Goal: Task Accomplishment & Management: Use online tool/utility

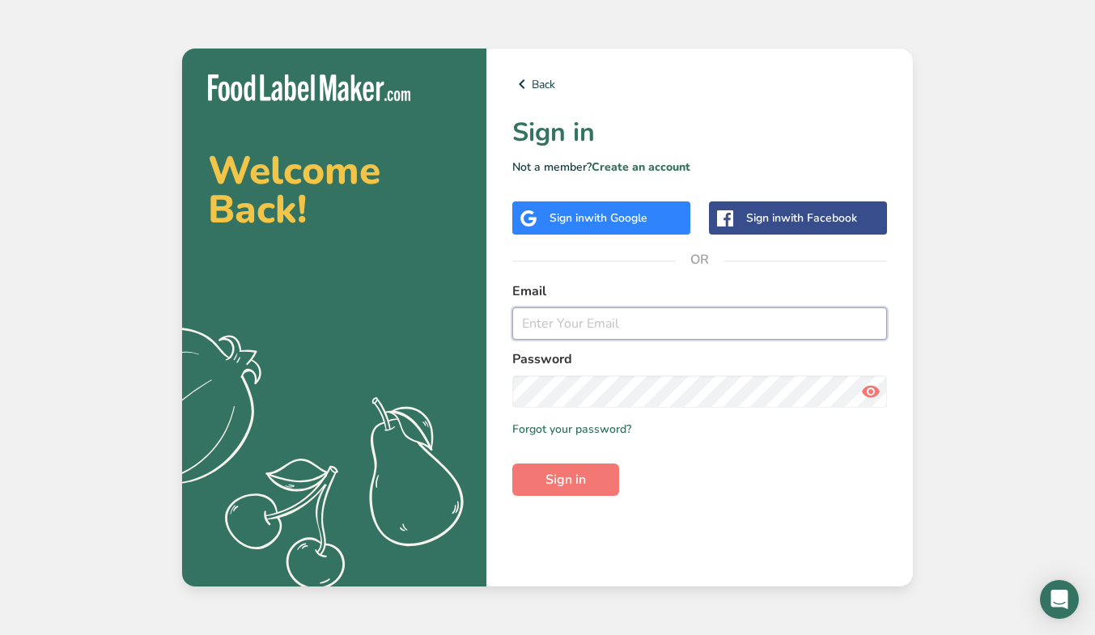
type input "[EMAIL_ADDRESS][DOMAIN_NAME]"
click at [592, 494] on button "Sign in" at bounding box center [565, 480] width 107 height 32
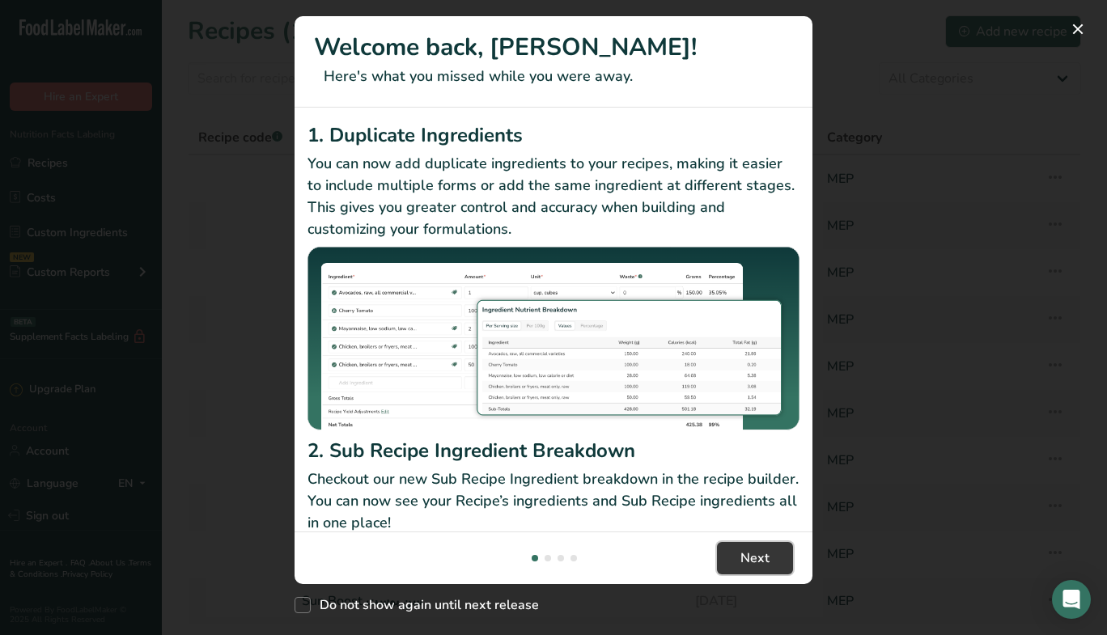
click at [752, 564] on span "Next" at bounding box center [755, 558] width 29 height 19
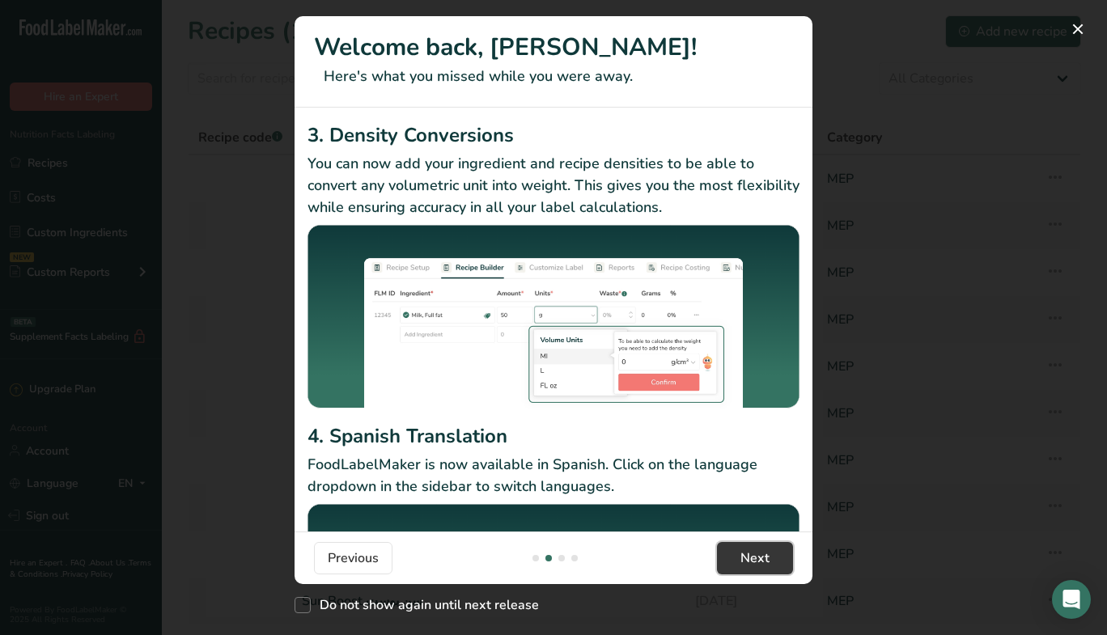
click at [752, 564] on span "Next" at bounding box center [755, 558] width 29 height 19
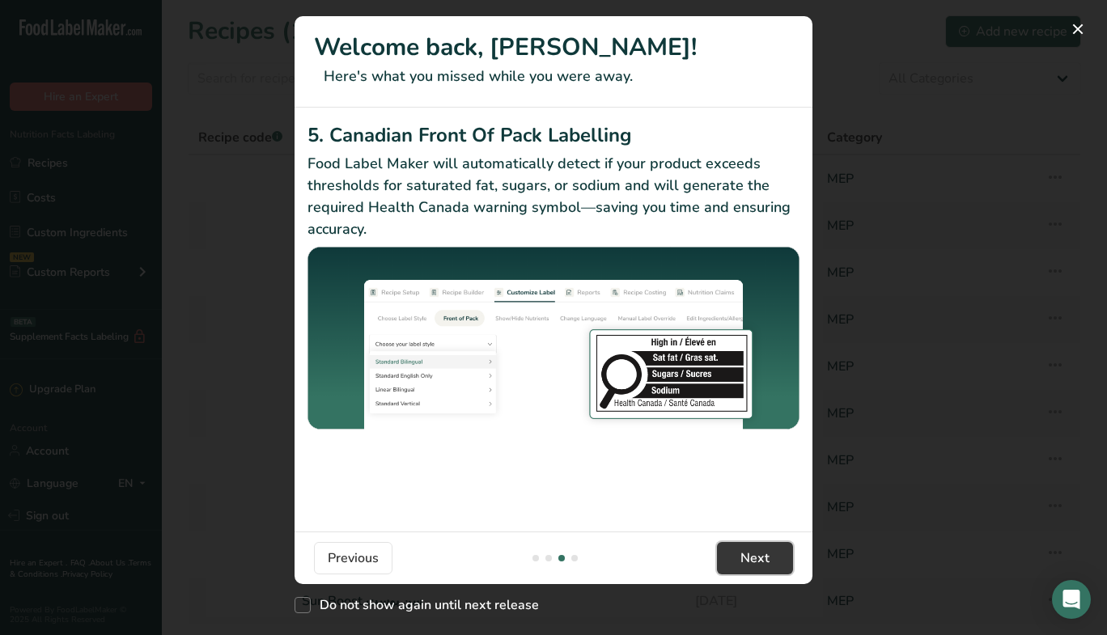
click at [752, 564] on span "Next" at bounding box center [755, 558] width 29 height 19
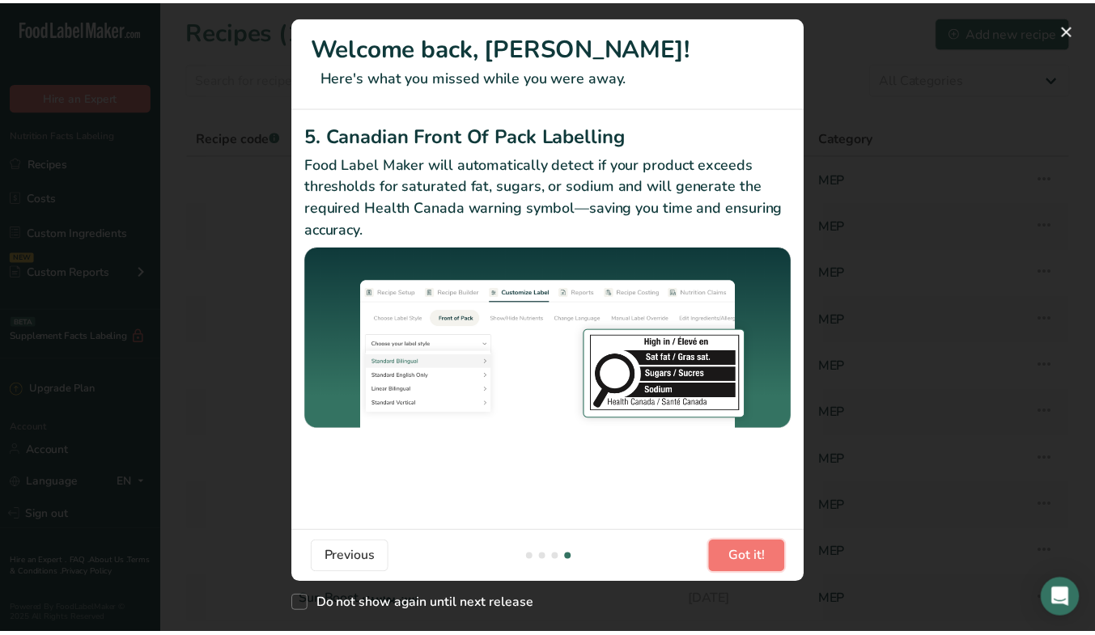
scroll to position [0, 1554]
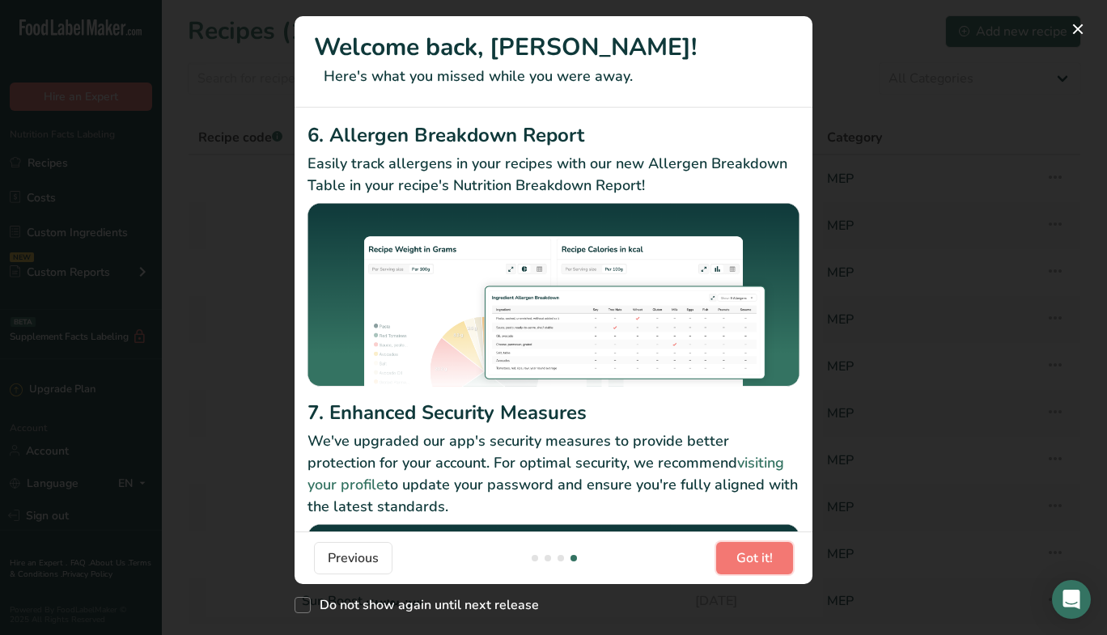
click at [752, 564] on span "Got it!" at bounding box center [754, 558] width 36 height 19
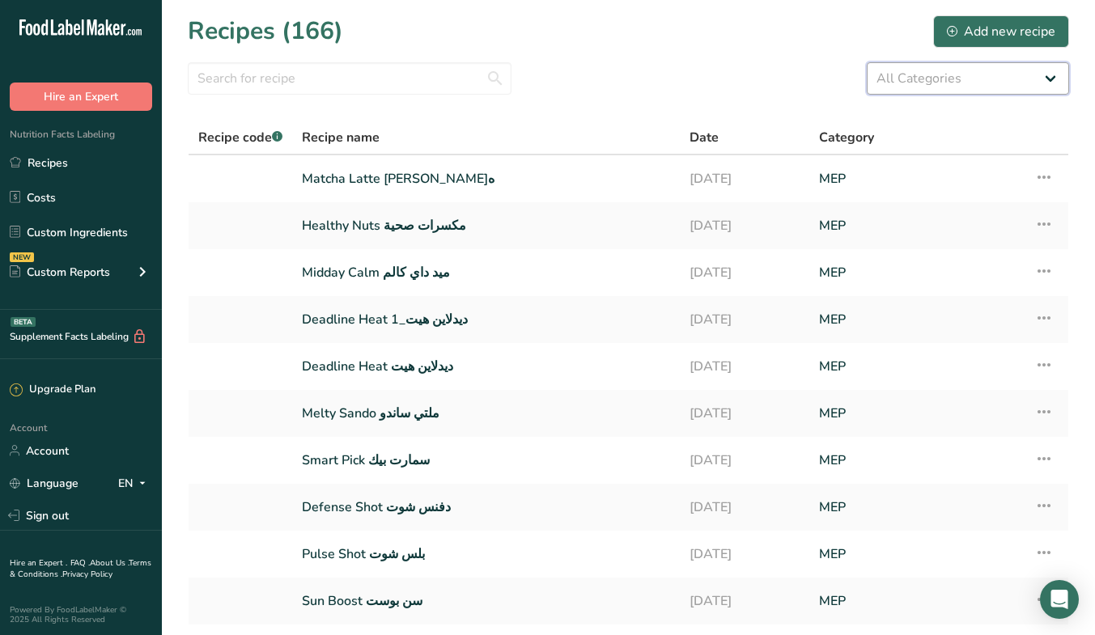
click at [1012, 93] on select "All Categories Baked Goods [GEOGRAPHIC_DATA] Bundt Bakery Coffee Shops Confecti…" at bounding box center [968, 78] width 202 height 32
select select "1725"
click at [867, 62] on select "All Categories Baked Goods [GEOGRAPHIC_DATA] Bundt Bakery Coffee Shops Confecti…" at bounding box center [968, 78] width 202 height 32
click at [594, 51] on section "Recipes (166) Add new recipe All Categories Baked Goods [GEOGRAPHIC_DATA] Bundt…" at bounding box center [628, 351] width 933 height 703
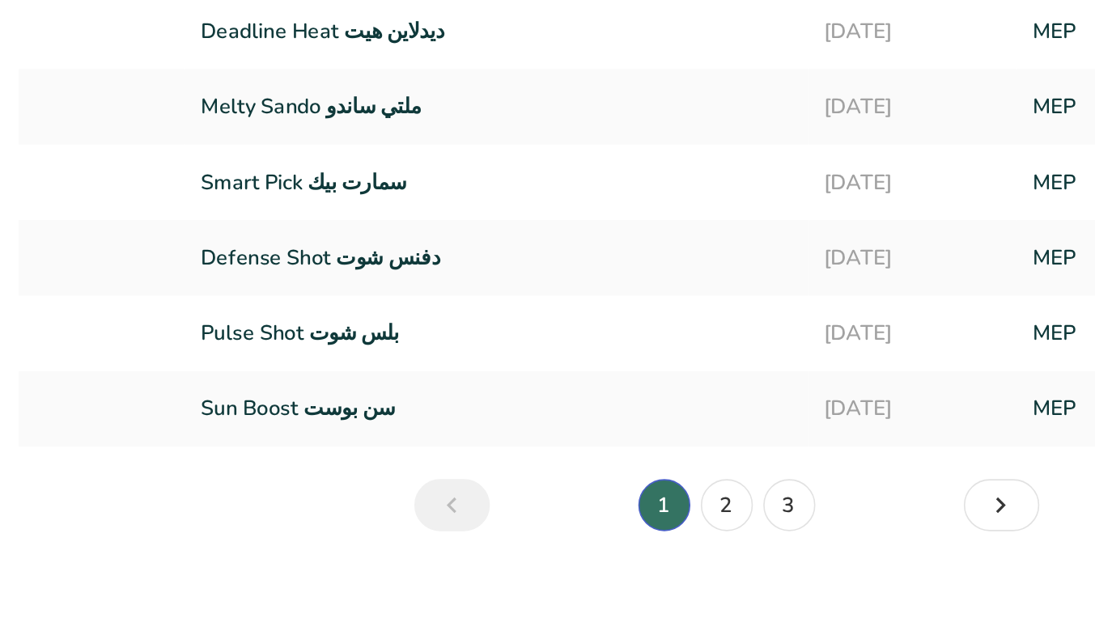
scroll to position [120, 0]
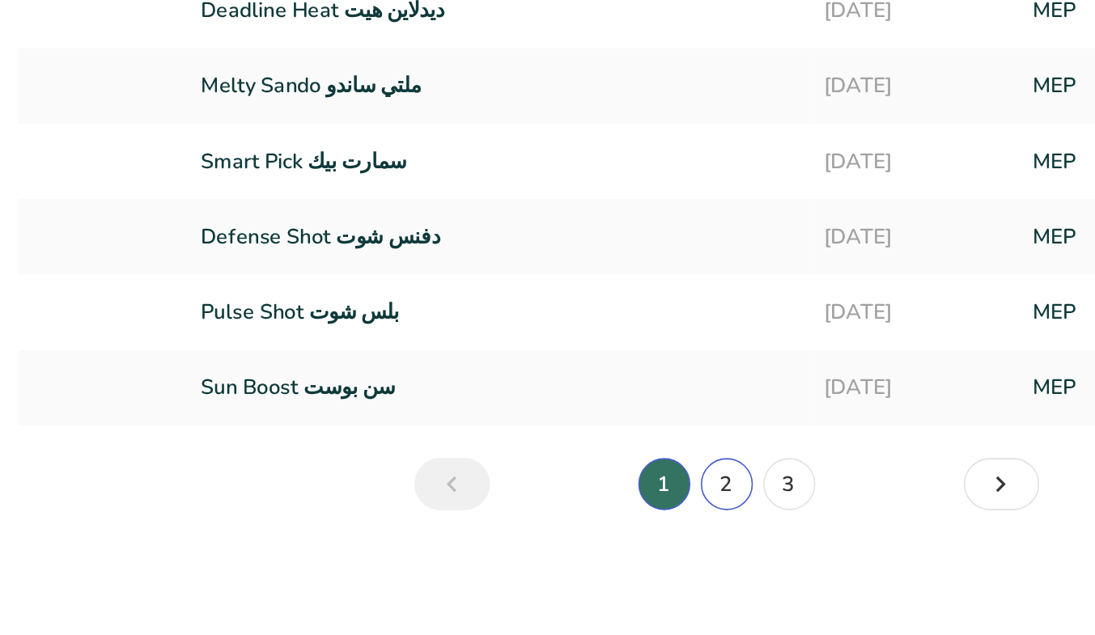
click at [631, 549] on link "2" at bounding box center [629, 541] width 32 height 32
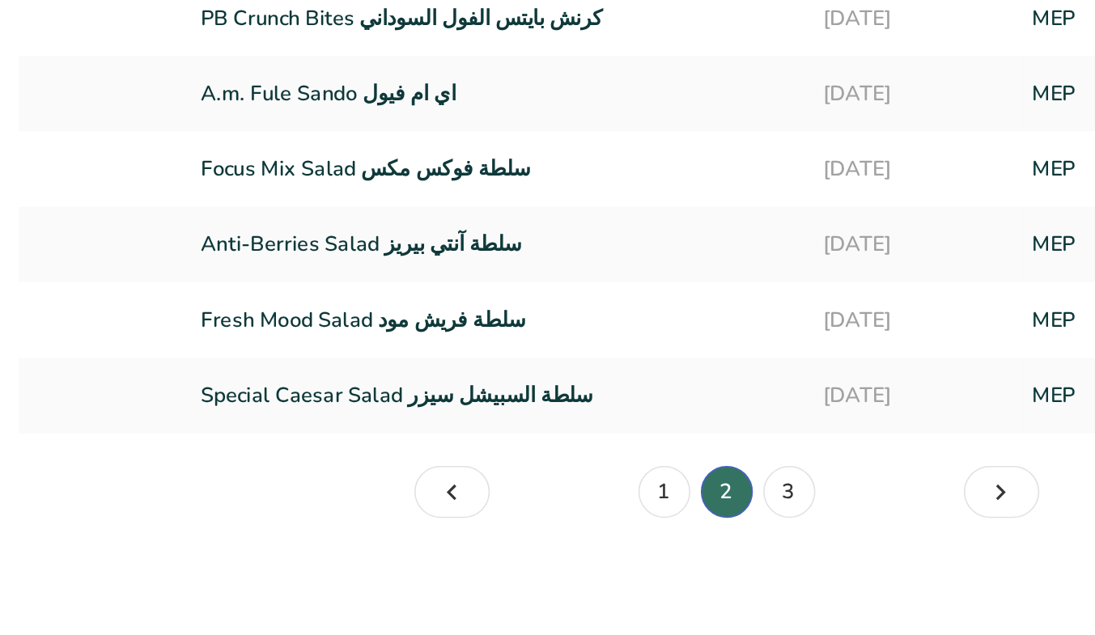
scroll to position [119, 0]
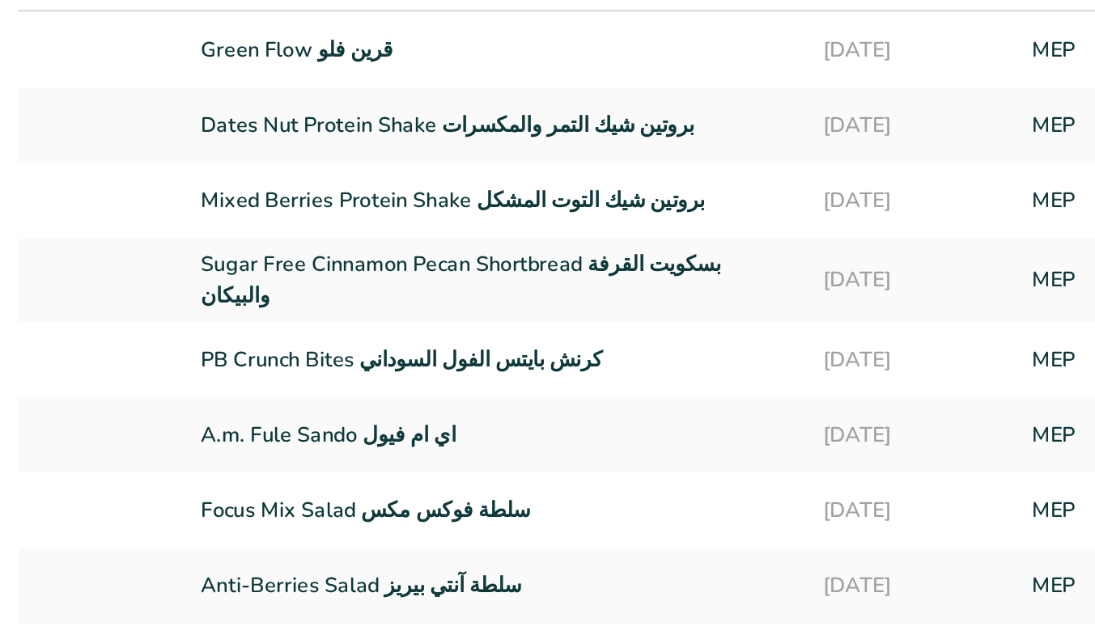
click at [532, 104] on link "Dates Nut Protein Shake بروتين شيك التمر والمكسرات" at bounding box center [485, 107] width 367 height 34
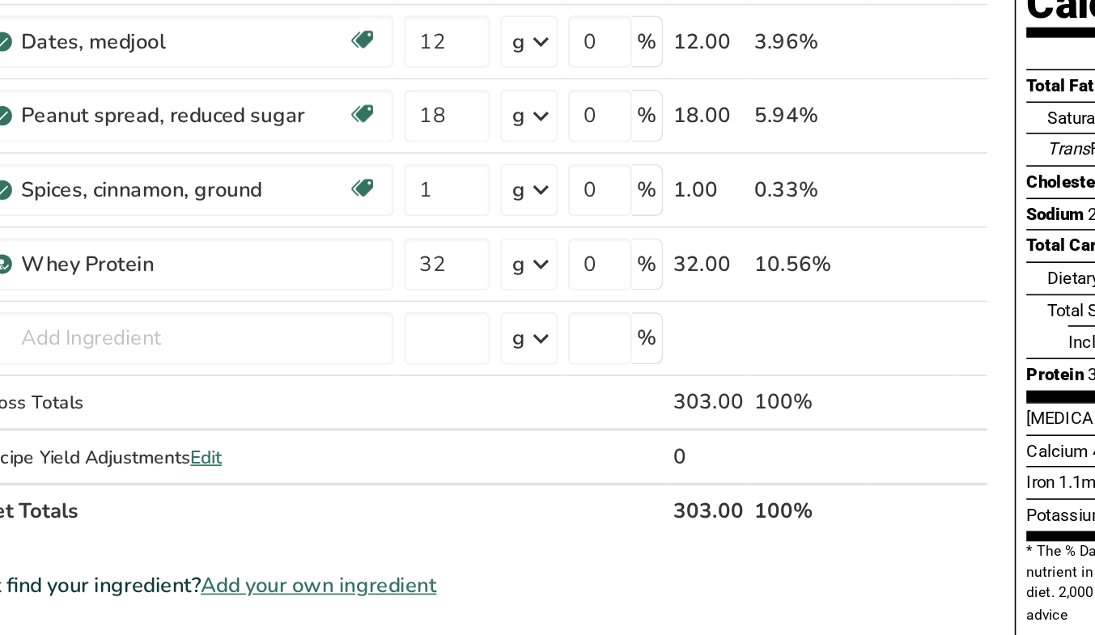
scroll to position [11, 0]
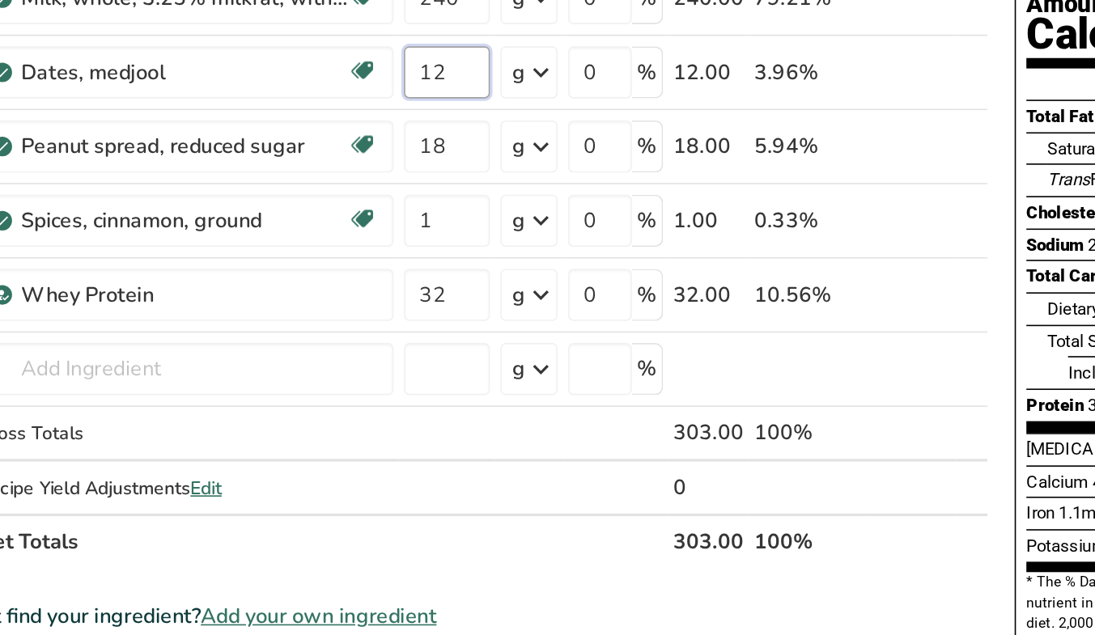
click at [501, 268] on input "12" at bounding box center [495, 267] width 53 height 32
click at [486, 268] on input "12" at bounding box center [495, 267] width 53 height 32
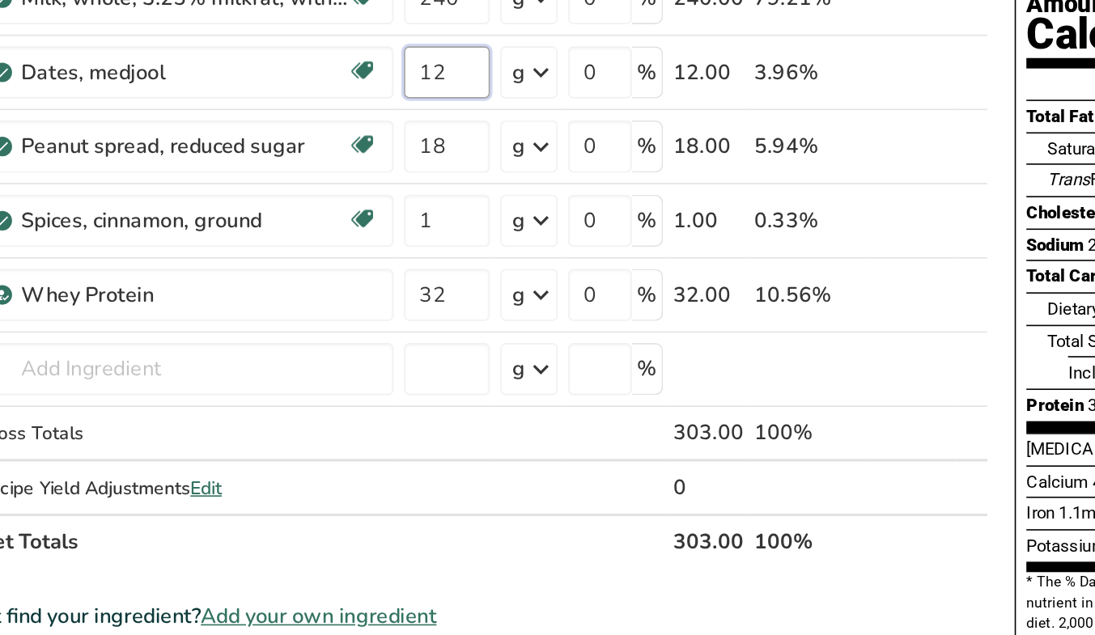
click at [486, 268] on input "12" at bounding box center [495, 267] width 53 height 32
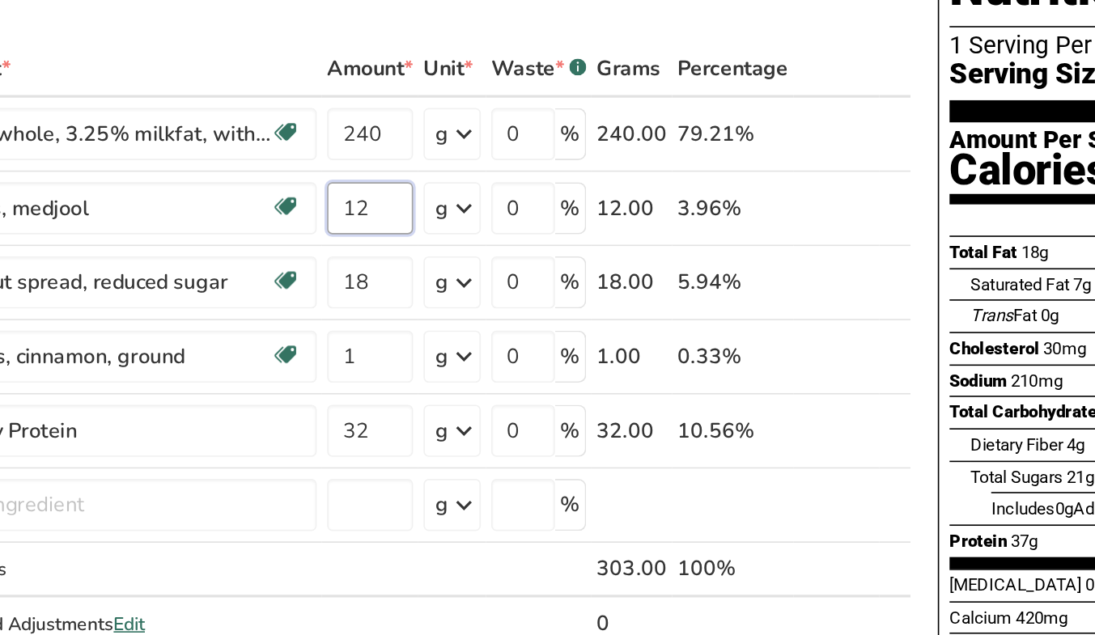
scroll to position [0, 48]
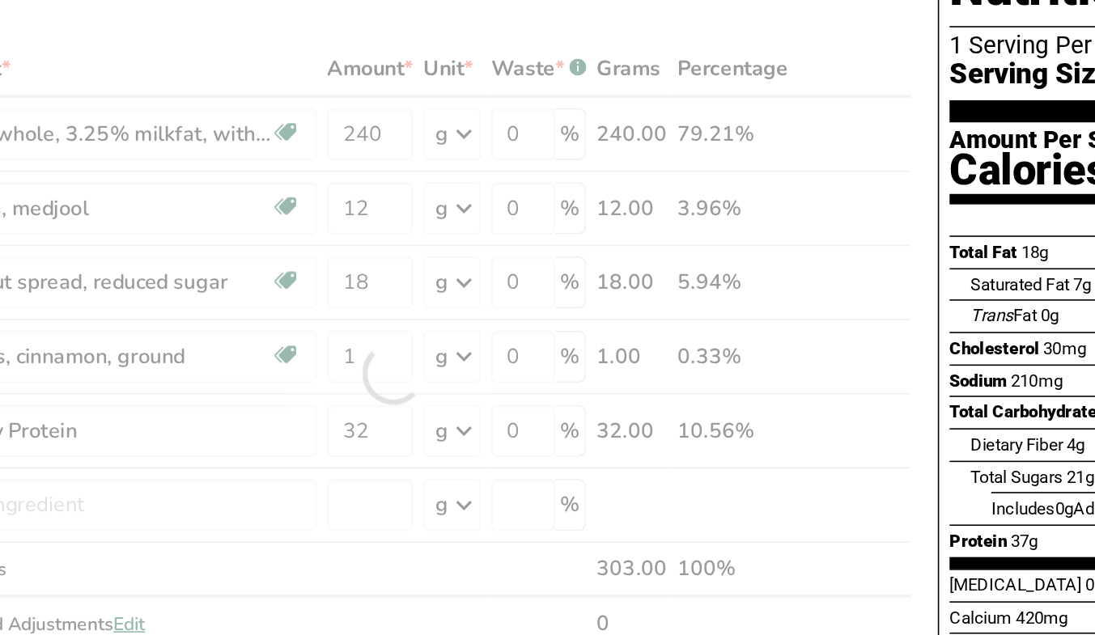
click at [365, 163] on div "Ingredient * Amount * Unit * Waste * .a-a{fill:#347362;}.b-a{fill:#fff;} Grams …" at bounding box center [462, 369] width 645 height 413
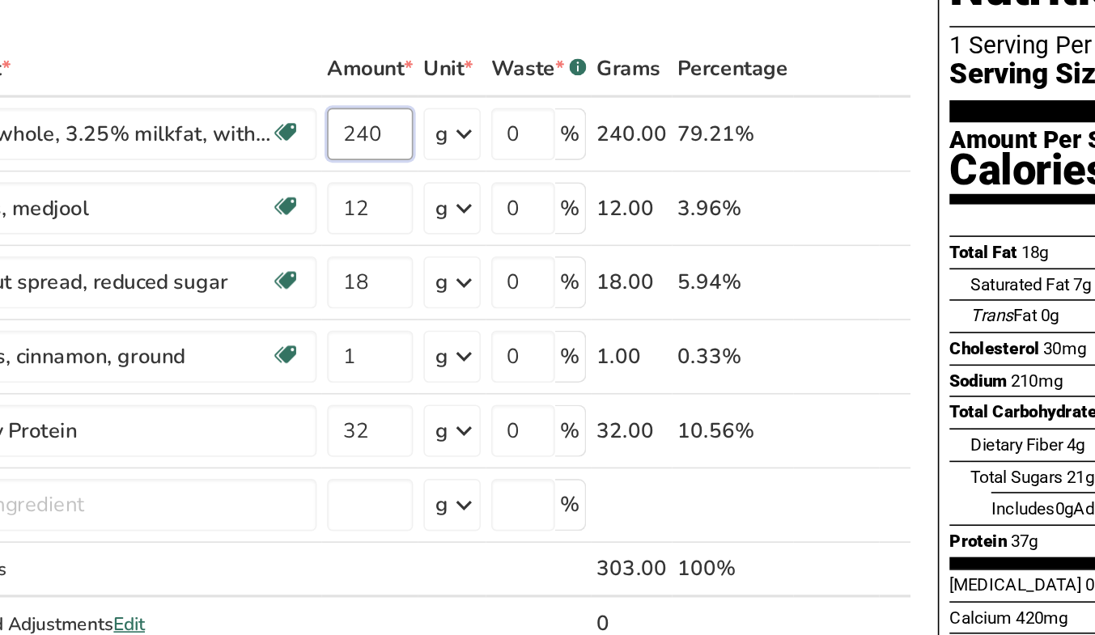
click at [444, 221] on input "240" at bounding box center [448, 221] width 53 height 32
type input "320"
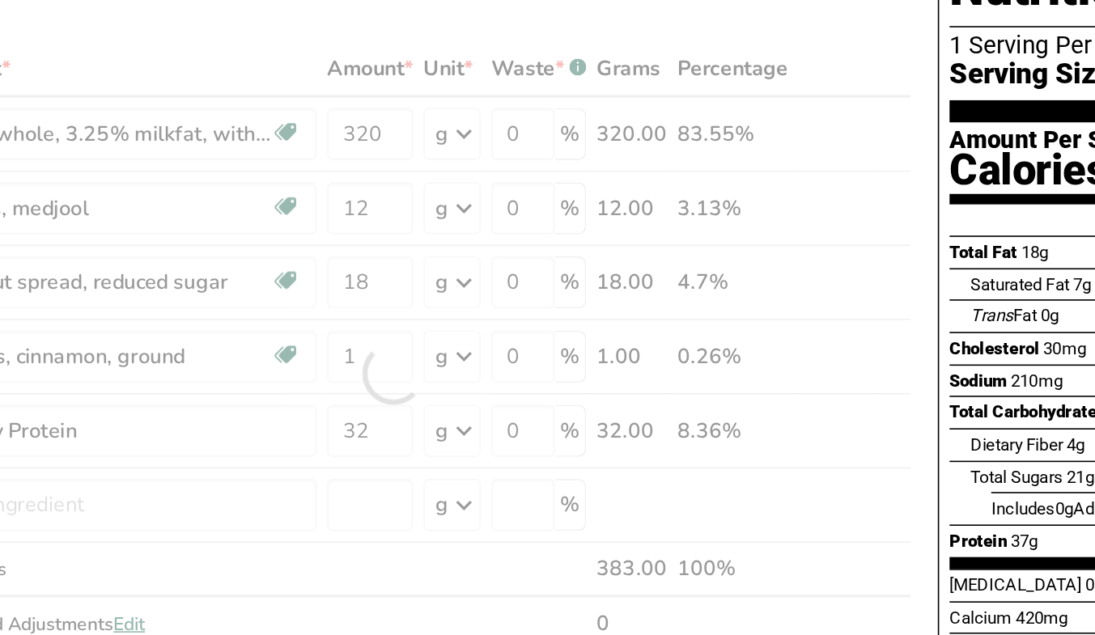
click at [369, 173] on div "Ingredient * Amount * Unit * Waste * .a-a{fill:#347362;}.b-a{fill:#fff;} Grams …" at bounding box center [462, 369] width 645 height 413
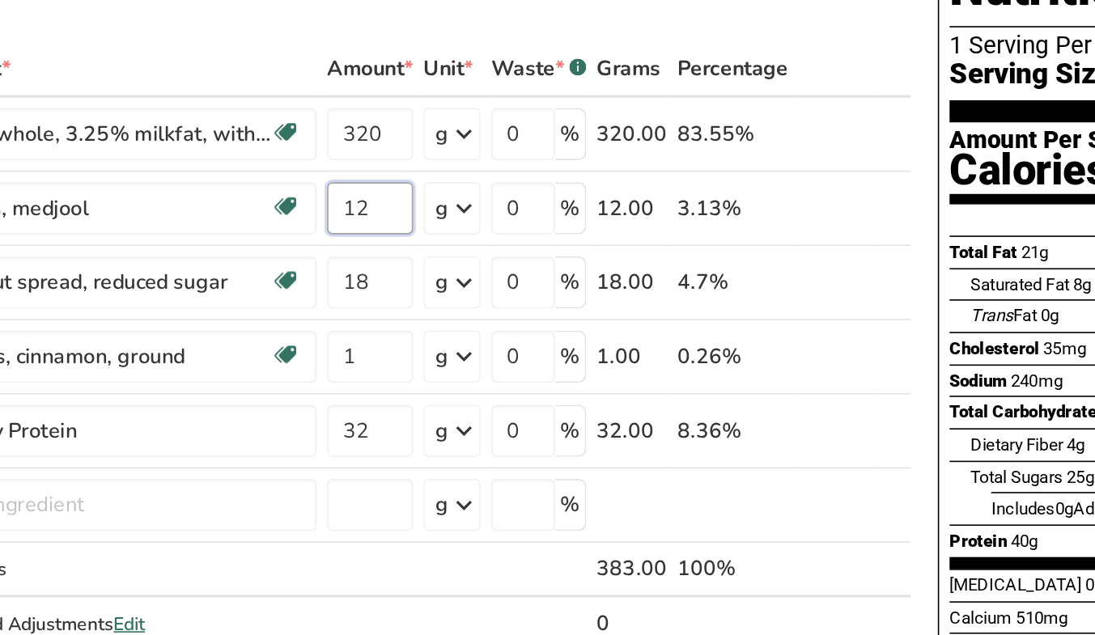
click at [456, 268] on input "12" at bounding box center [448, 267] width 53 height 32
click at [437, 267] on input "12" at bounding box center [448, 267] width 53 height 32
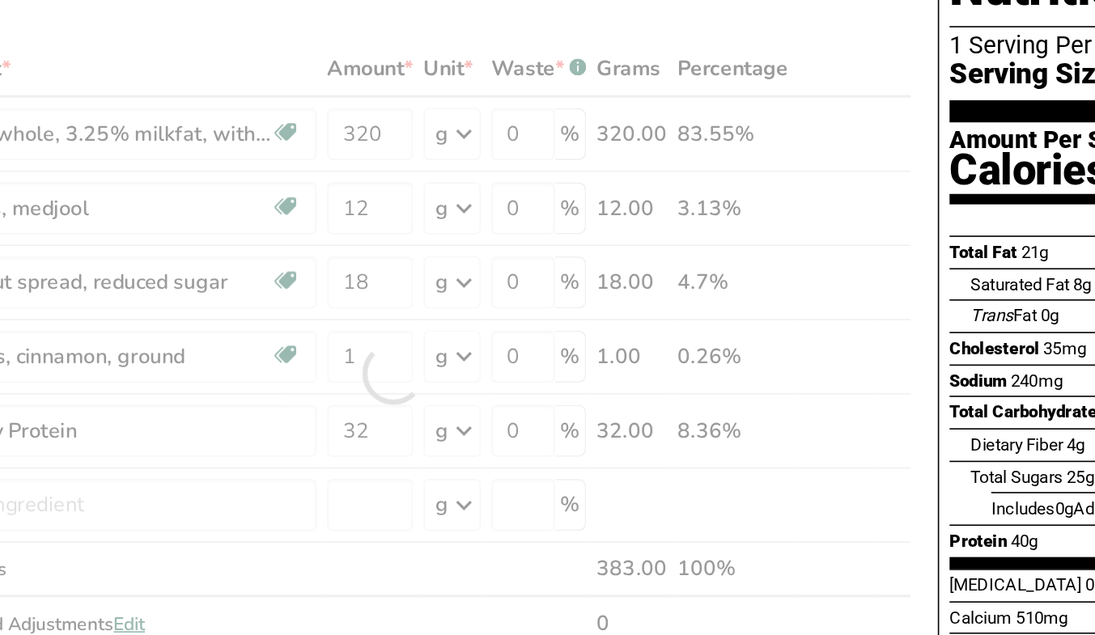
click at [487, 147] on div "Add Ingredients Manage Recipe Delete Recipe Duplicate Recipe Scale Recipe Save …" at bounding box center [467, 620] width 655 height 1043
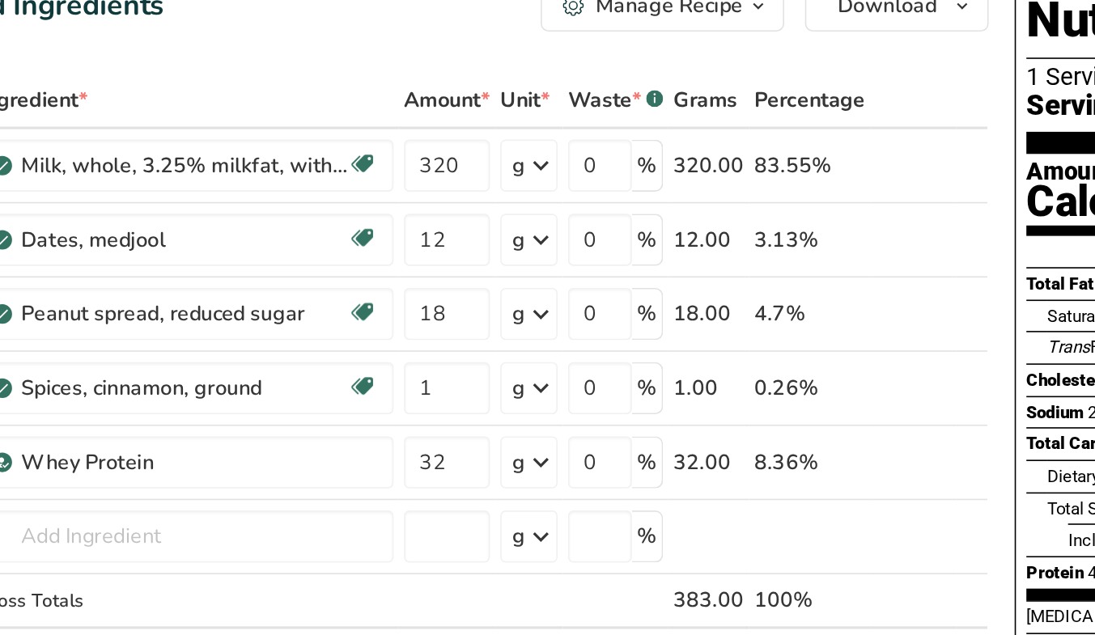
scroll to position [0, 0]
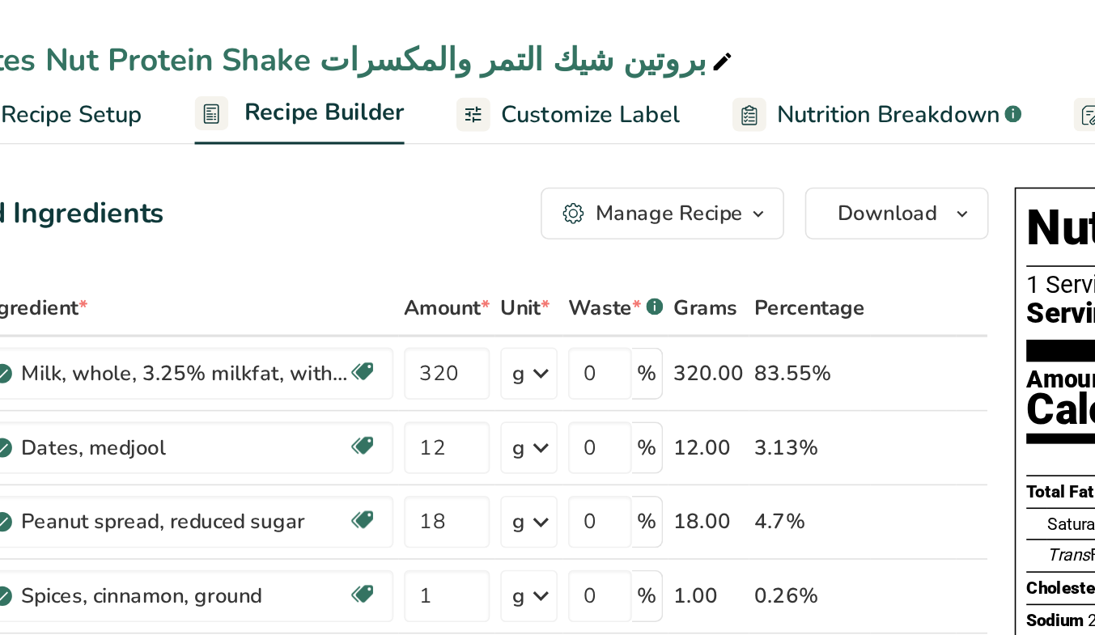
click at [542, 70] on span "Customize Label" at bounding box center [585, 72] width 112 height 22
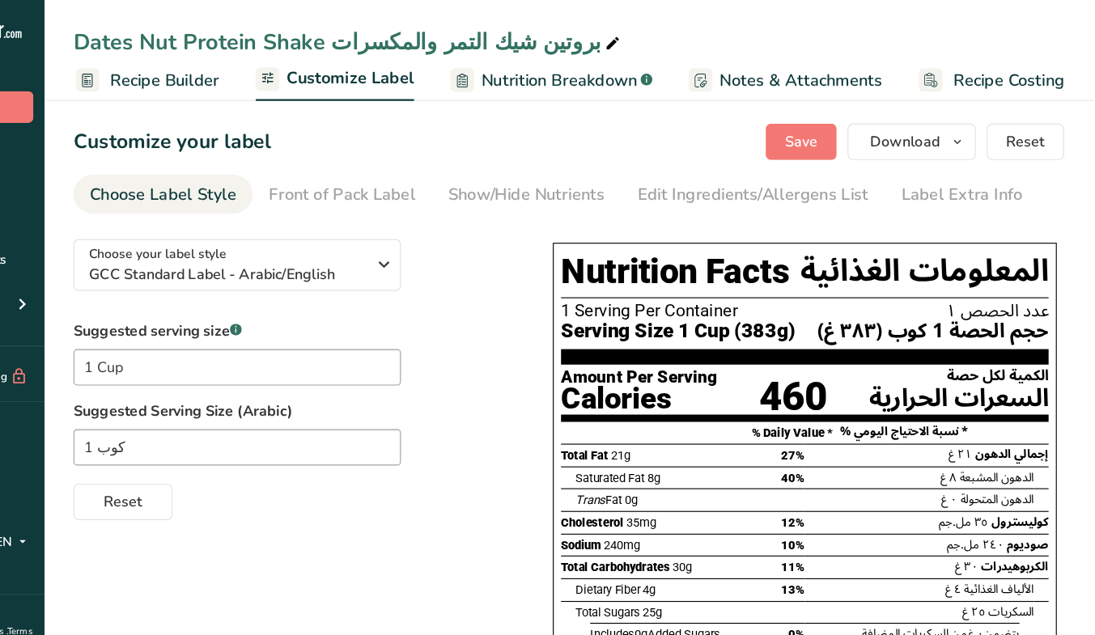
click at [261, 81] on span "Recipe Builder" at bounding box center [268, 72] width 97 height 22
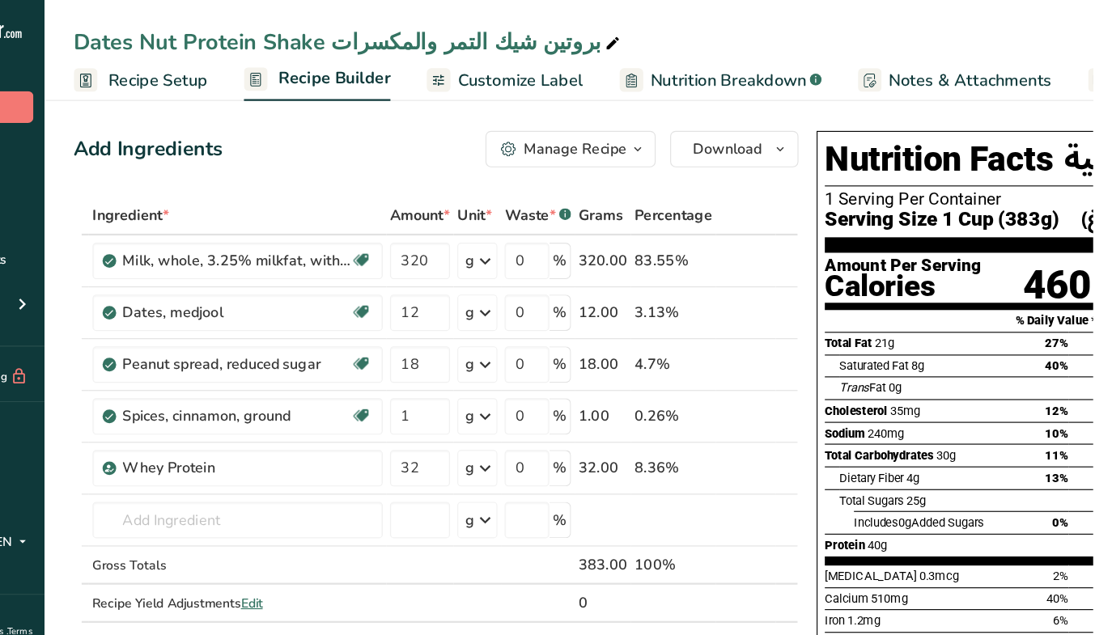
click at [261, 81] on span "Recipe Setup" at bounding box center [263, 72] width 88 height 22
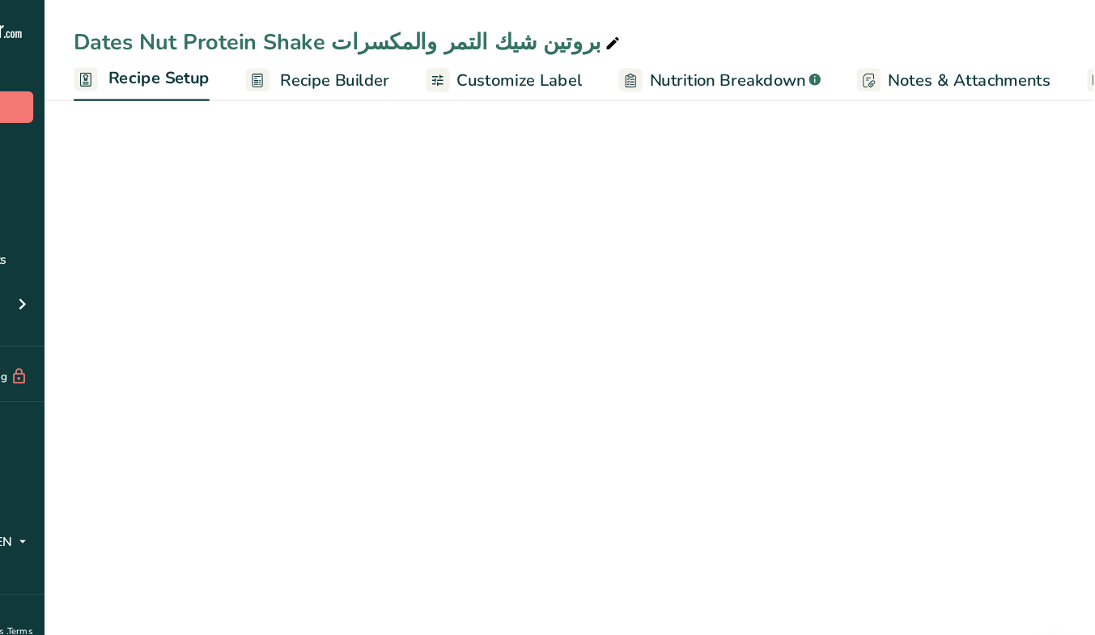
scroll to position [0, 6]
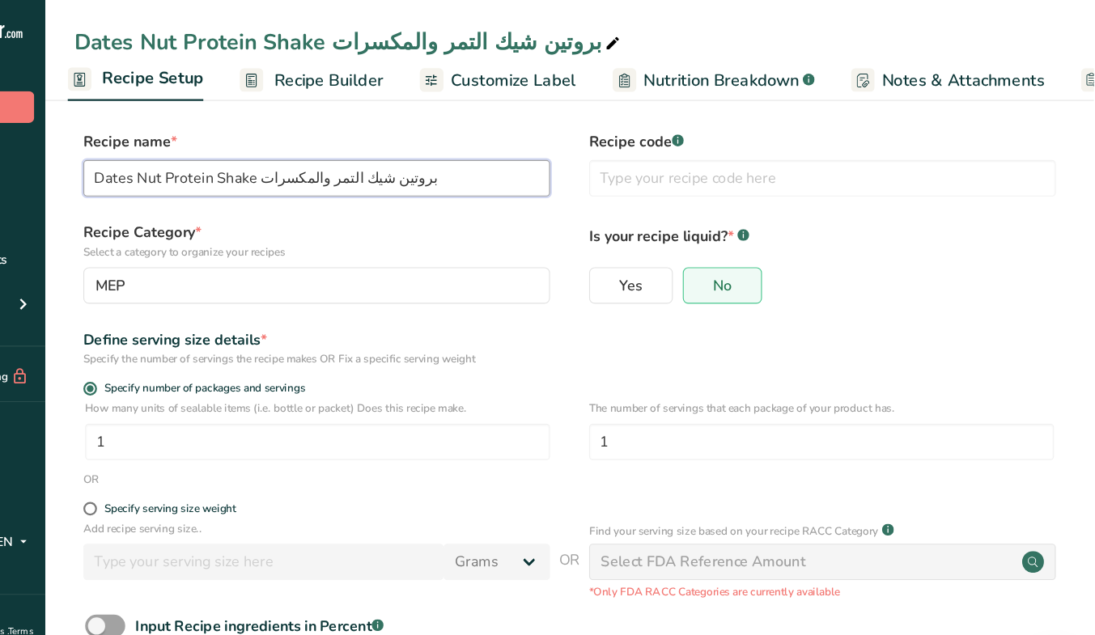
click at [382, 149] on input "Dates Nut Protein Shake بروتين شيك التمر والمكسرات" at bounding box center [403, 158] width 415 height 32
click at [248, 159] on input "Dates Nut Protein Shake بروتين شيك التمر والفول السوداني" at bounding box center [403, 158] width 415 height 32
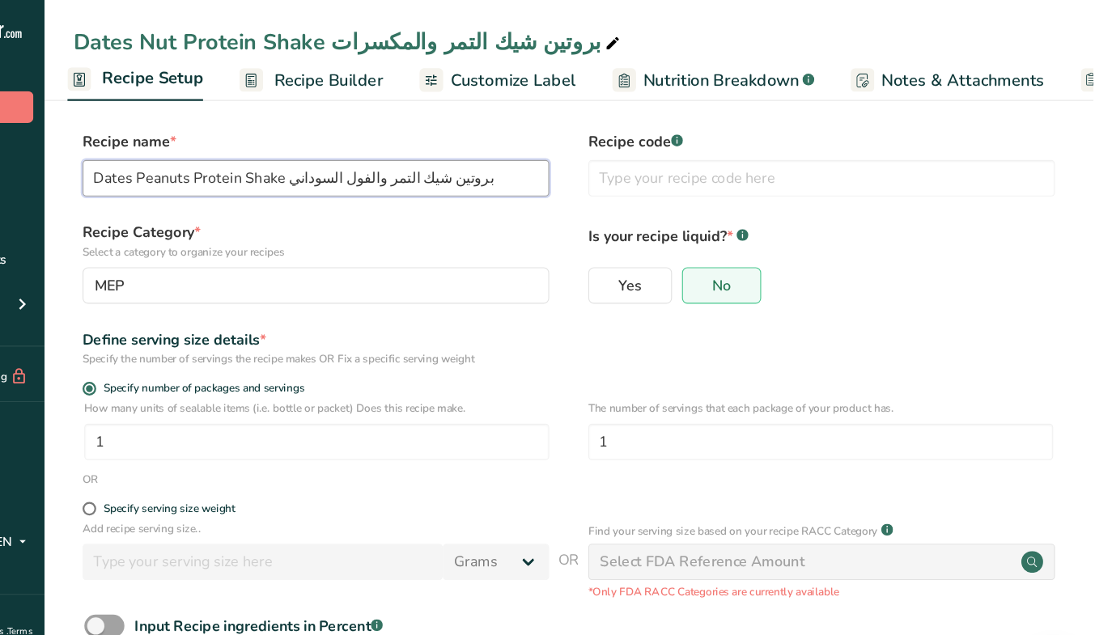
type input "Dates Peanuts Protein Shake بروتين شيك التمر والفول السوداني"
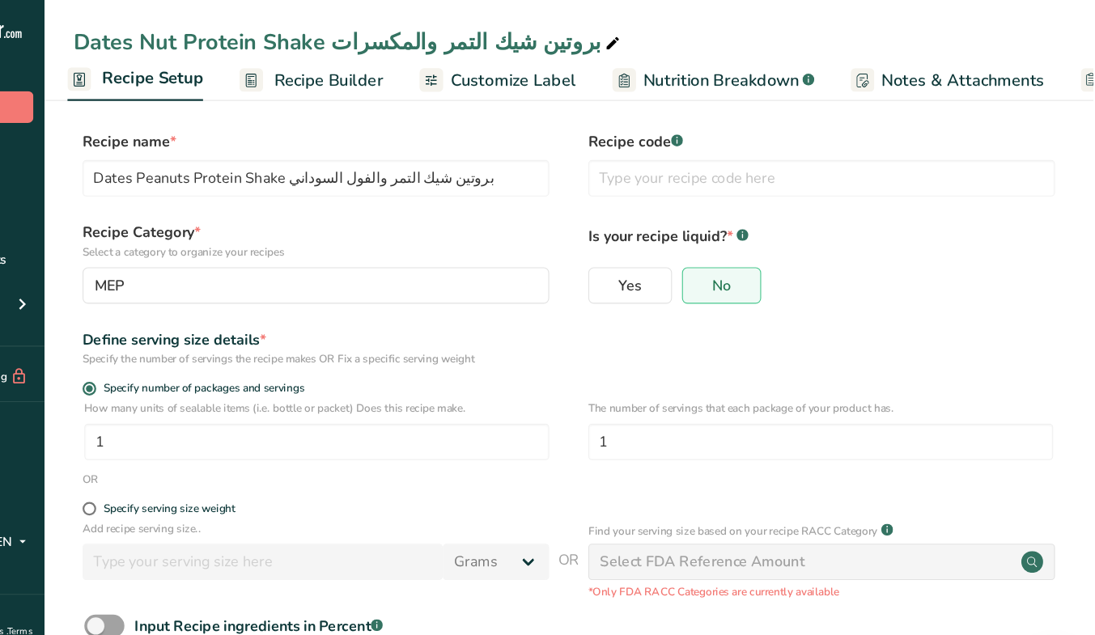
click at [457, 208] on label "Recipe Category * Select a category to organize your recipes" at bounding box center [403, 214] width 415 height 34
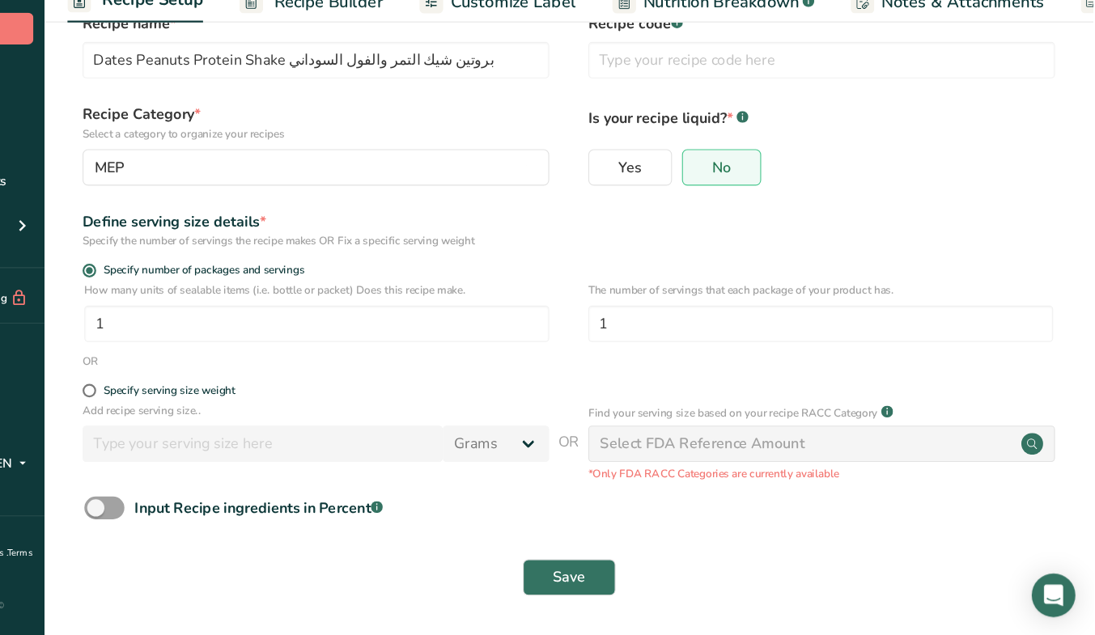
scroll to position [36, 0]
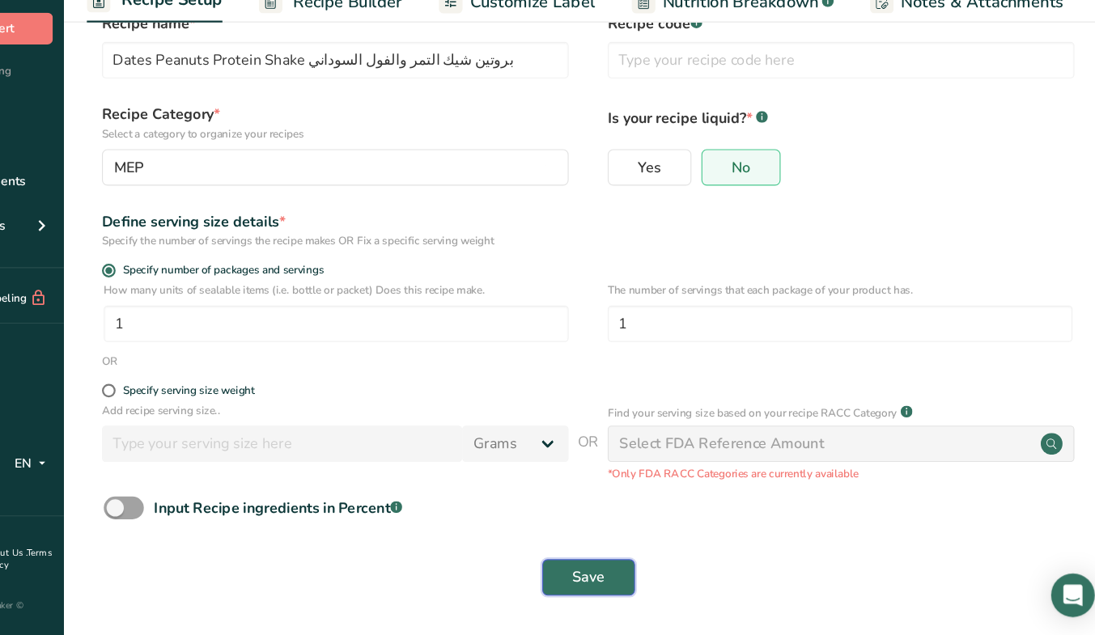
click at [626, 574] on span "Save" at bounding box center [628, 583] width 29 height 19
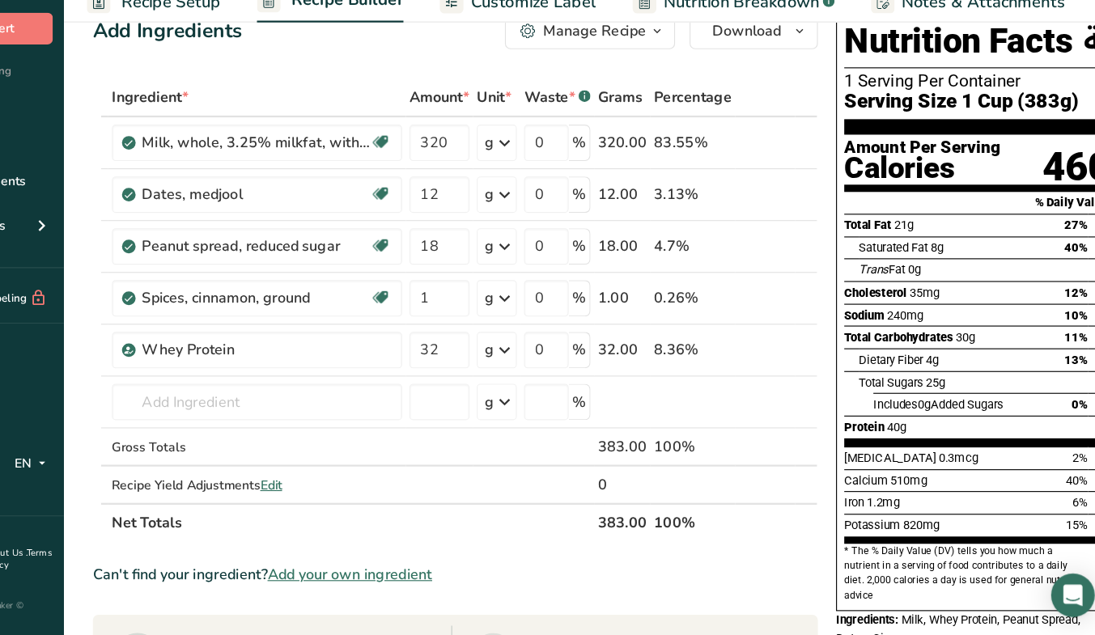
click at [546, 88] on link "Customize Label" at bounding box center [565, 71] width 139 height 36
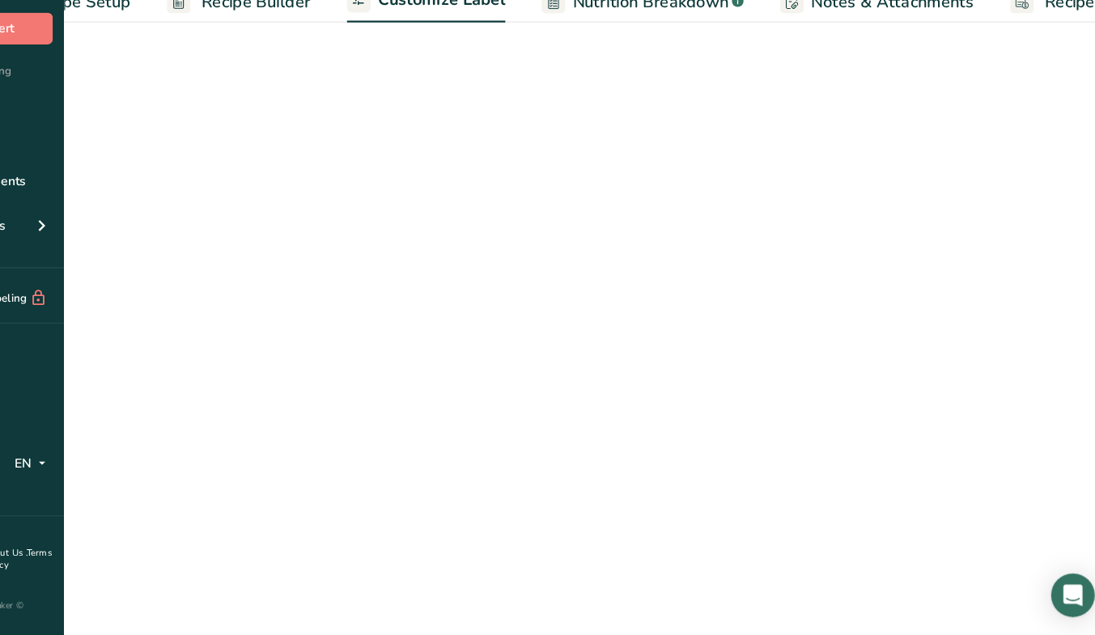
scroll to position [0, 150]
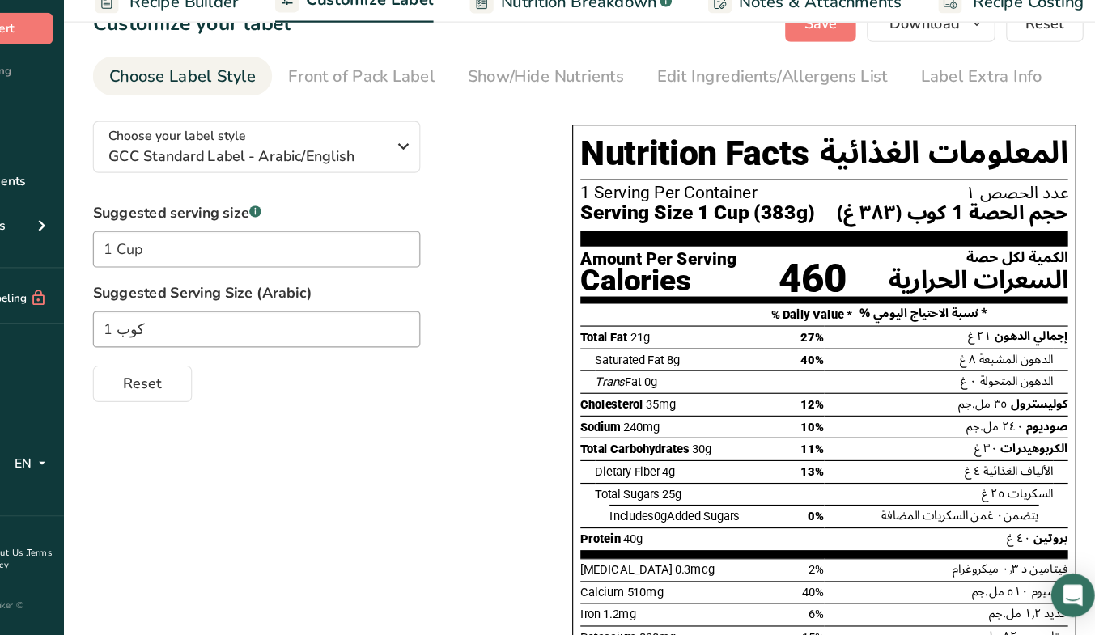
click at [451, 133] on div "Front of Pack Label" at bounding box center [427, 138] width 130 height 22
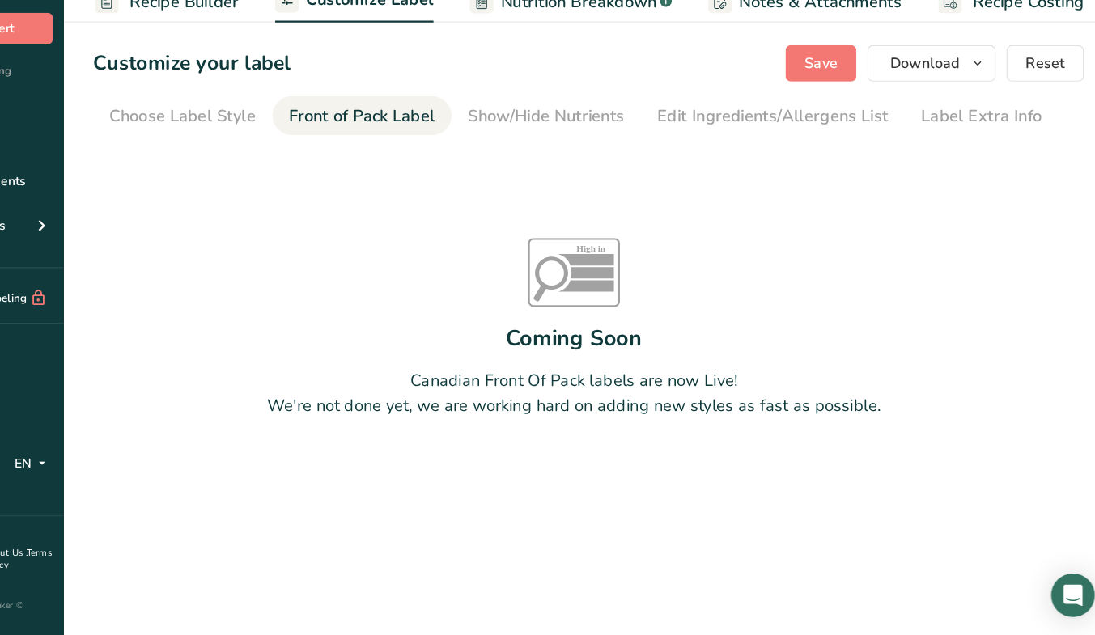
scroll to position [0, 0]
click at [596, 168] on div "Show/Hide Nutrients" at bounding box center [590, 174] width 139 height 22
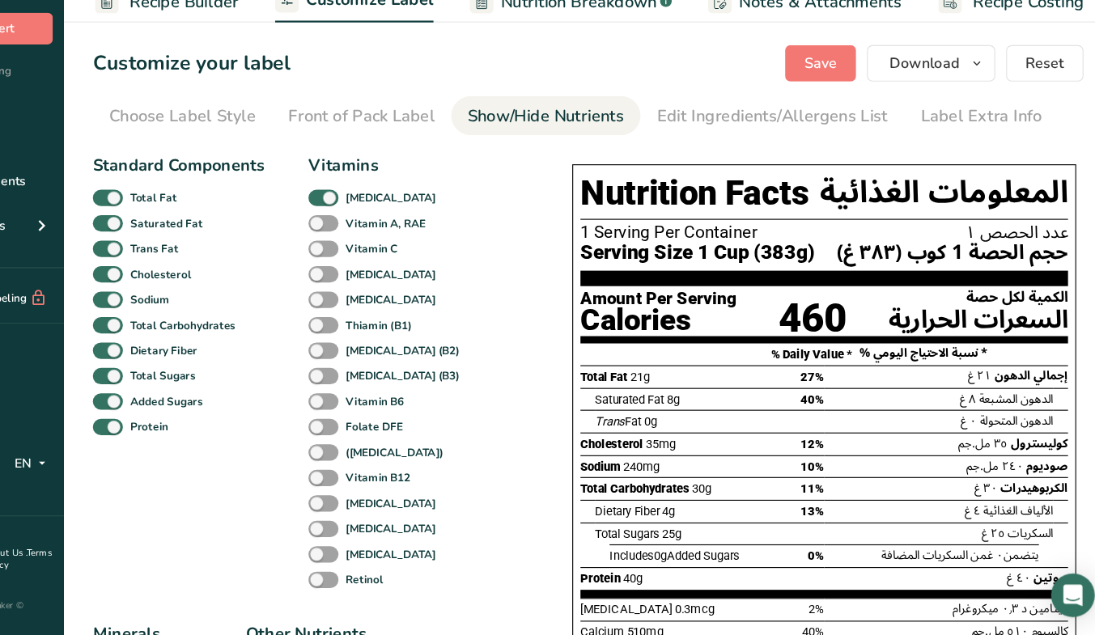
click at [741, 170] on div "Edit Ingredients/Allergens List" at bounding box center [793, 174] width 206 height 22
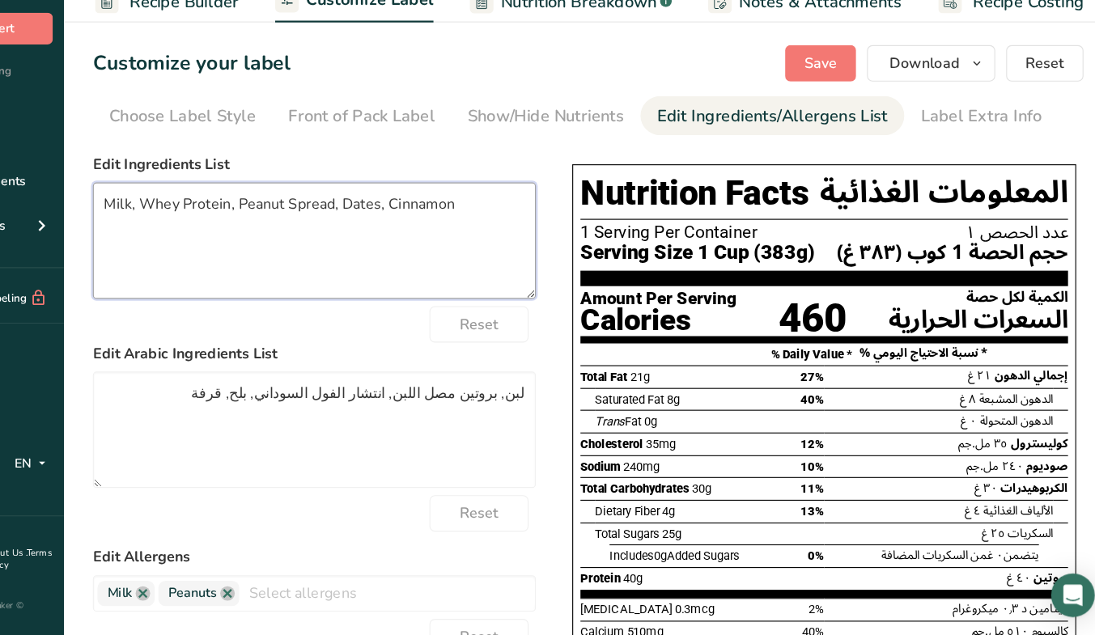
click at [244, 254] on textarea "Milk, Whey Protein, Peanut Spread, Dates, Cinnamon" at bounding box center [385, 284] width 394 height 104
click at [370, 299] on textarea "Milk, Protein Powder, Peanut Spread, Dates, Cinnamon" at bounding box center [385, 284] width 394 height 104
click at [382, 253] on textarea "Milk, Protein Powder, Peanut Spread, Dates, Cinnamon" at bounding box center [385, 284] width 394 height 104
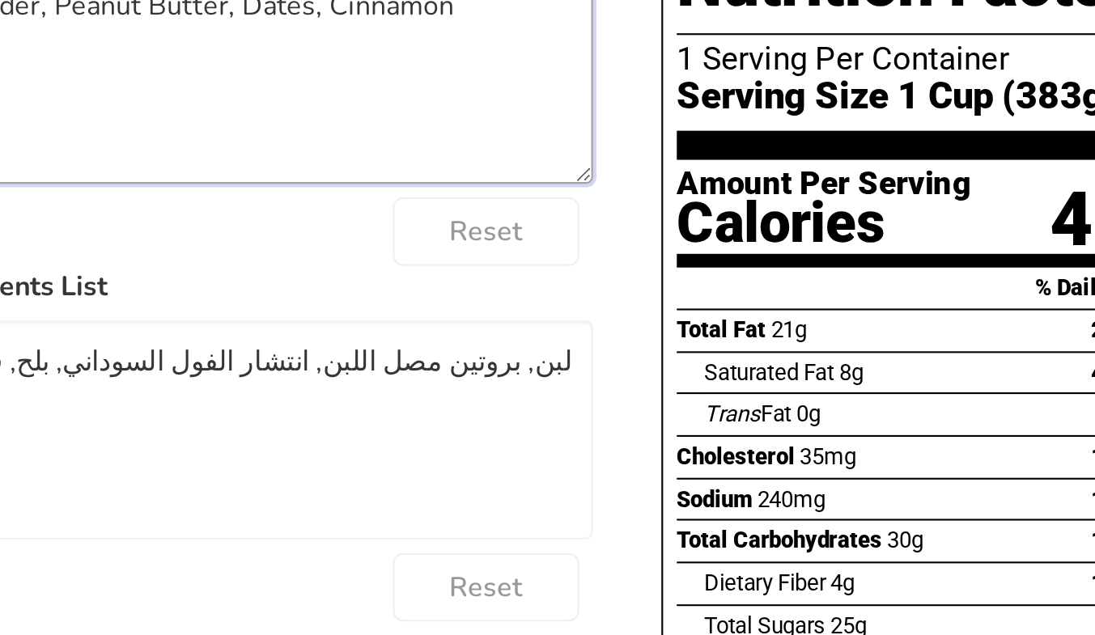
type textarea "Milk, Protein Powder, Peanut Butter, Dates, Cinnamon"
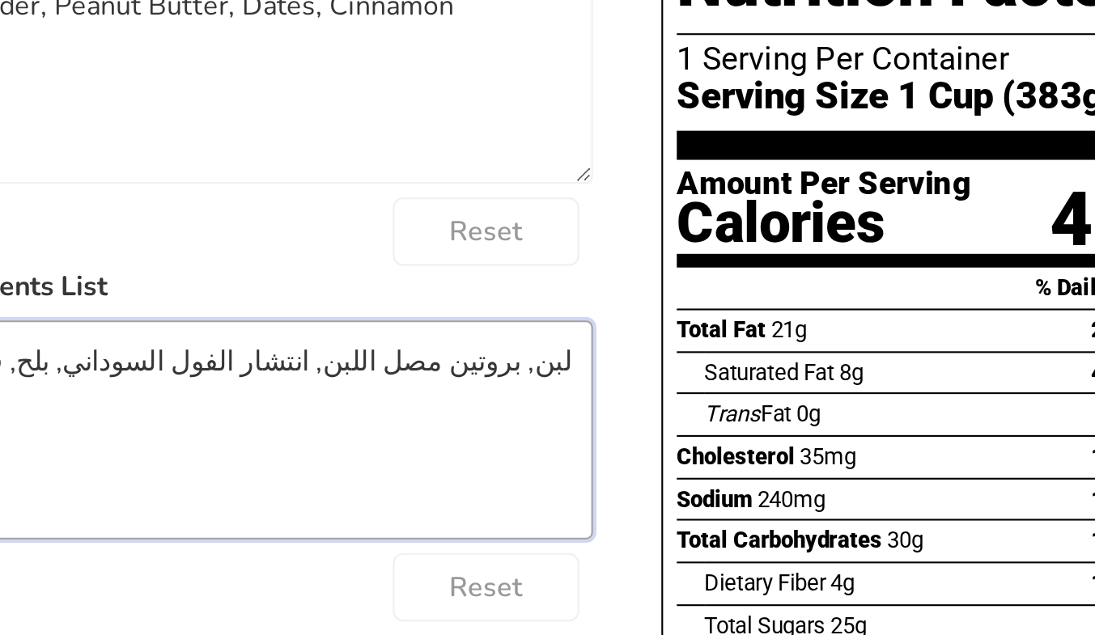
click at [566, 422] on textarea "لبن, بروتين مصل اللبن, انتشار الفول السوداني, بلح, قرفة" at bounding box center [385, 453] width 394 height 104
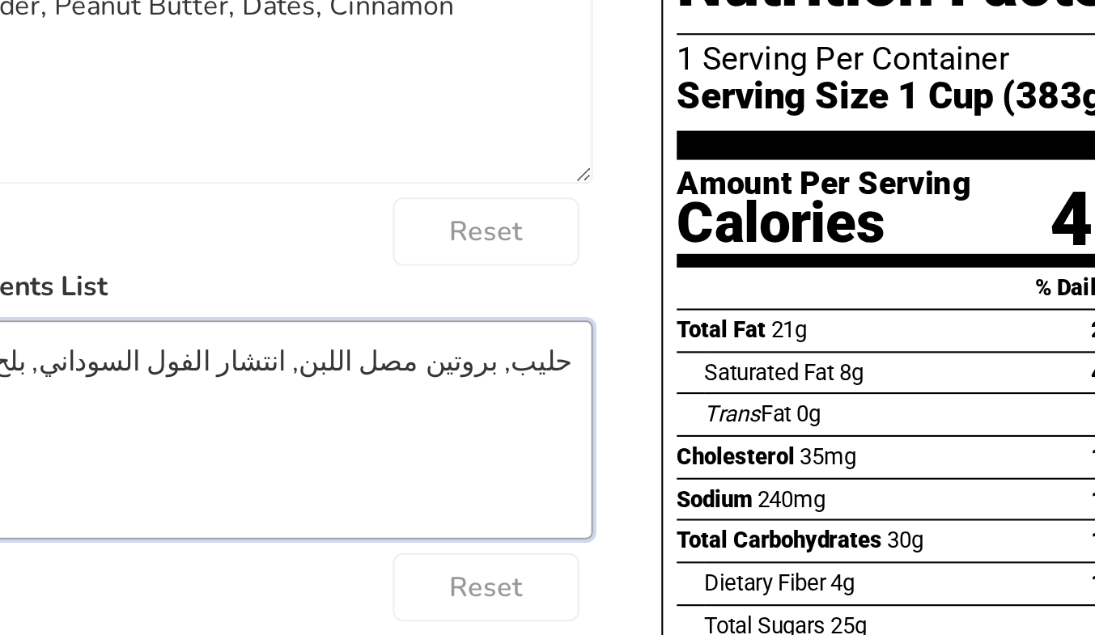
click at [495, 418] on textarea "حليب, بروتين مصل اللبن, انتشار الفول السوداني, بلح, قرفة" at bounding box center [385, 453] width 394 height 104
click at [495, 418] on textarea "حليب, بروتين اللبن, انتشار الفول السوداني, بلح, قرفة" at bounding box center [385, 453] width 394 height 104
click at [497, 418] on textarea "حليب, بروتين اللبن, انتشار الفول السوداني, بلح, قرفة" at bounding box center [385, 453] width 394 height 104
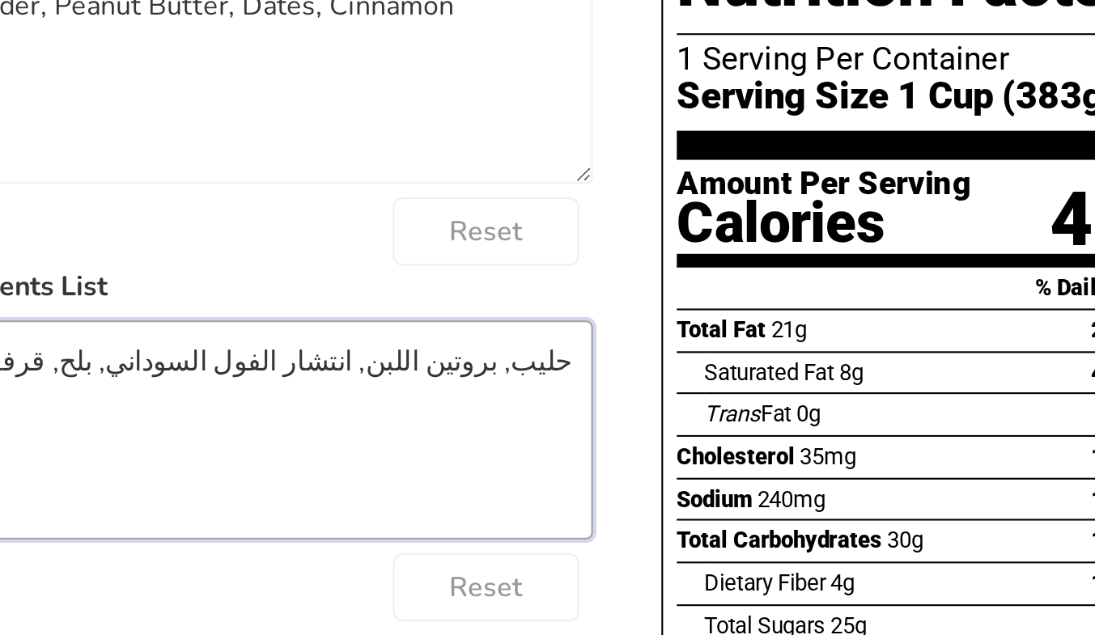
click at [497, 418] on textarea "حليب, بروتين اللبن, انتشار الفول السوداني, بلح, قرفة" at bounding box center [385, 453] width 394 height 104
click at [505, 418] on textarea "حليب, بروتين اللبن, انتشار الفول السوداني, بلح, قرفة" at bounding box center [385, 453] width 394 height 104
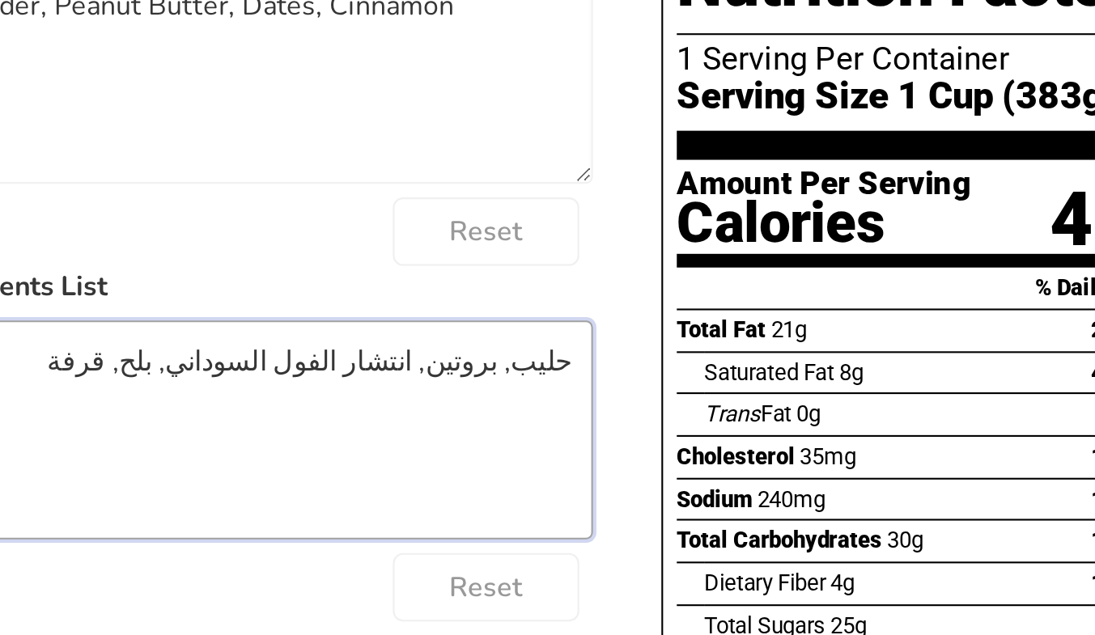
click at [543, 421] on textarea "حليب, بروتين, انتشار الفول السوداني, بلح, قرفة" at bounding box center [385, 453] width 394 height 104
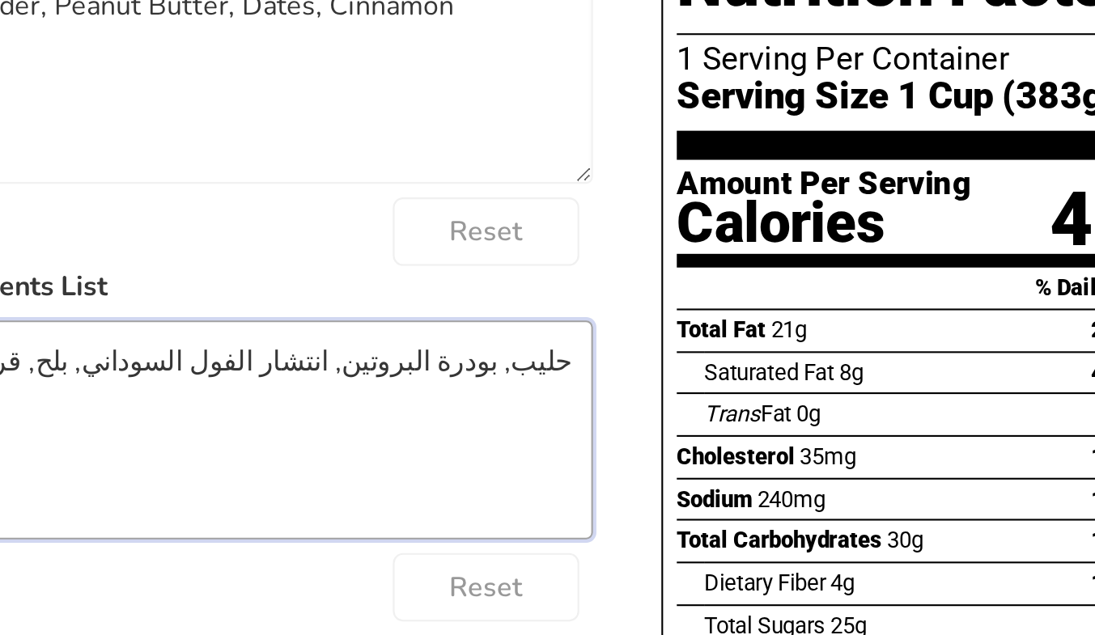
click at [465, 420] on textarea "حليب, بودرة البروتين, انتشار الفول السوداني, بلح, قرفة" at bounding box center [385, 453] width 394 height 104
click at [451, 421] on textarea "حليب, بودرة البروتين, فول السوداني, بلح, قرفة" at bounding box center [385, 453] width 394 height 104
click at [412, 422] on textarea "حليب, بودرة البروتين, فول سوداني, بلح, قرفة" at bounding box center [385, 453] width 394 height 104
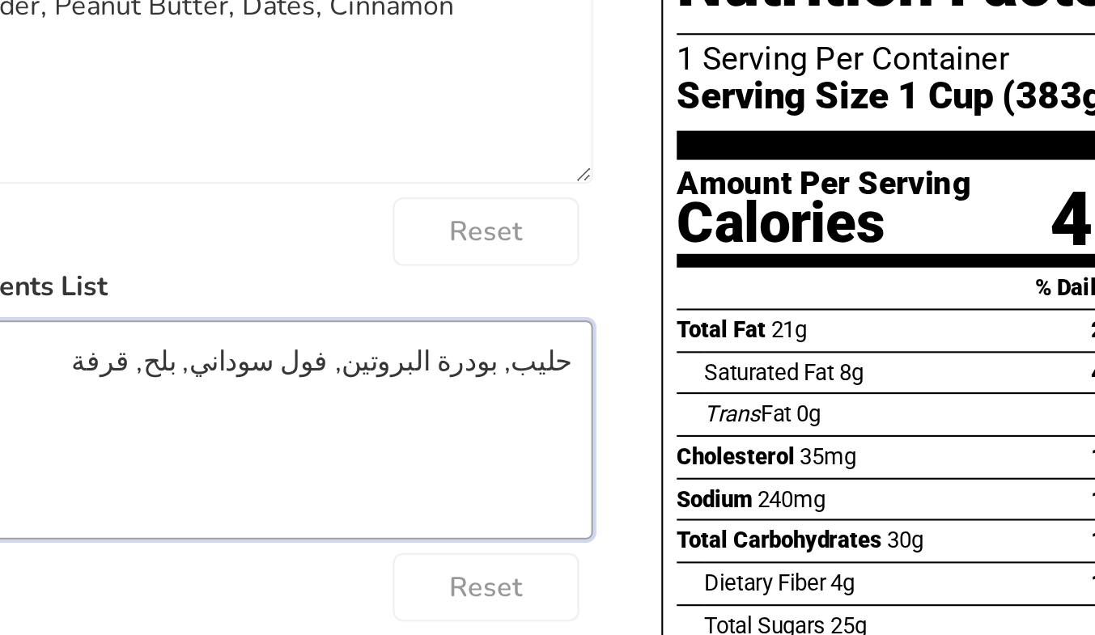
click at [417, 421] on textarea "حليب, بودرة البروتين, فول سوداني, بلح, قرفة" at bounding box center [385, 453] width 394 height 104
type textarea "حليب, بودرة البروتين, فول سوداني, تمر, قرفة"
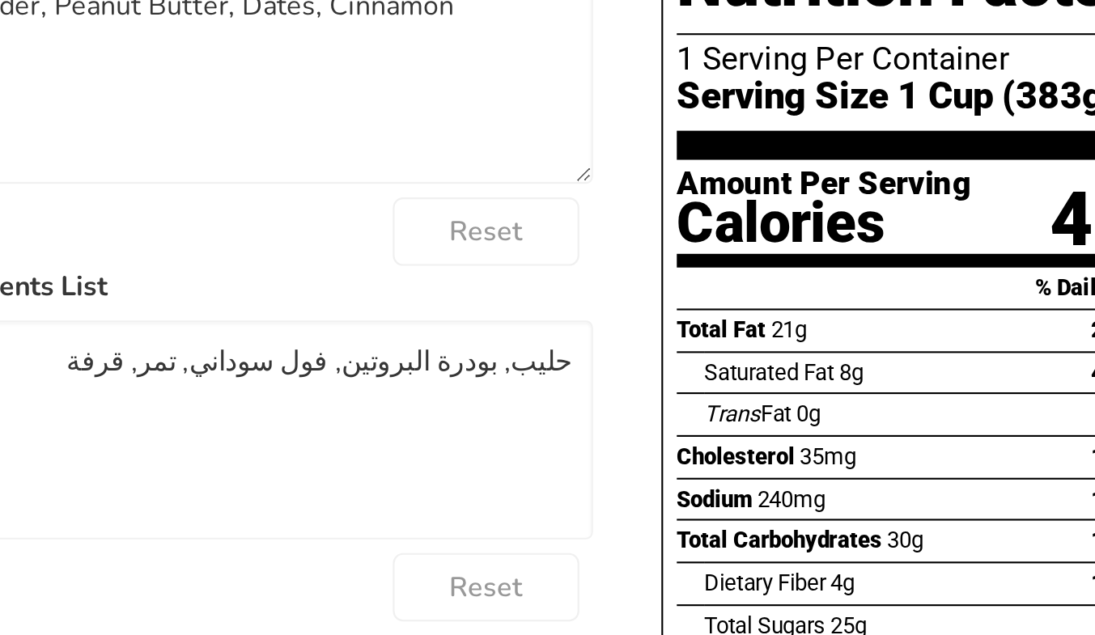
click at [411, 530] on div "Reset" at bounding box center [385, 527] width 394 height 32
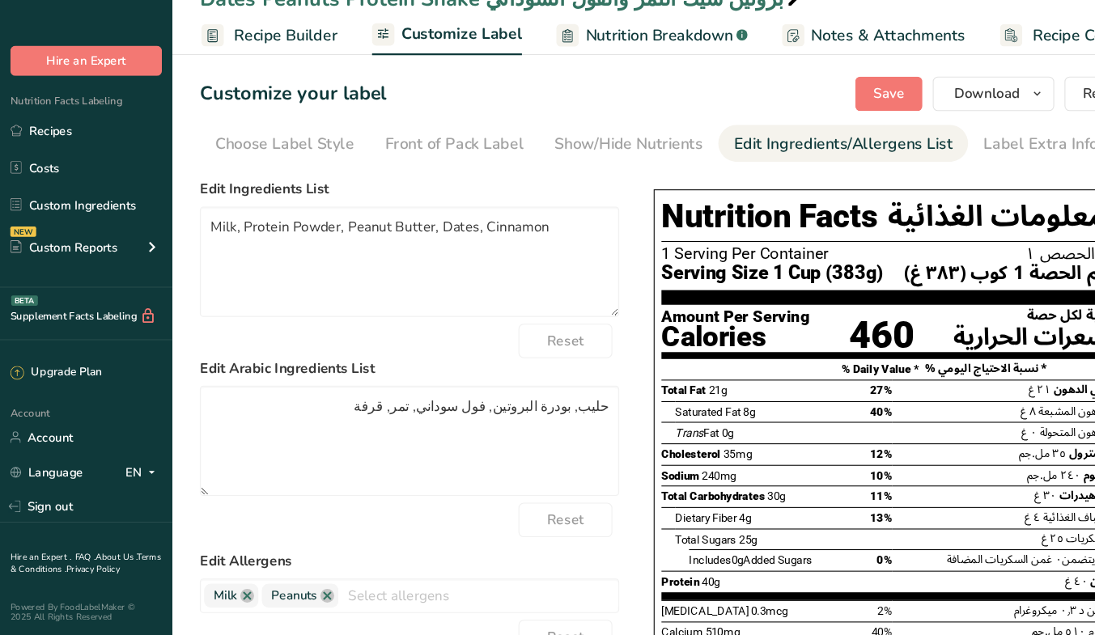
scroll to position [11, 0]
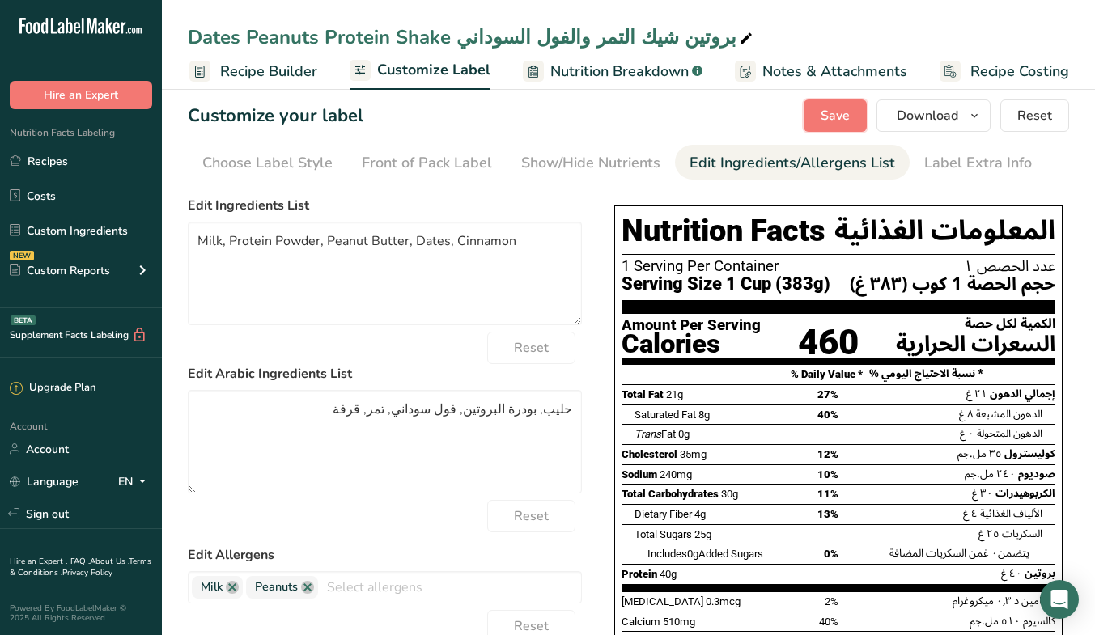
click at [838, 128] on button "Save" at bounding box center [835, 116] width 63 height 32
click at [978, 113] on icon "button" at bounding box center [974, 116] width 13 height 20
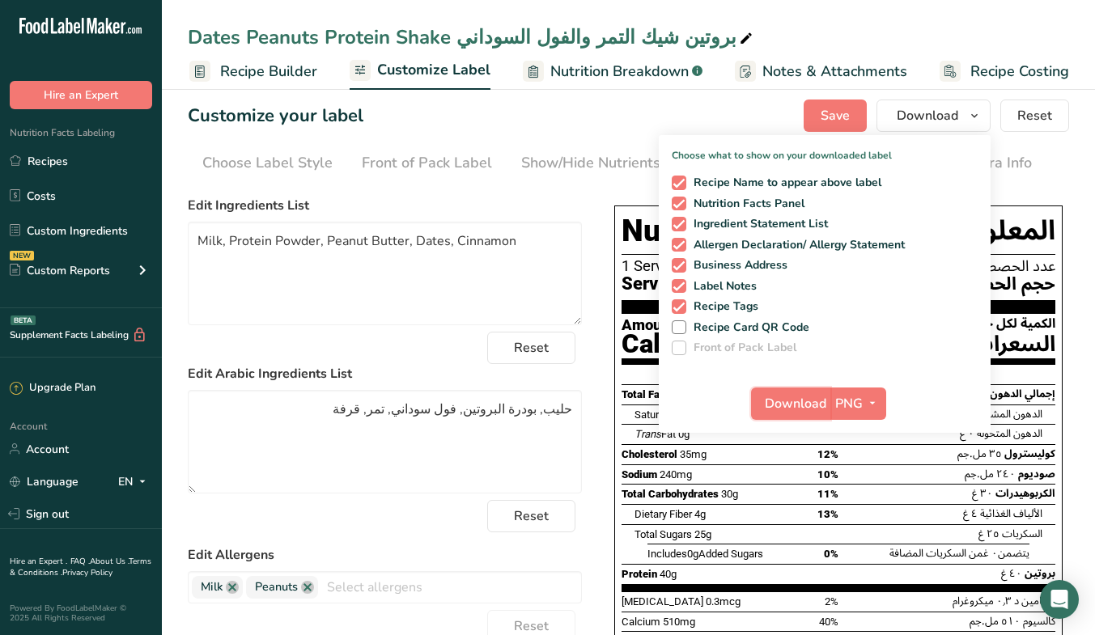
click at [814, 388] on button "Download" at bounding box center [790, 404] width 79 height 32
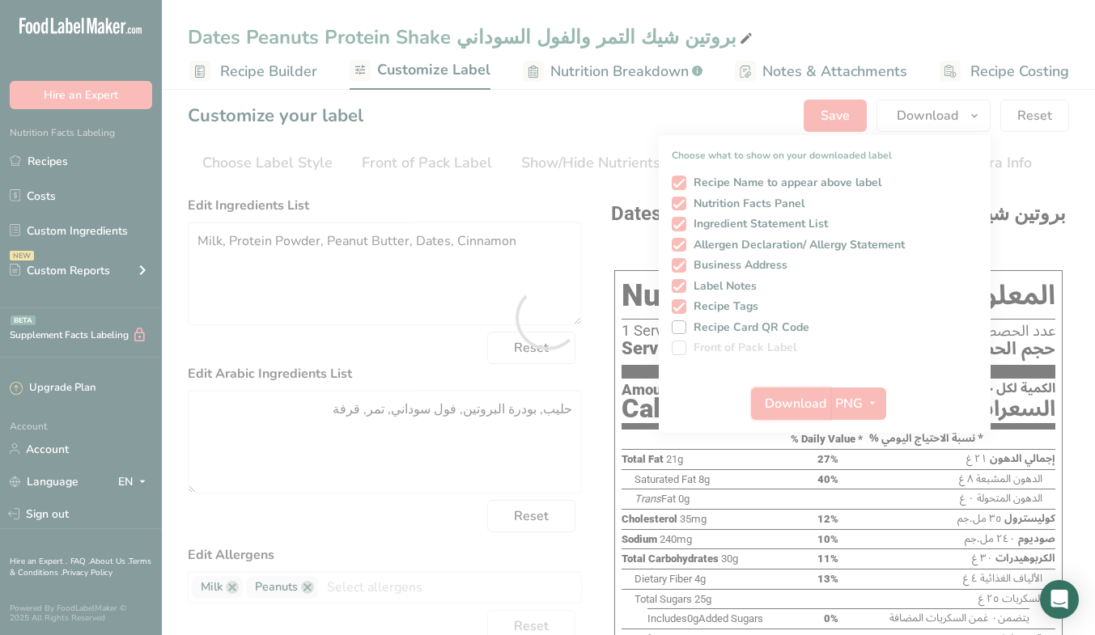
scroll to position [0, 0]
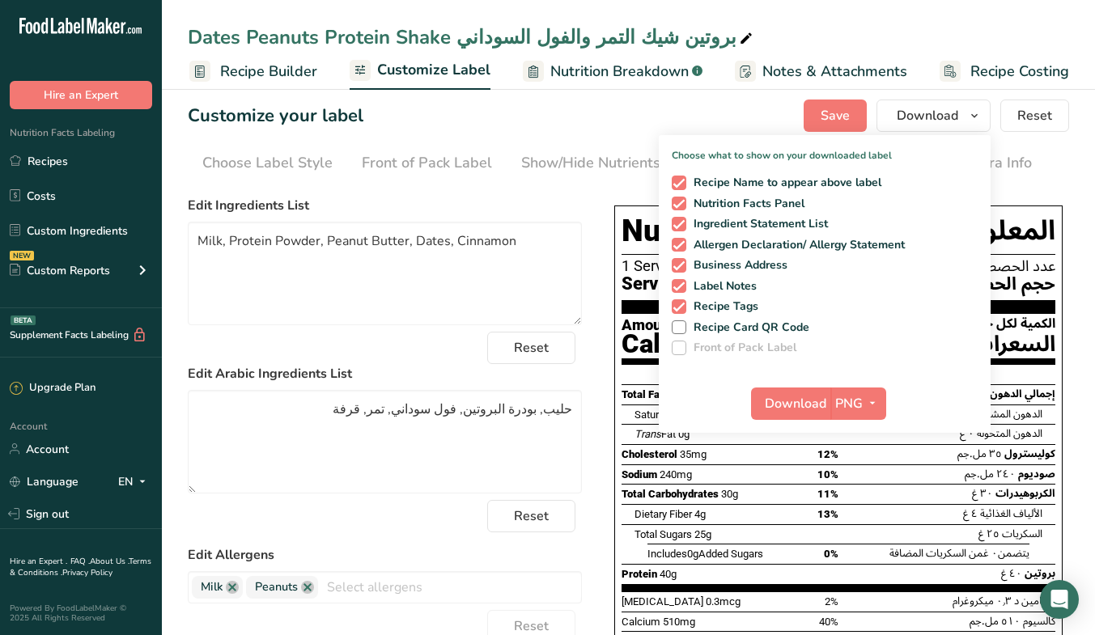
click at [86, 159] on link "Recipes" at bounding box center [81, 161] width 162 height 31
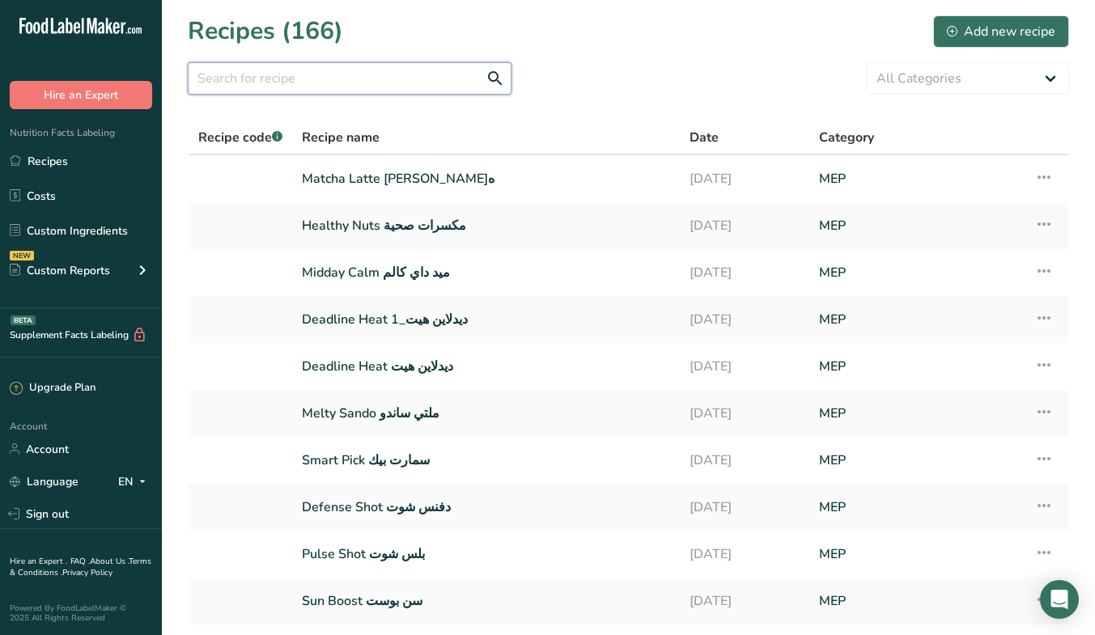
click at [397, 86] on input "text" at bounding box center [350, 78] width 324 height 32
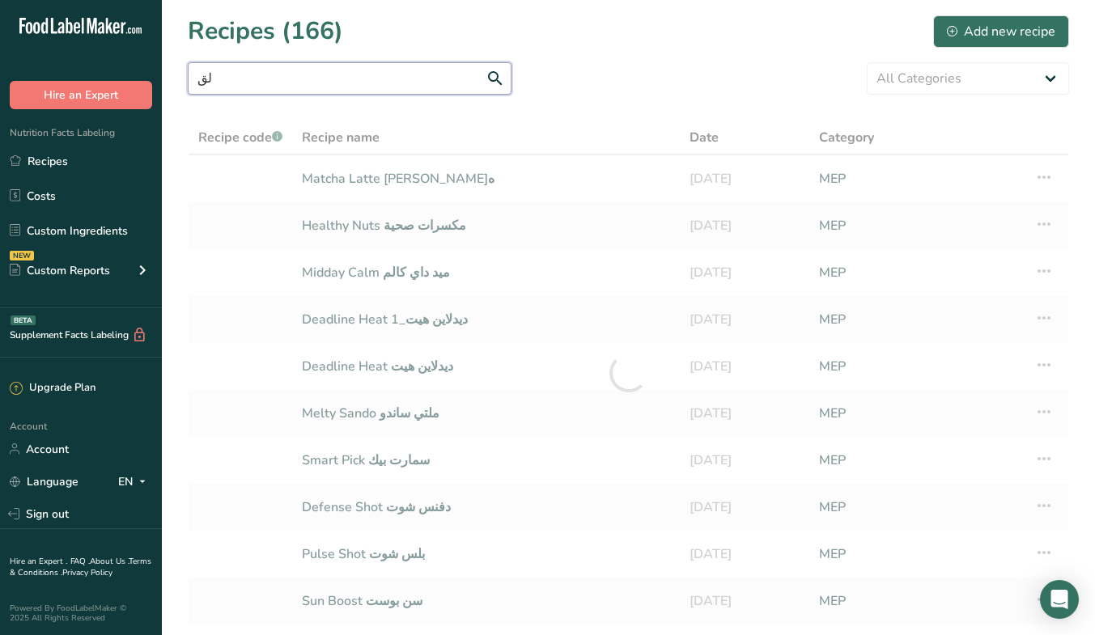
type input "ل"
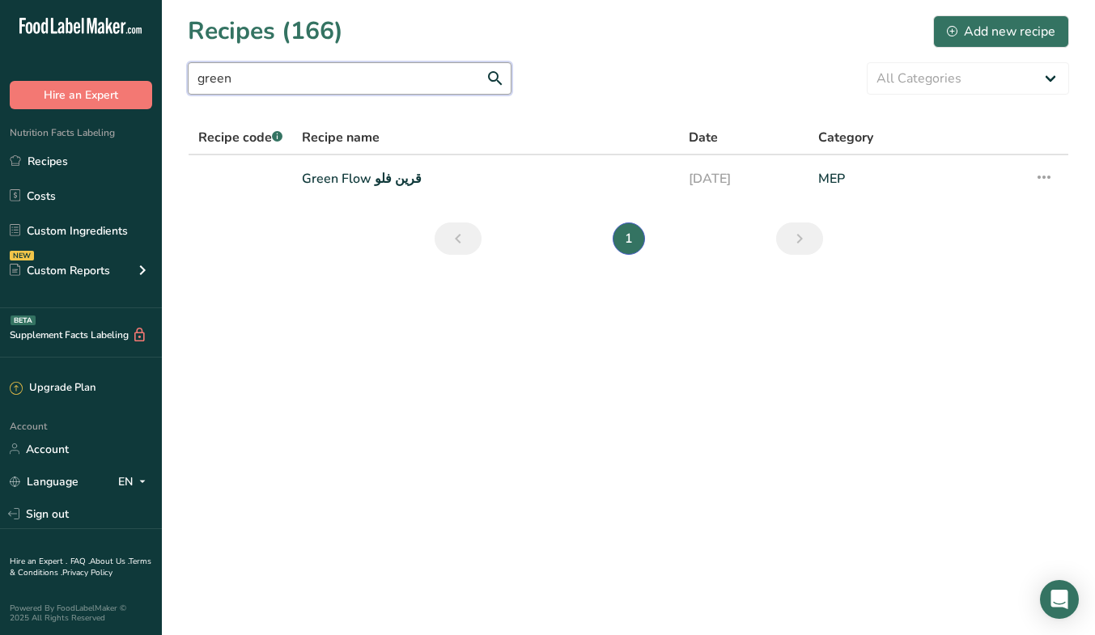
type input "green"
click at [358, 176] on link "Green Flow قرين فلو" at bounding box center [485, 179] width 367 height 34
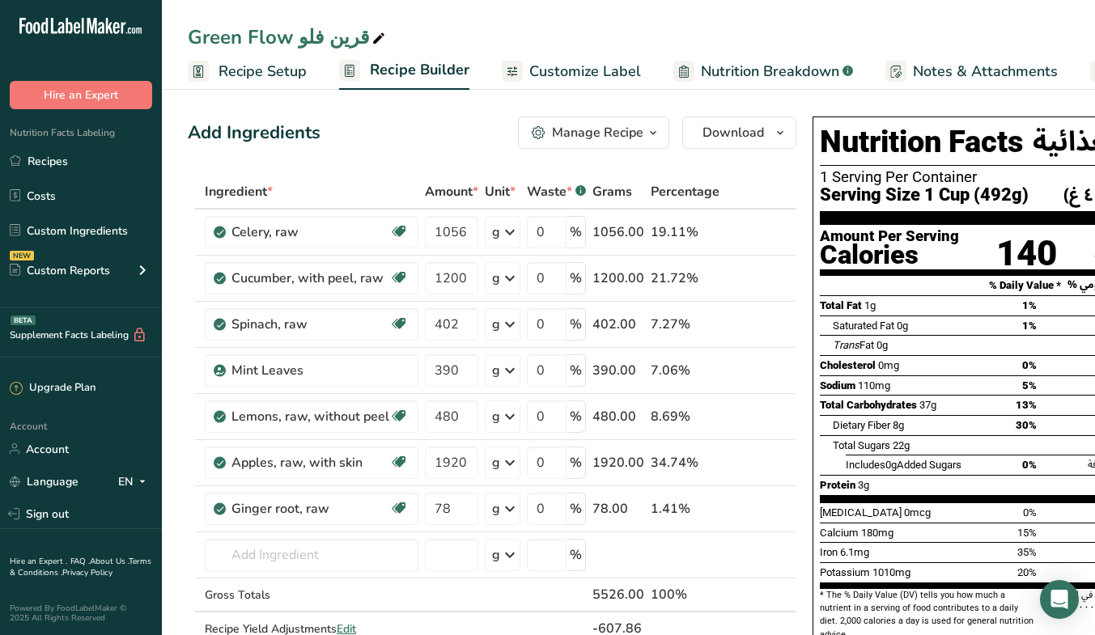
click at [281, 76] on span "Recipe Setup" at bounding box center [263, 72] width 88 height 22
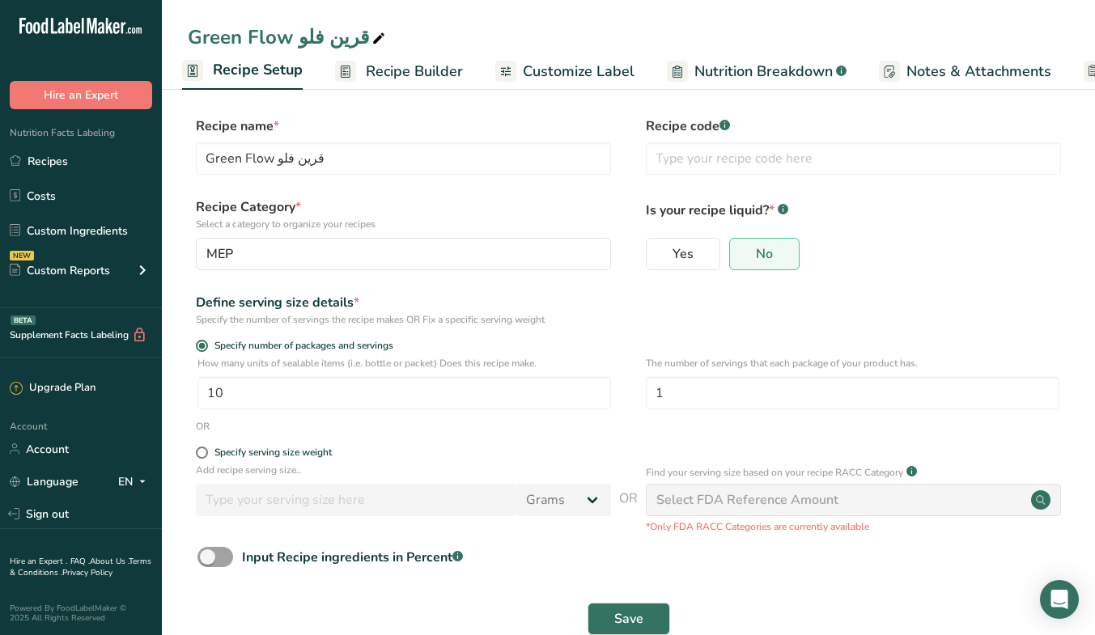
click at [418, 71] on span "Recipe Builder" at bounding box center [414, 72] width 97 height 22
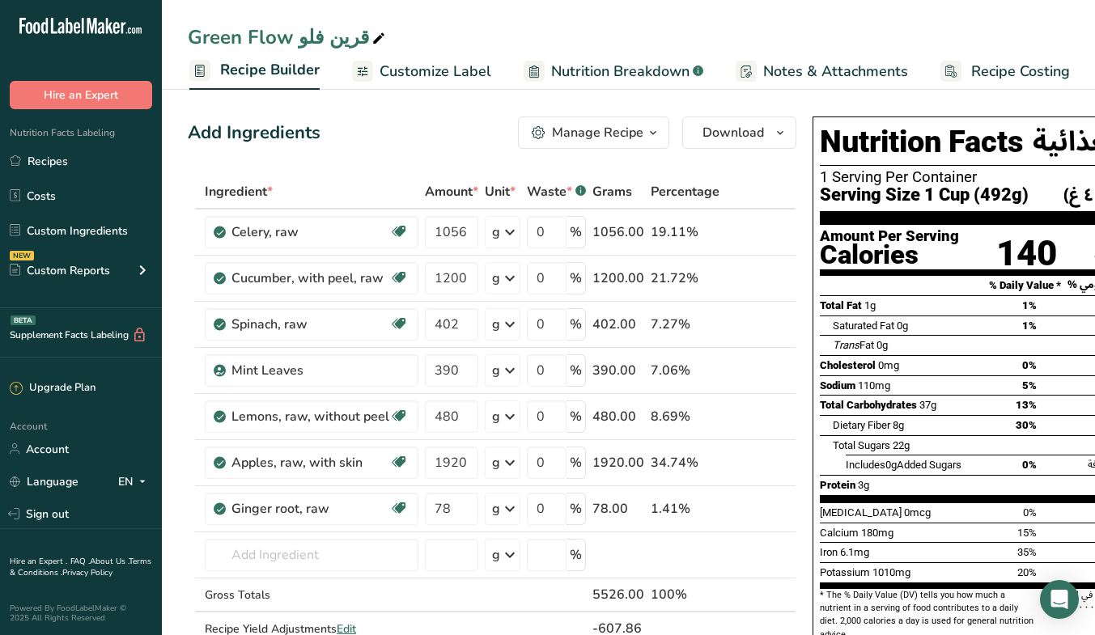
click at [45, 173] on link "Recipes" at bounding box center [81, 161] width 162 height 31
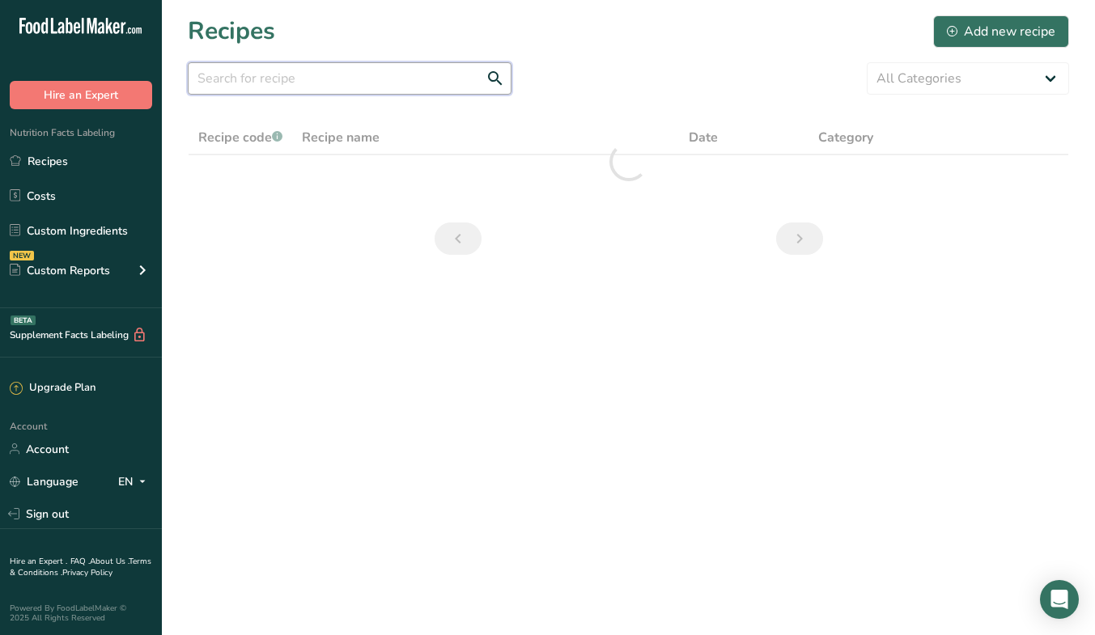
click at [333, 77] on input "text" at bounding box center [350, 78] width 324 height 32
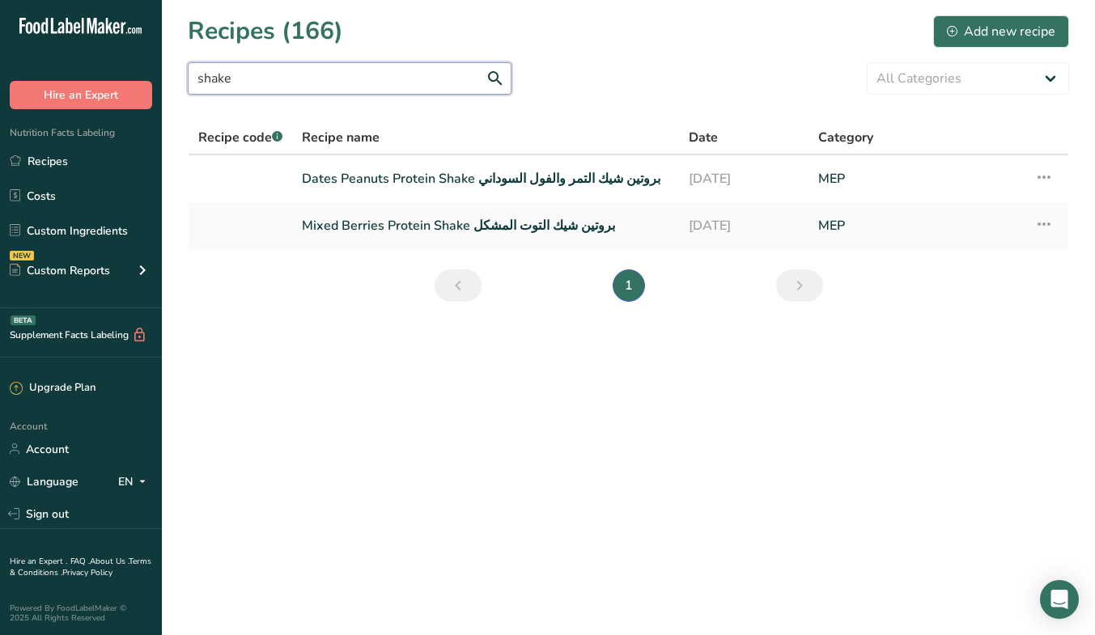
type input "shake"
click at [533, 232] on link "Mixed Berries Protein Shake بروتين شيك التوت المشكل" at bounding box center [485, 226] width 367 height 34
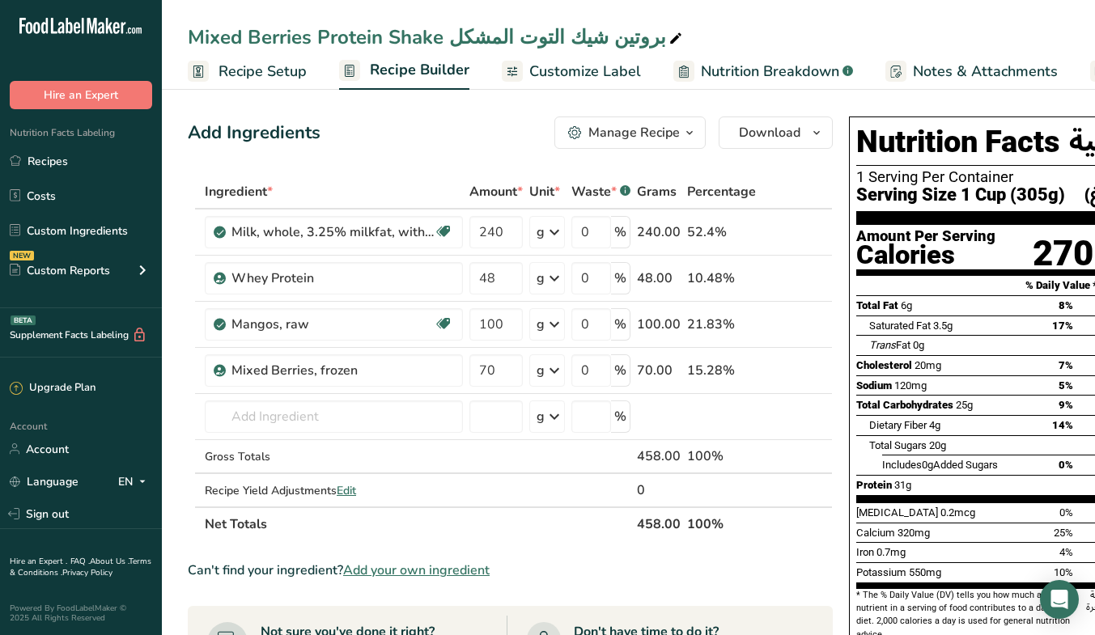
click at [266, 73] on span "Recipe Setup" at bounding box center [263, 72] width 88 height 22
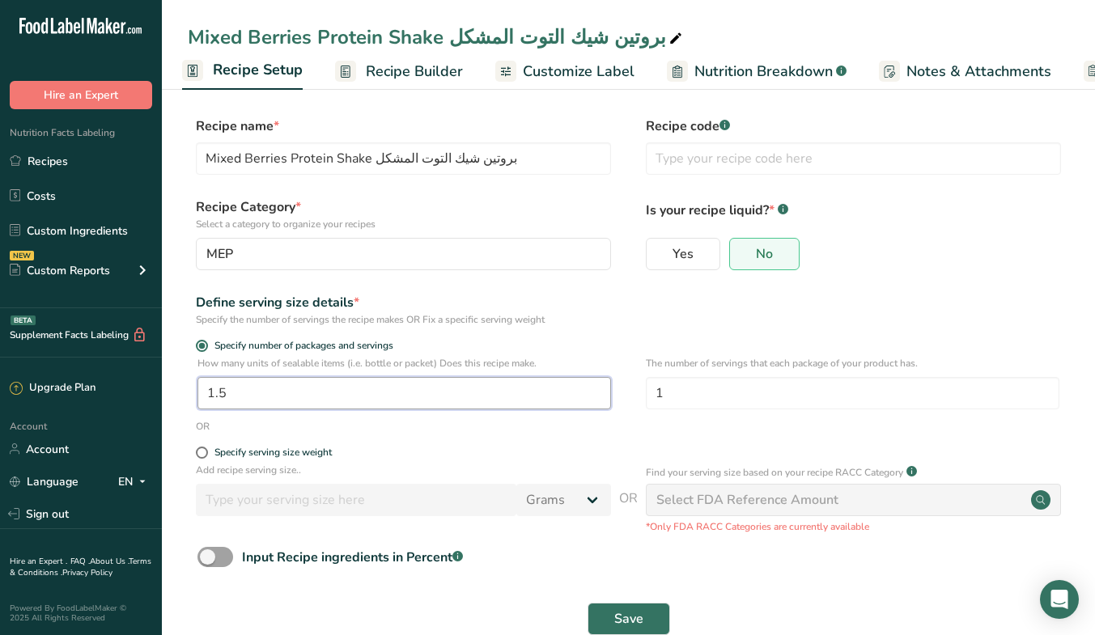
click at [373, 407] on input "1.5" at bounding box center [404, 393] width 414 height 32
click at [225, 394] on input "1.5" at bounding box center [404, 393] width 414 height 32
click at [223, 394] on input "1.5" at bounding box center [404, 393] width 414 height 32
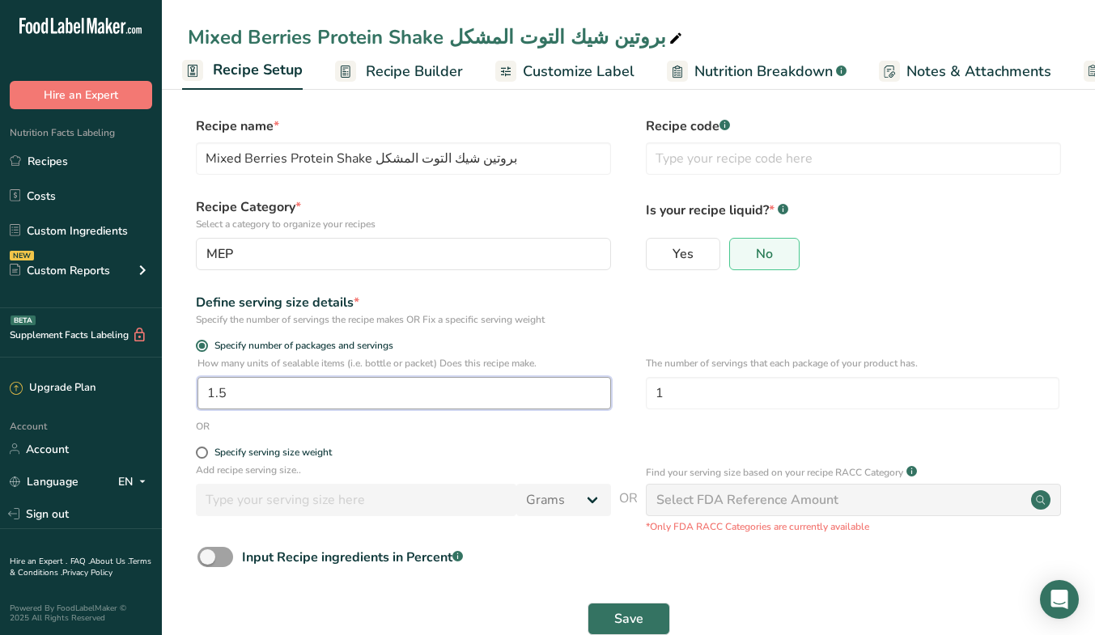
click at [223, 394] on input "1.5" at bounding box center [404, 393] width 414 height 32
type input "1.25"
click at [768, 569] on div "Input Recipe ingredients in Percent .a-a{fill:#347362;}.b-a{fill:#fff;}" at bounding box center [628, 563] width 881 height 33
click at [881, 504] on div "Select FDA Reference Amount" at bounding box center [853, 500] width 415 height 32
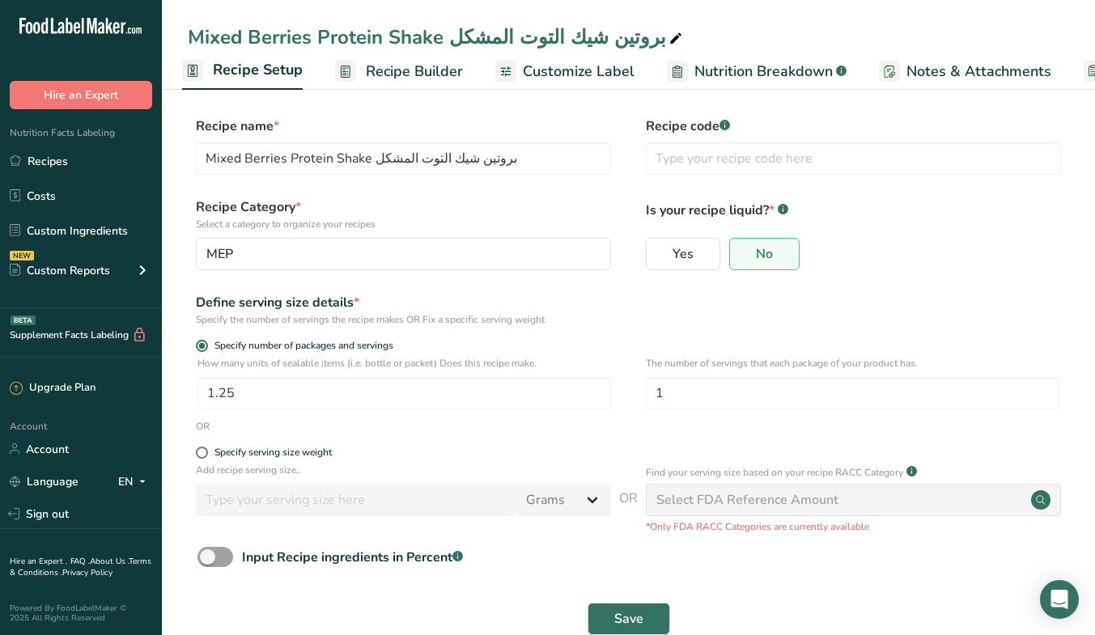
click at [881, 504] on div "Select FDA Reference Amount" at bounding box center [853, 500] width 415 height 32
click at [741, 559] on div "Input Recipe ingredients in Percent .a-a{fill:#347362;}.b-a{fill:#fff;}" at bounding box center [628, 563] width 881 height 33
click at [619, 621] on span "Save" at bounding box center [628, 618] width 29 height 19
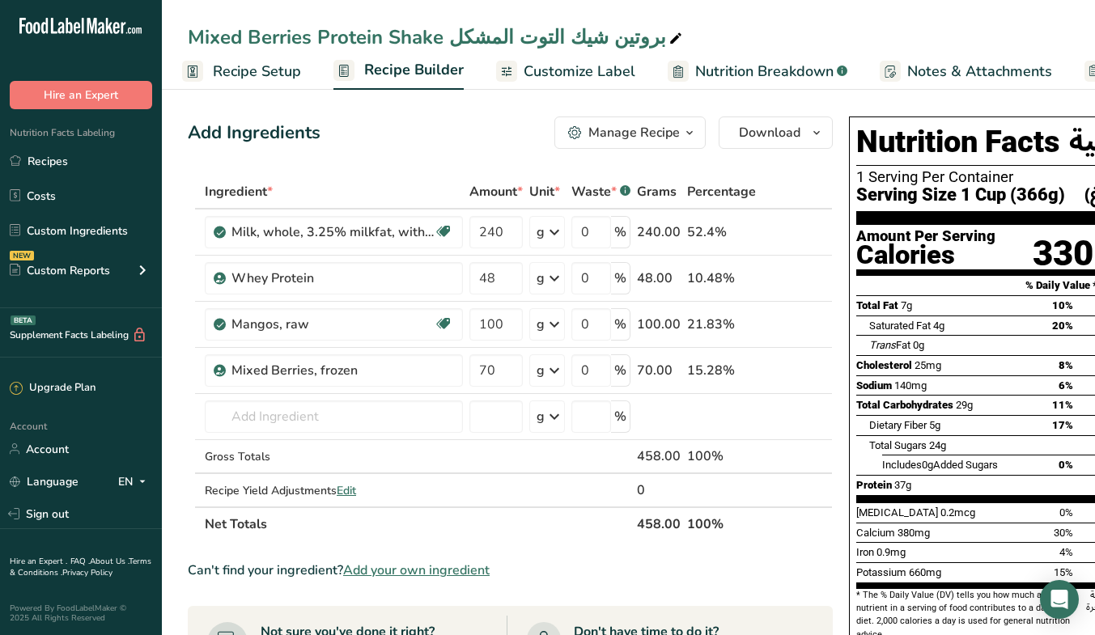
click at [584, 74] on span "Customize Label" at bounding box center [580, 72] width 112 height 22
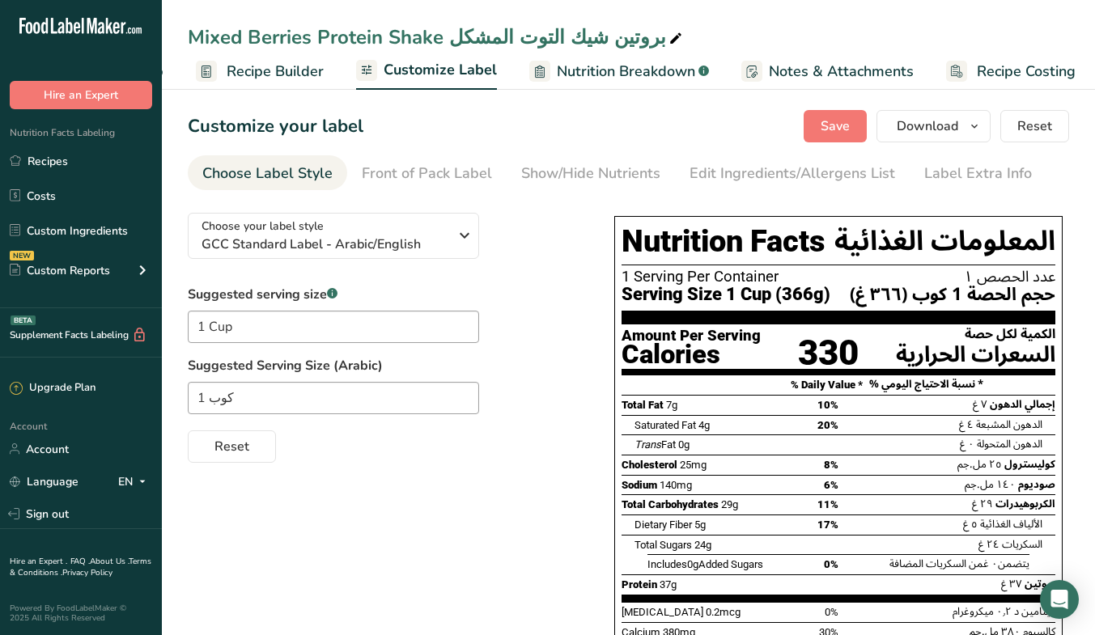
scroll to position [0, 150]
click at [299, 66] on span "Recipe Builder" at bounding box center [268, 72] width 97 height 22
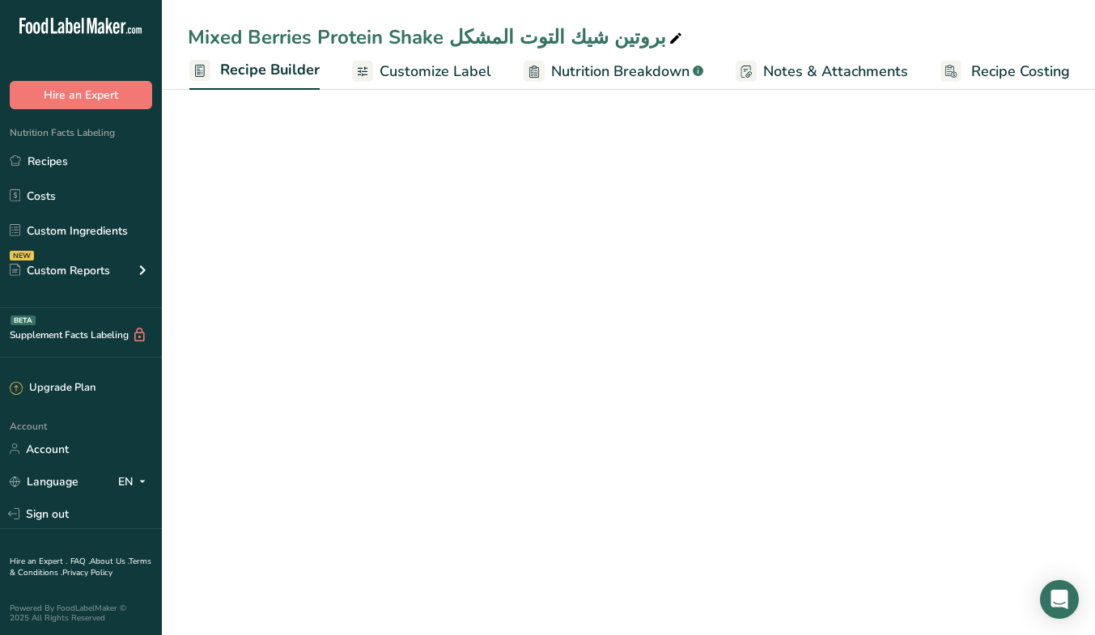
scroll to position [0, 150]
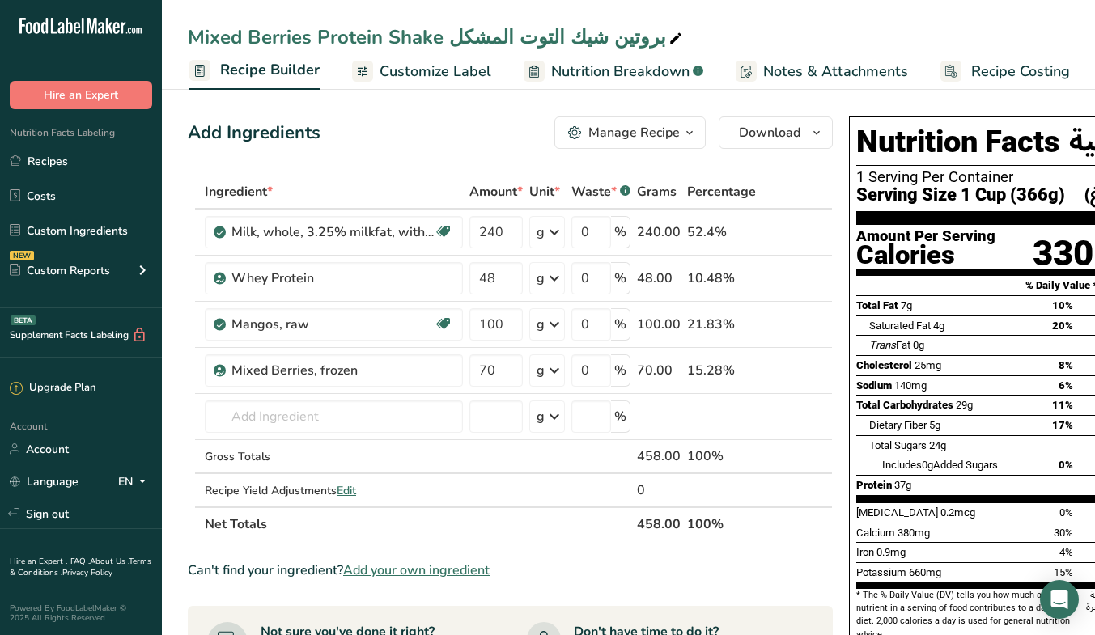
click at [464, 84] on link "Customize Label" at bounding box center [421, 71] width 139 height 36
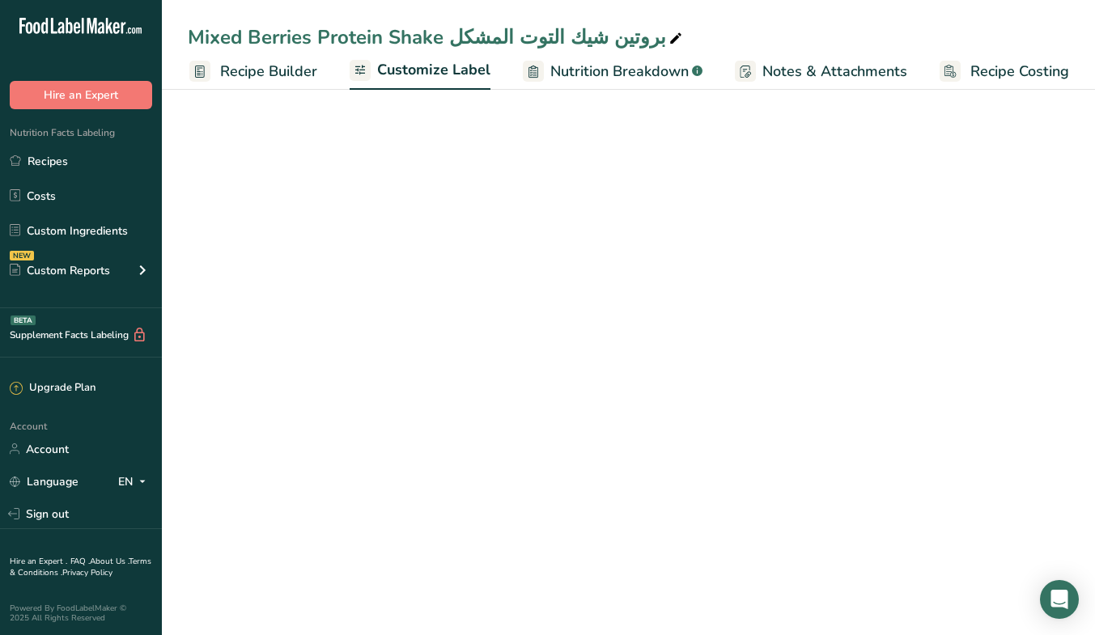
scroll to position [0, 150]
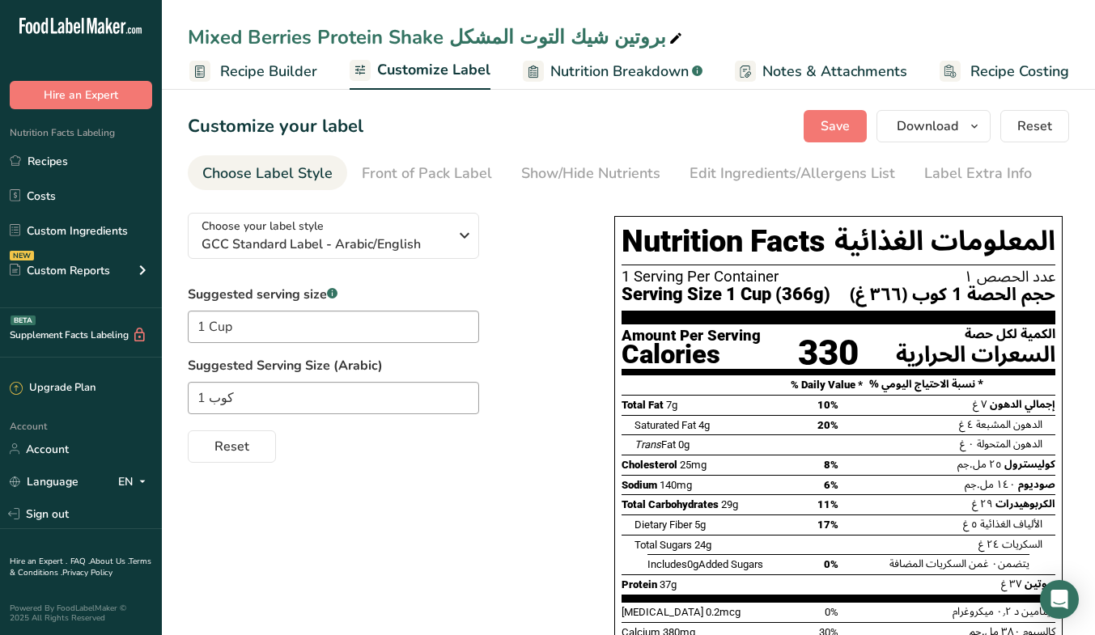
click at [858, 181] on div "Edit Ingredients/Allergens List" at bounding box center [793, 174] width 206 height 22
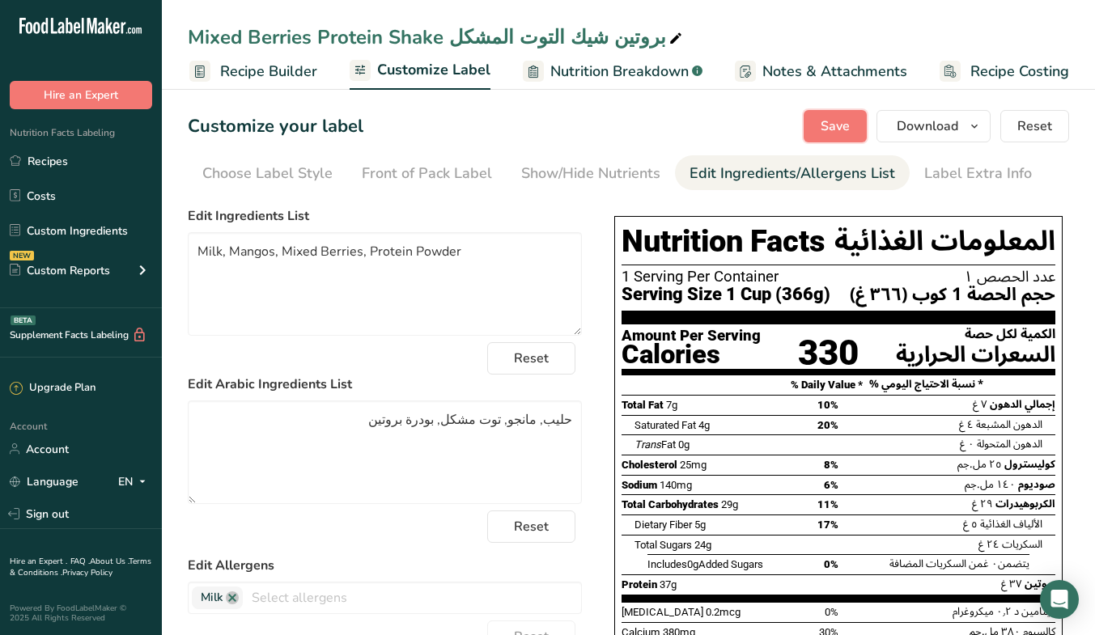
click at [837, 131] on span "Save" at bounding box center [835, 126] width 29 height 19
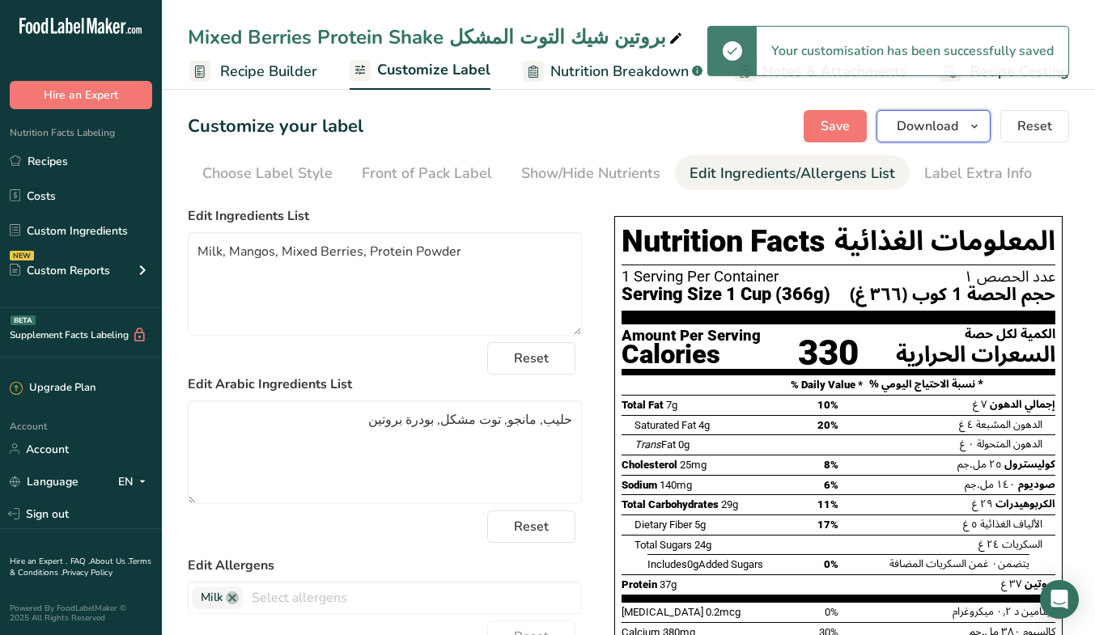
click at [981, 130] on icon "button" at bounding box center [974, 127] width 13 height 20
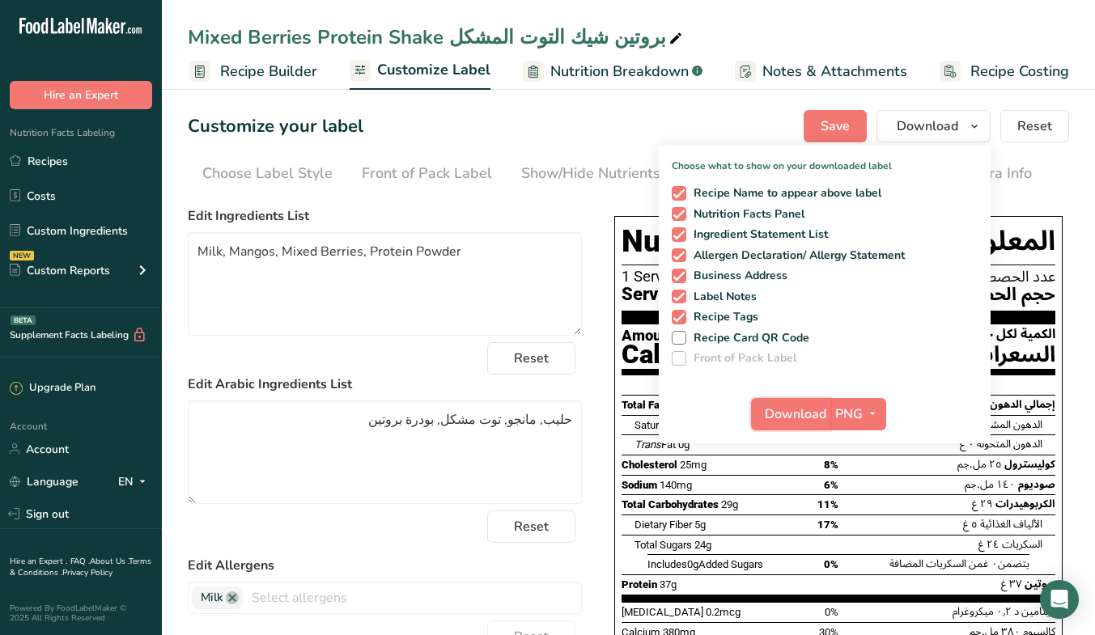
click at [798, 411] on span "Download" at bounding box center [796, 414] width 62 height 19
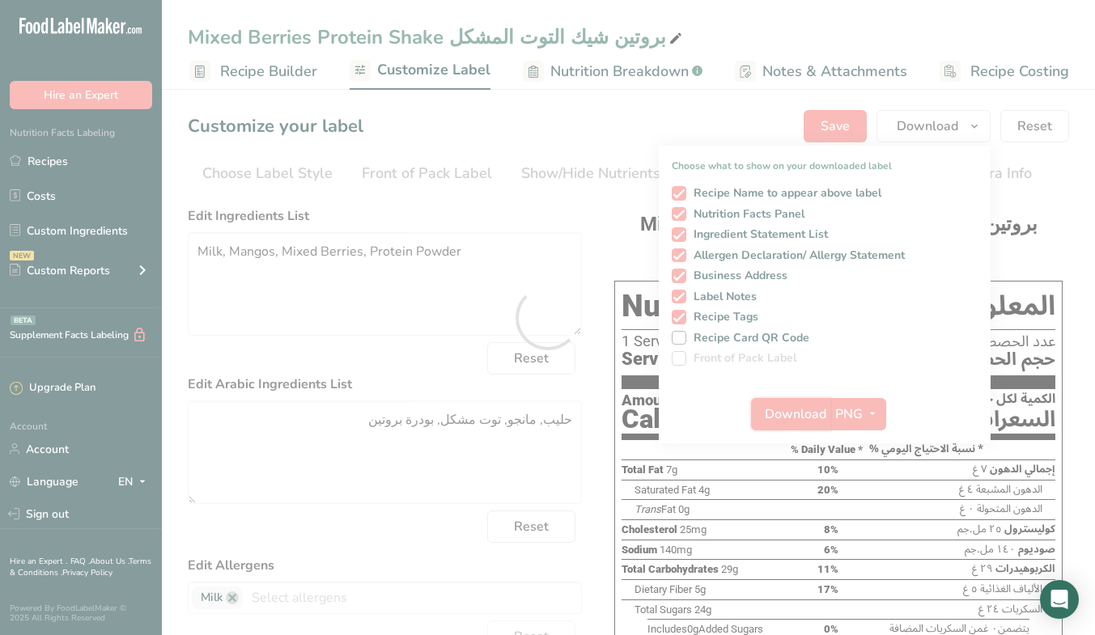
scroll to position [0, 0]
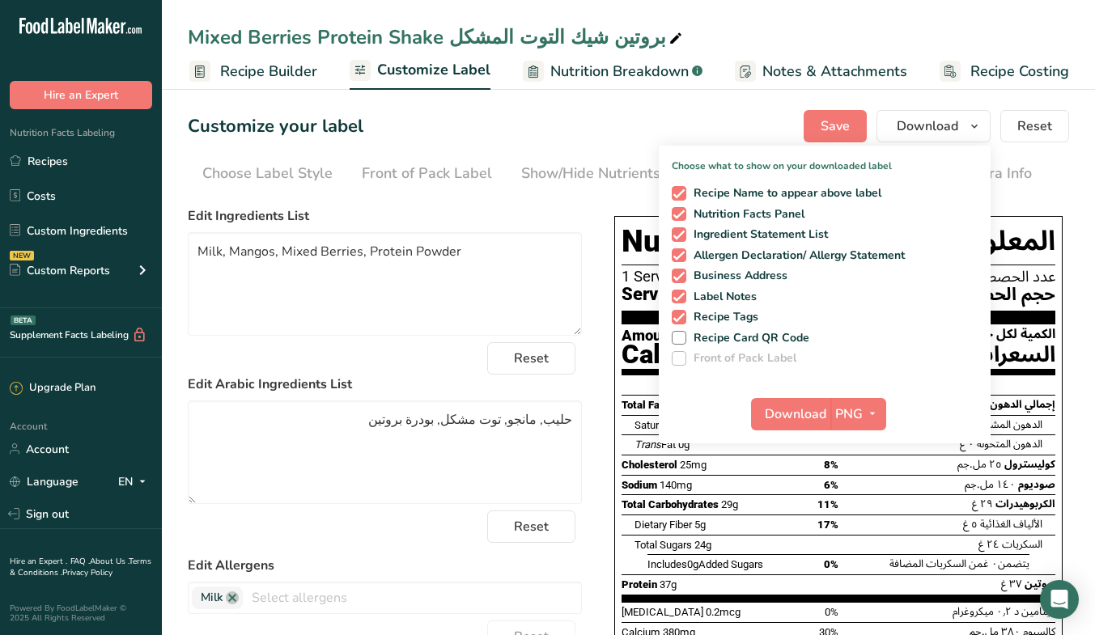
click at [79, 163] on link "Recipes" at bounding box center [81, 161] width 162 height 31
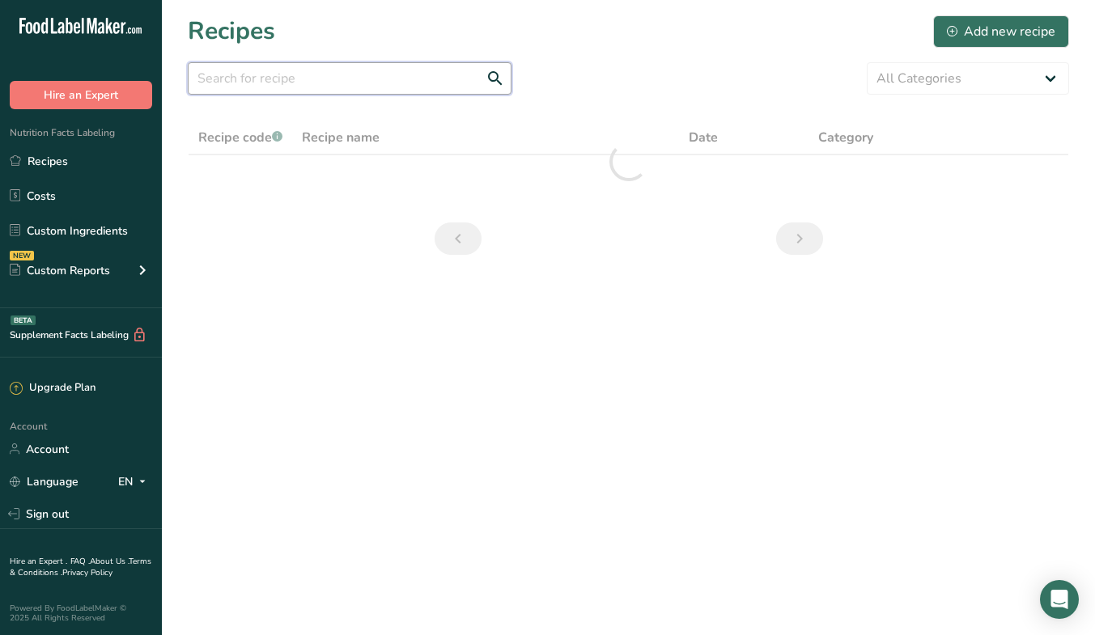
click at [372, 75] on input "text" at bounding box center [350, 78] width 324 height 32
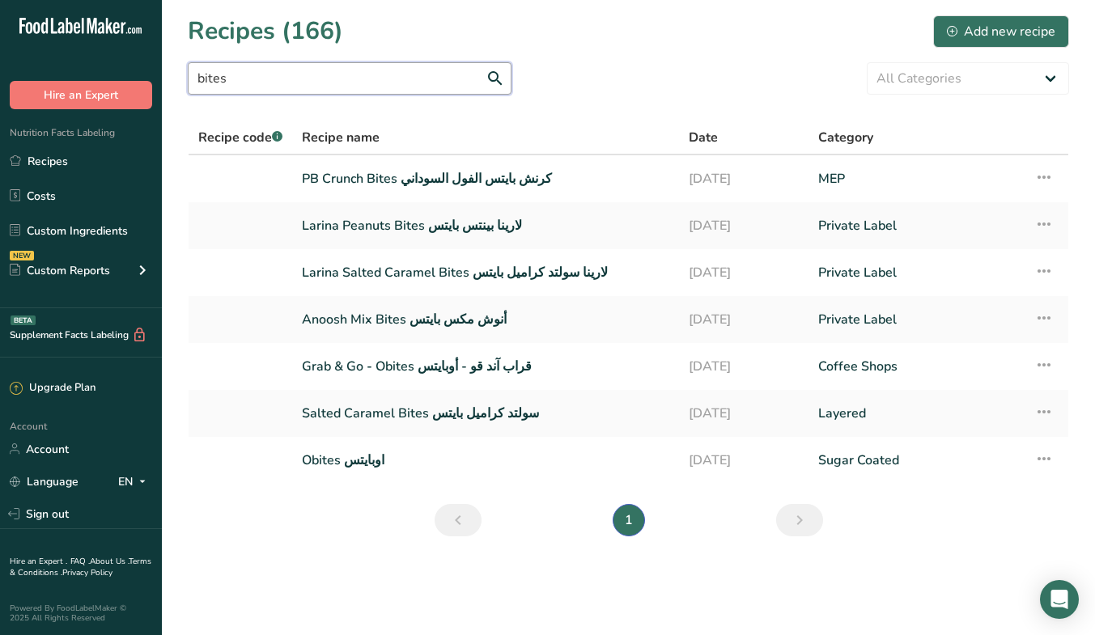
type input "bites"
click at [511, 176] on link "PB Crunch Bites كرنش بايتس الفول السوداني" at bounding box center [485, 179] width 367 height 34
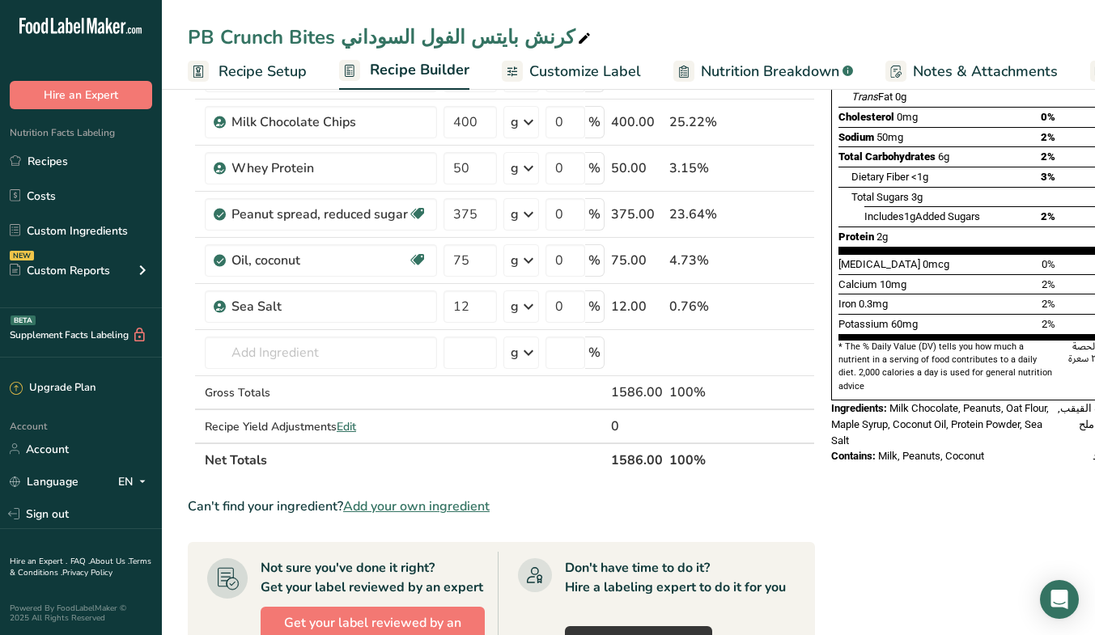
scroll to position [249, 0]
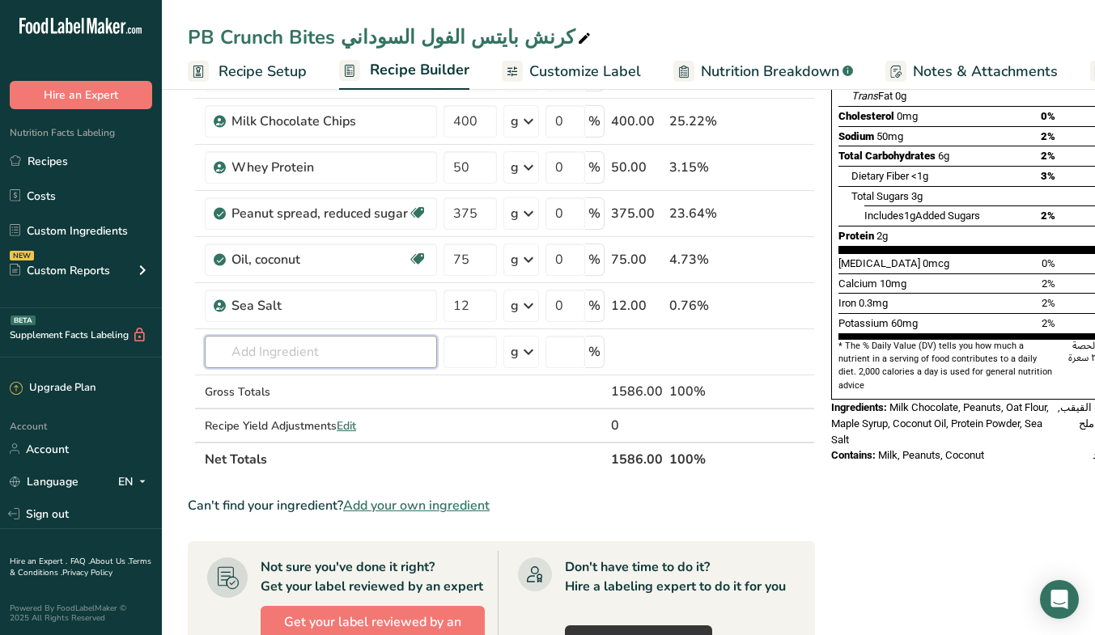
click at [354, 361] on input "text" at bounding box center [321, 352] width 232 height 32
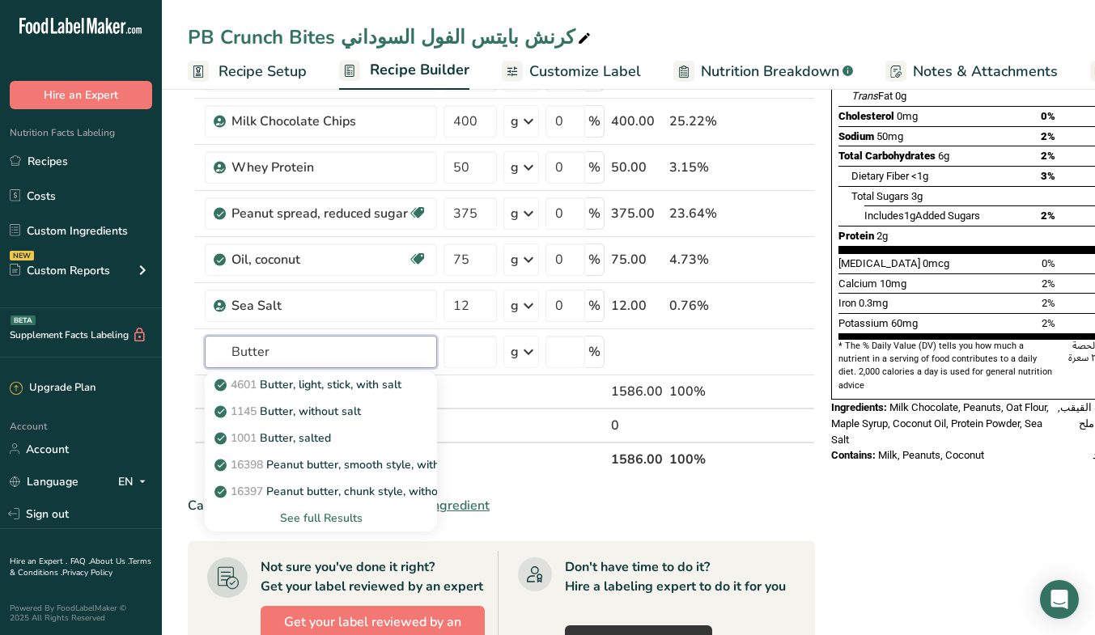
type input "Butter"
click at [337, 440] on div "1001 Butter, salted" at bounding box center [308, 438] width 180 height 17
type input "Butter, salted"
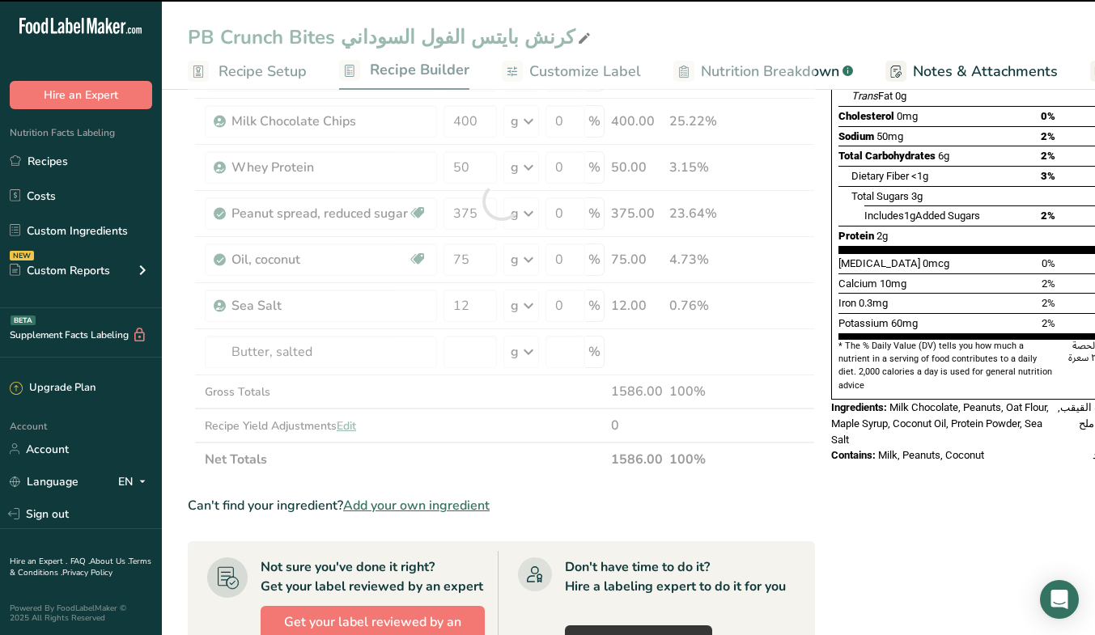
type input "0"
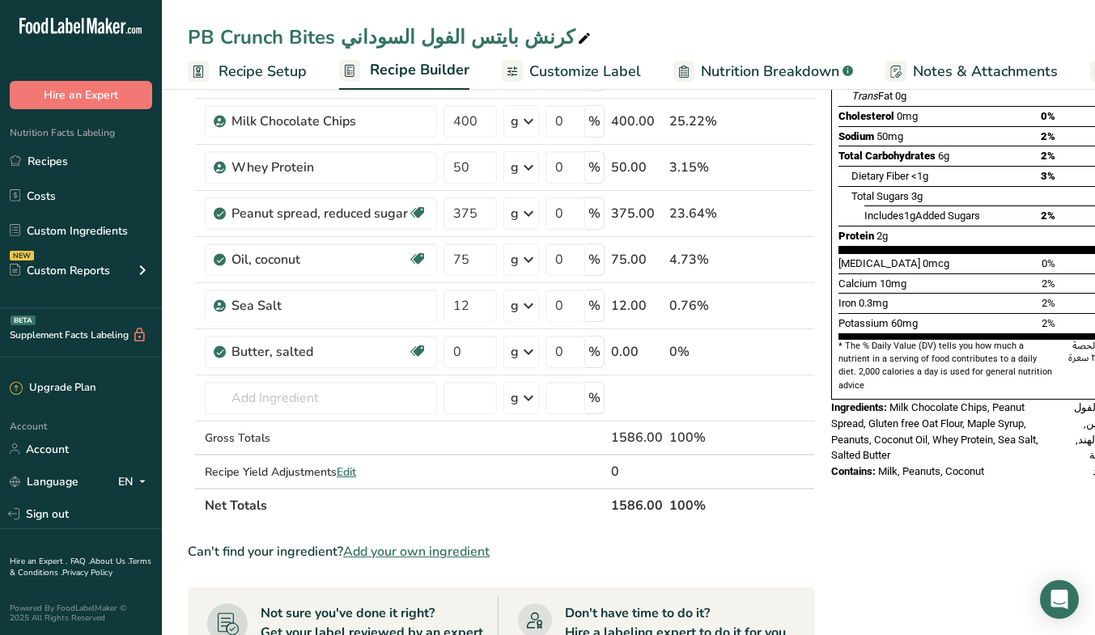
click at [776, 355] on icon at bounding box center [781, 352] width 11 height 17
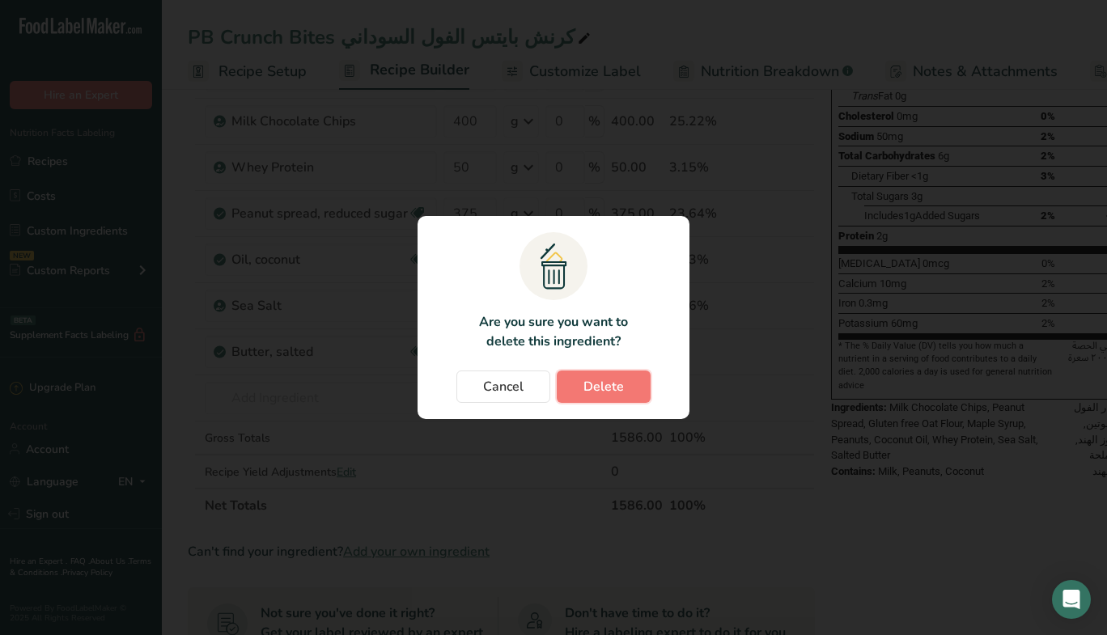
click at [630, 376] on button "Delete" at bounding box center [604, 387] width 94 height 32
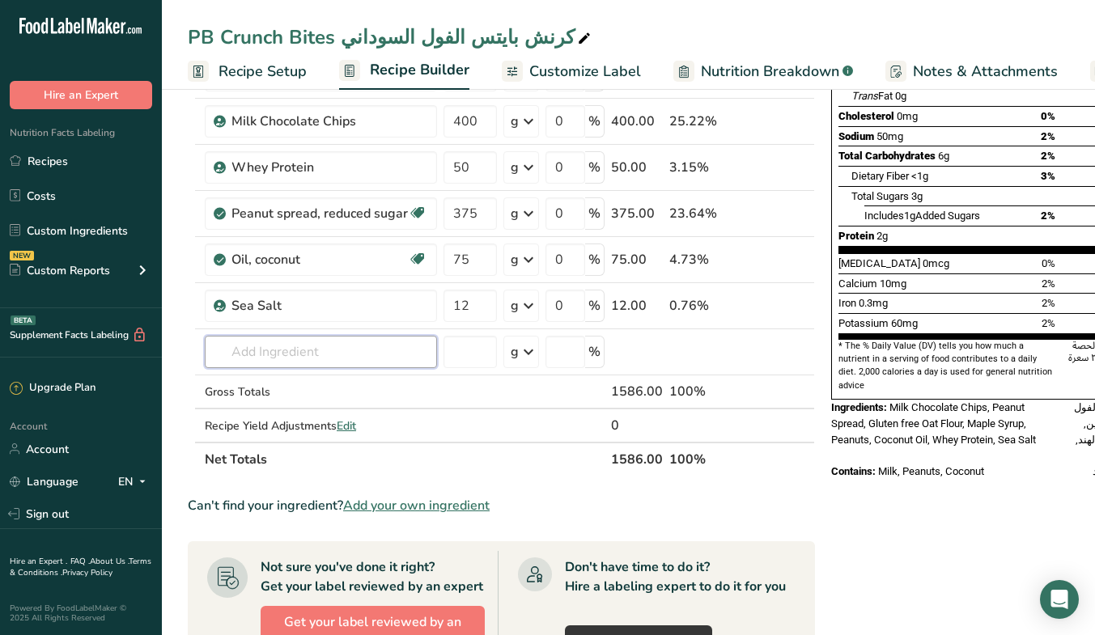
click at [353, 359] on input "text" at bounding box center [321, 352] width 232 height 32
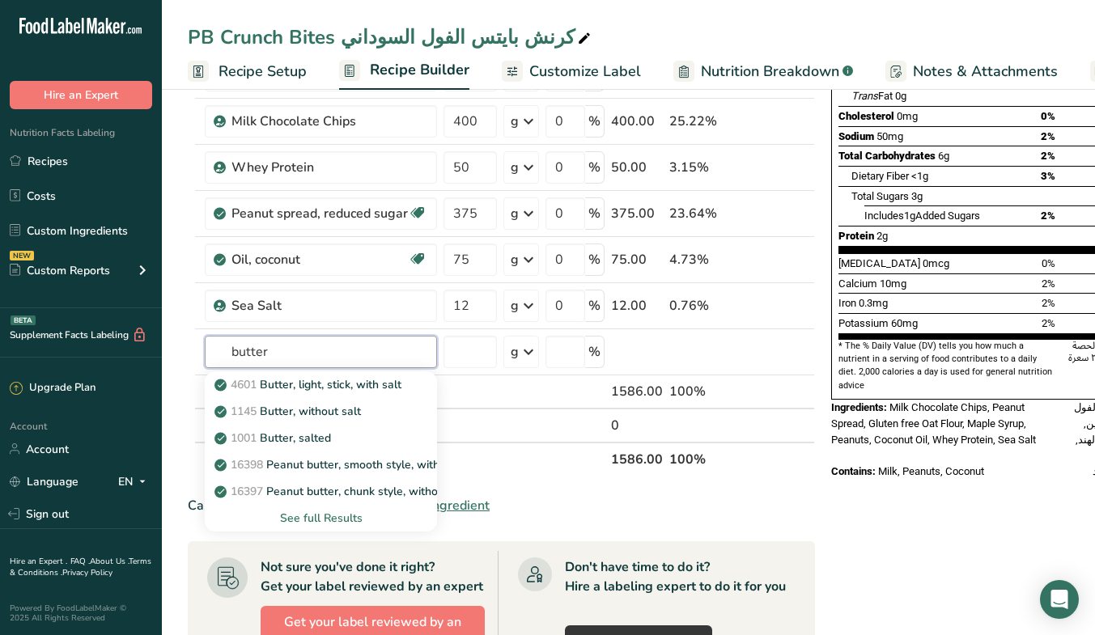
type input "butter"
click at [372, 406] on div "1145 Butter, without salt" at bounding box center [308, 411] width 180 height 17
type input "Butter, without salt"
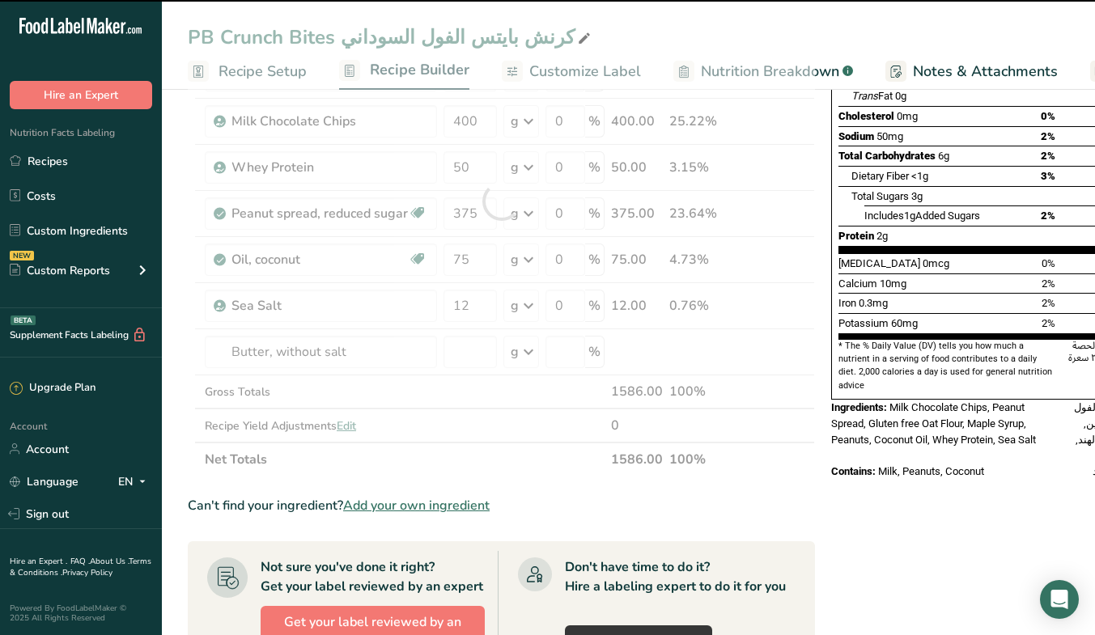
type input "0"
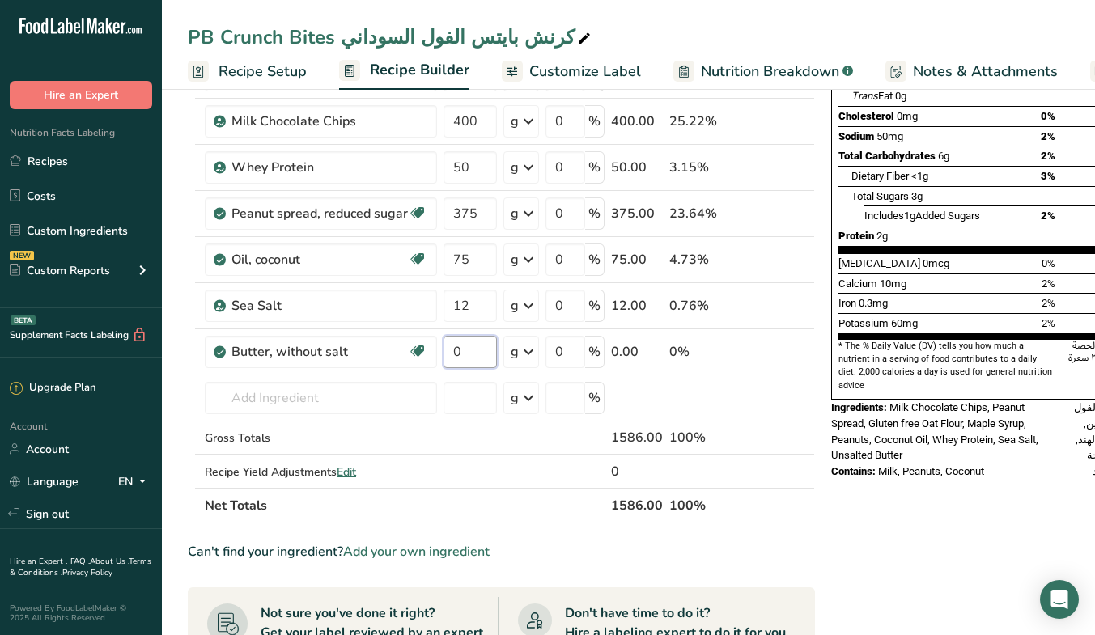
click at [468, 348] on input "0" at bounding box center [470, 352] width 53 height 32
type input "75"
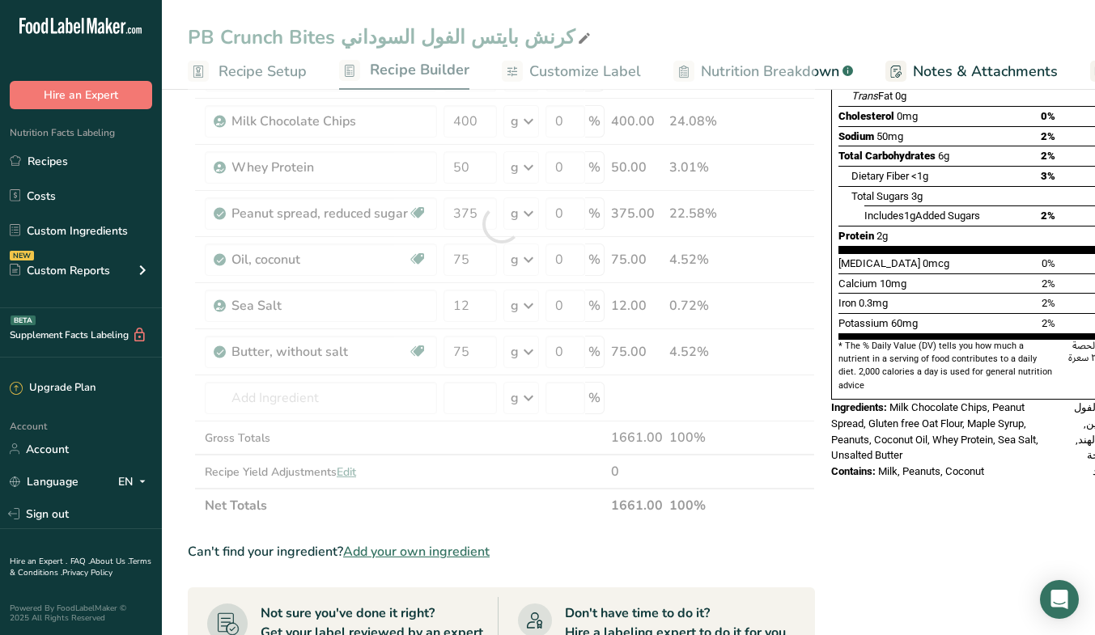
click at [551, 509] on div "Ingredient * Amount * Unit * Waste * .a-a{fill:#347362;}.b-a{fill:#fff;} Grams …" at bounding box center [501, 224] width 627 height 597
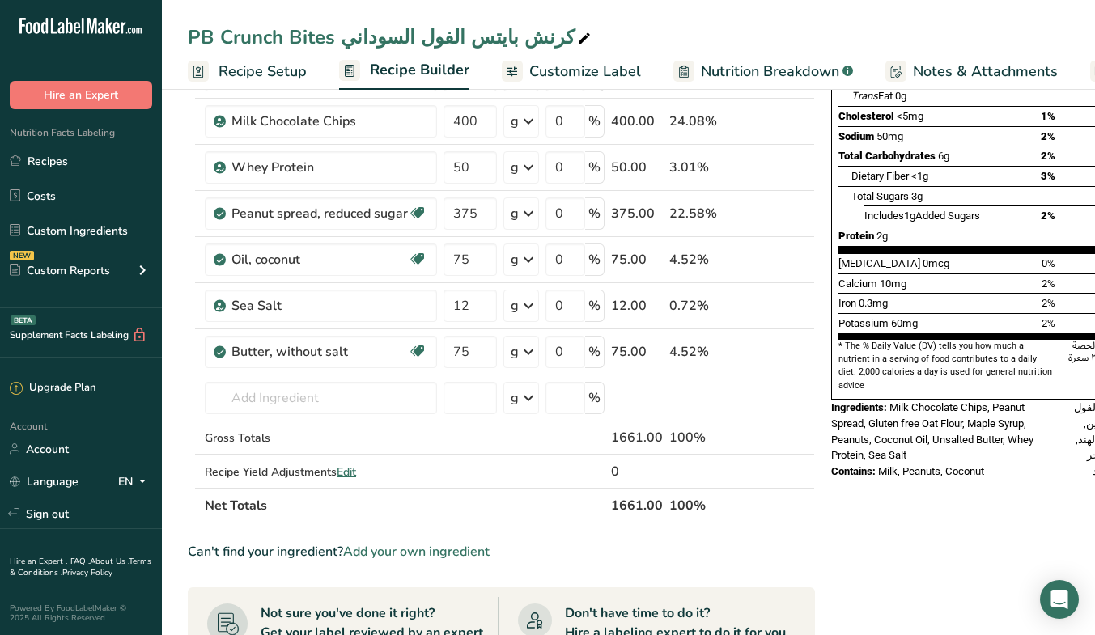
click at [779, 257] on icon at bounding box center [781, 260] width 11 height 17
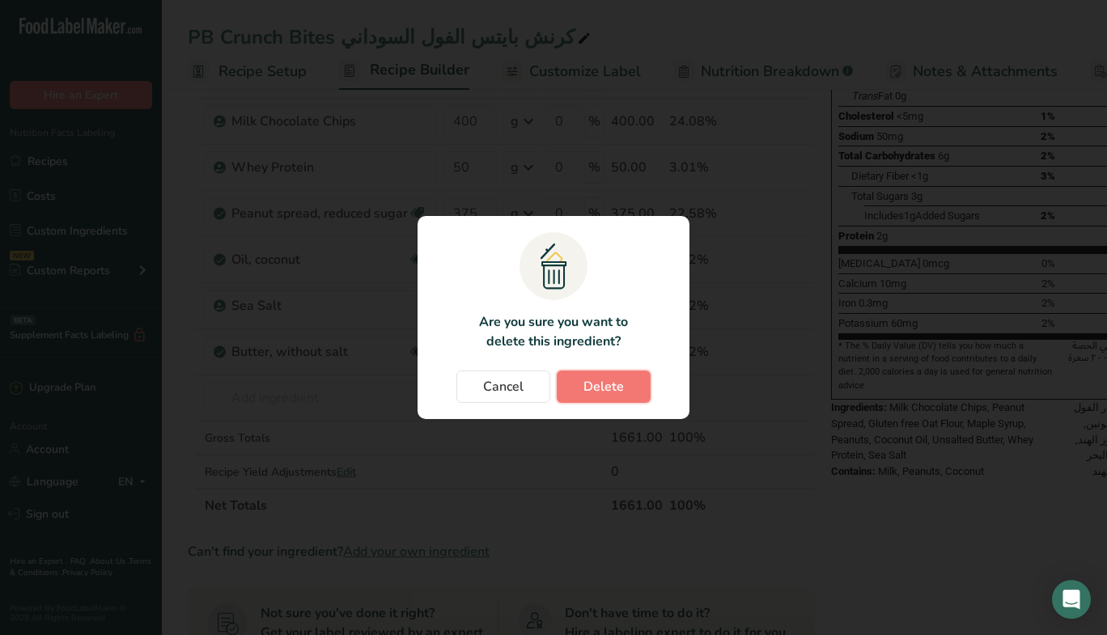
click at [603, 389] on span "Delete" at bounding box center [604, 386] width 40 height 19
type input "12"
type input "75"
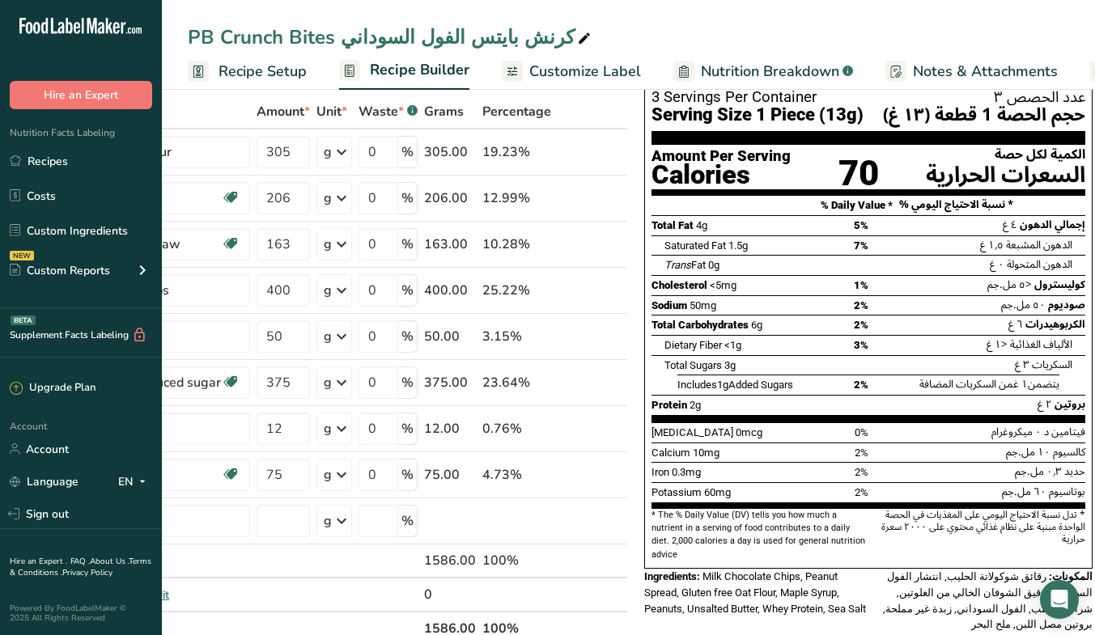
scroll to position [0, 0]
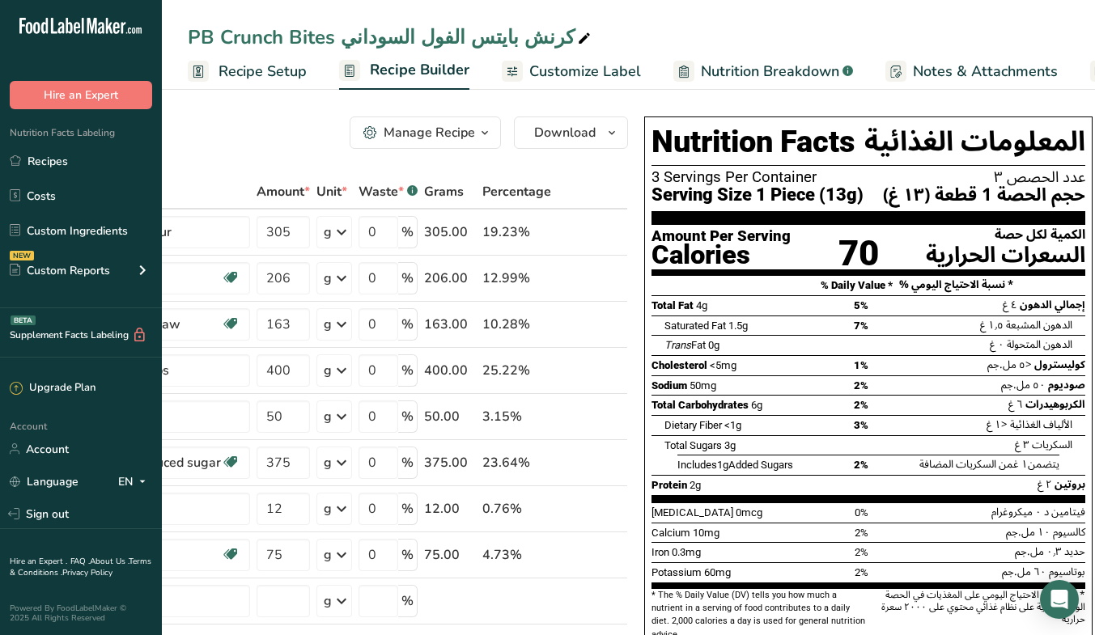
click at [67, 160] on link "Recipes" at bounding box center [81, 161] width 162 height 31
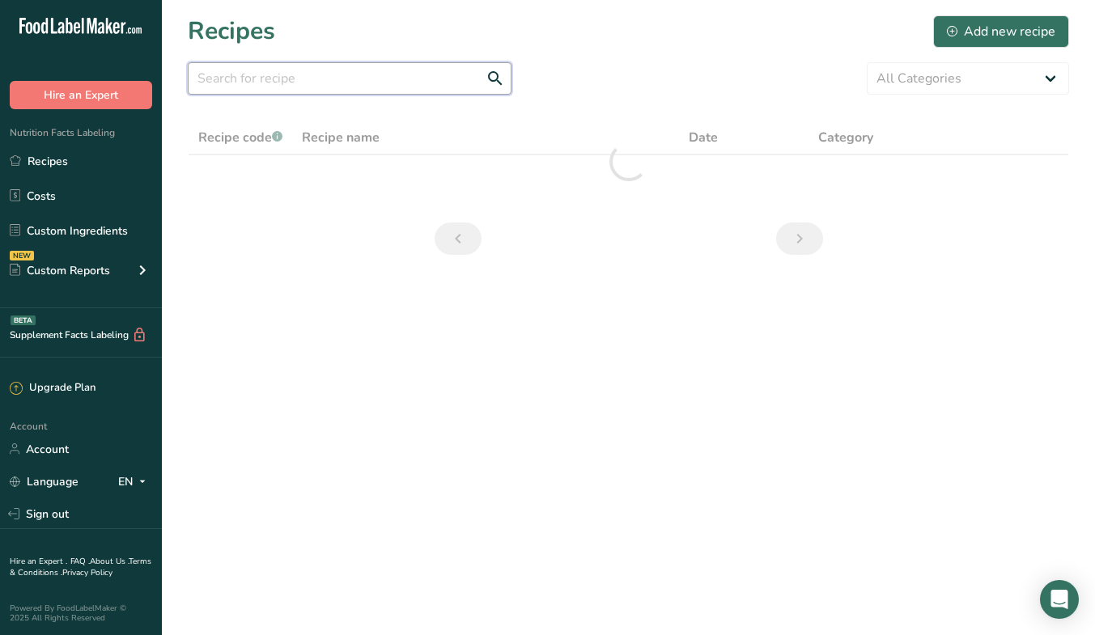
click at [394, 68] on input "text" at bounding box center [350, 78] width 324 height 32
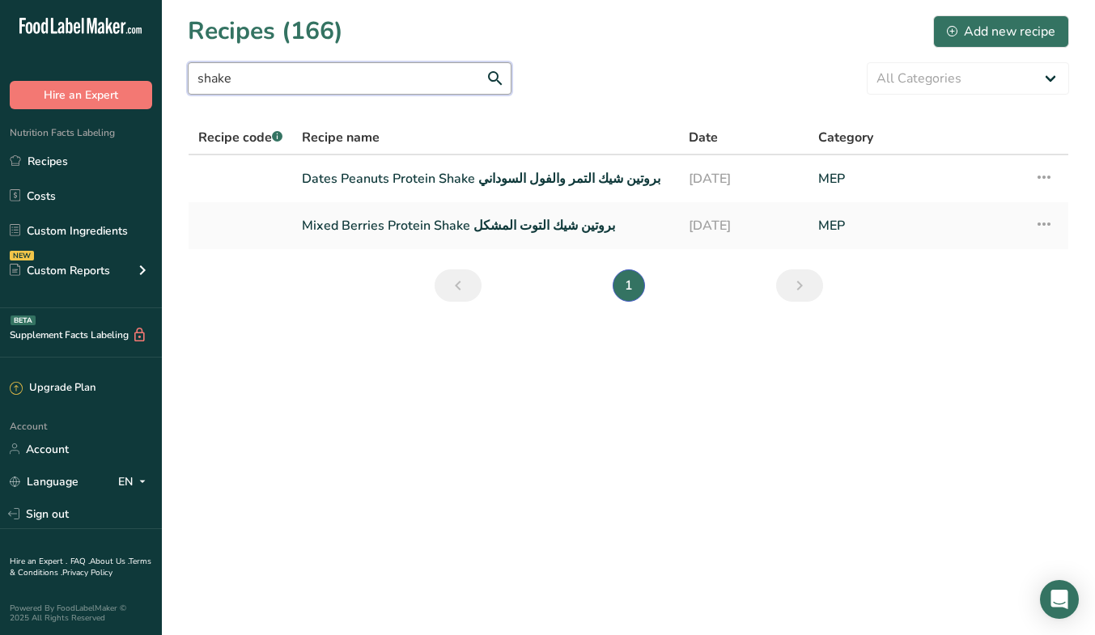
type input "shake"
click at [579, 181] on link "Dates Peanuts Protein Shake بروتين شيك التمر والفول السوداني" at bounding box center [485, 179] width 367 height 34
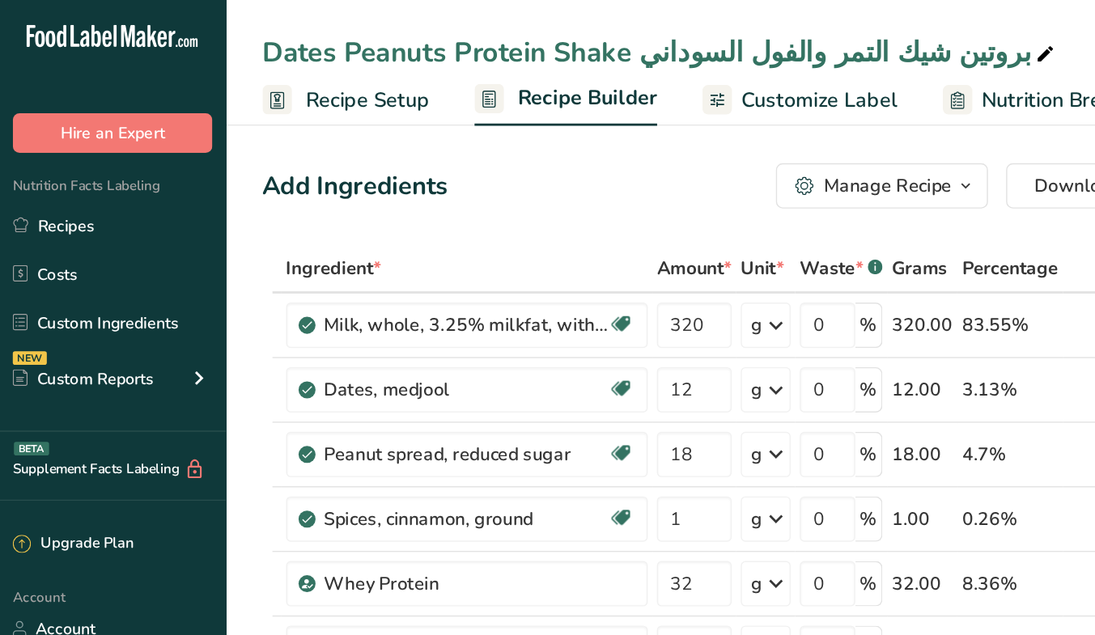
click at [66, 155] on link "Recipes" at bounding box center [81, 161] width 162 height 31
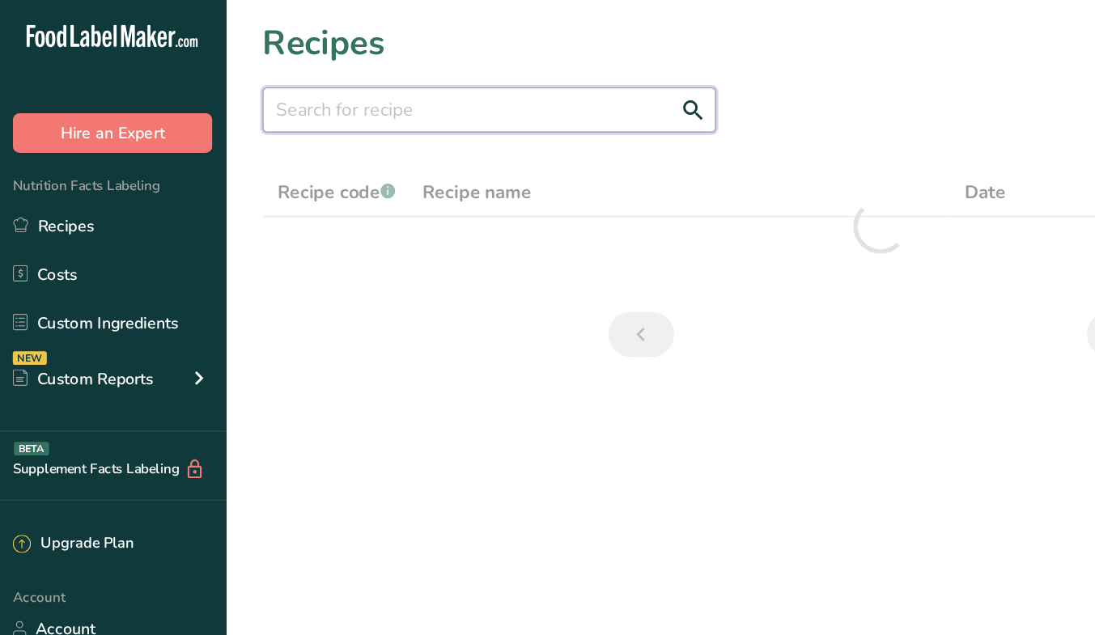
click at [317, 83] on input "text" at bounding box center [350, 78] width 324 height 32
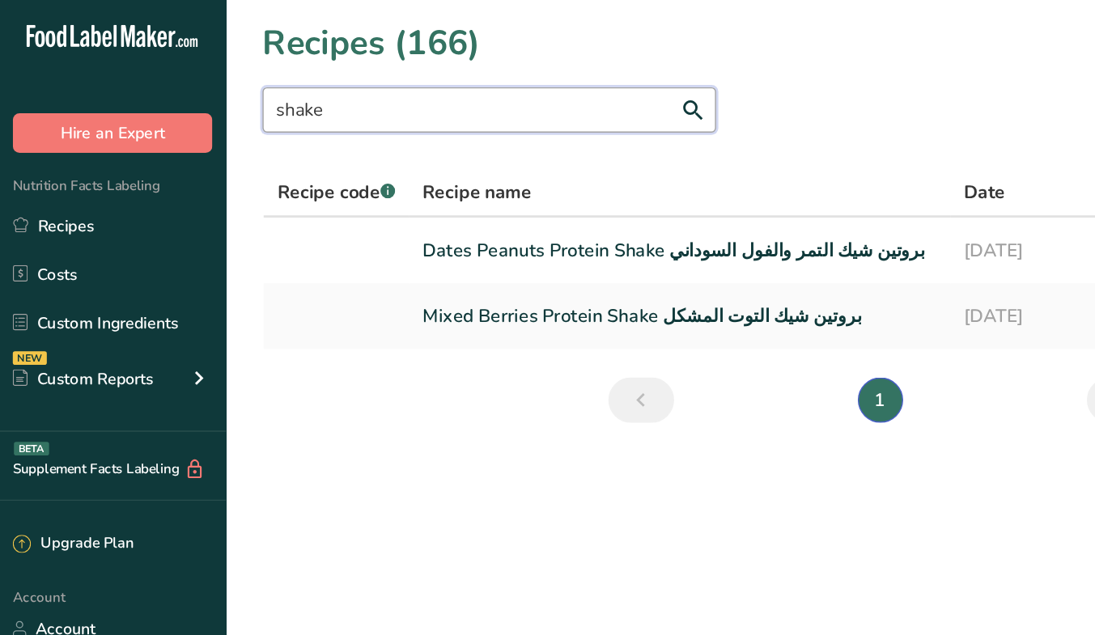
type input "shake"
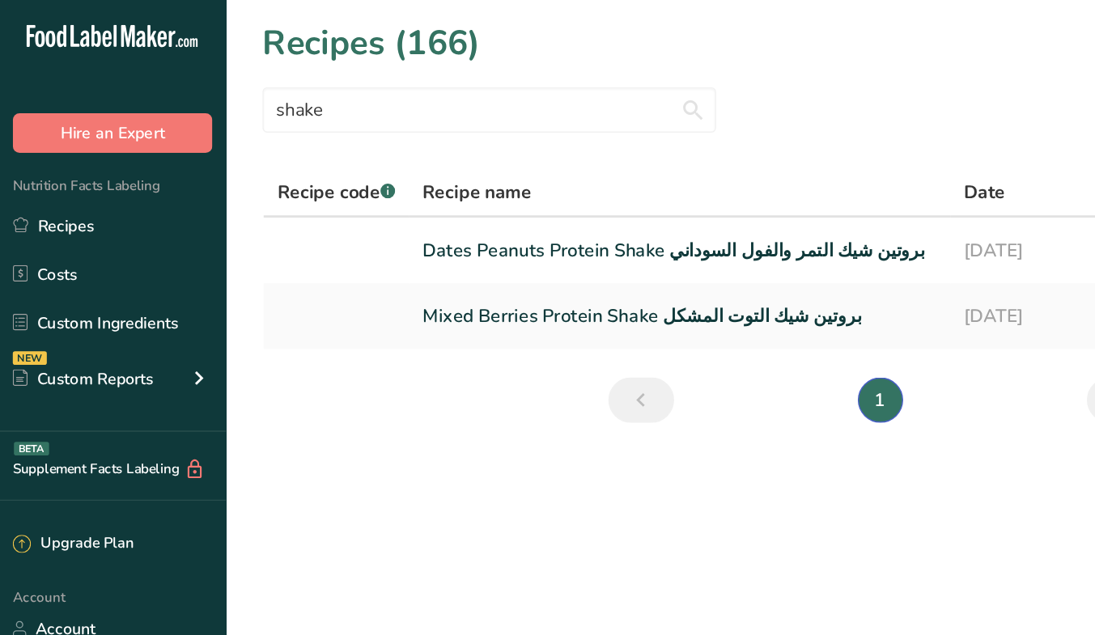
click at [528, 223] on link "Mixed Berries Protein Shake بروتين شيك التوت المشكل" at bounding box center [485, 226] width 367 height 34
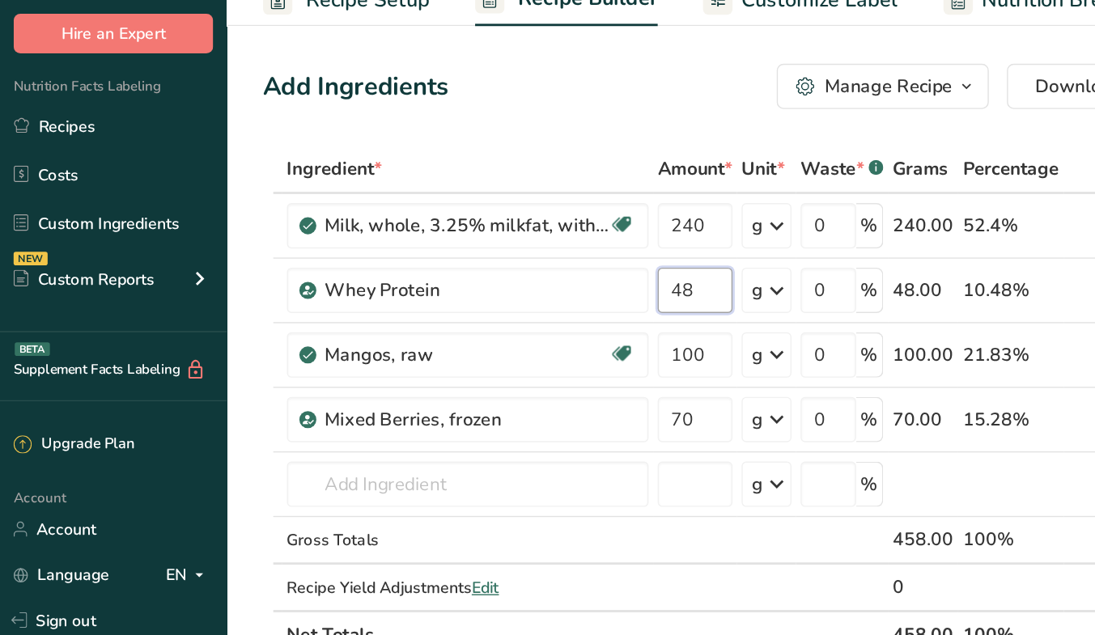
click at [500, 278] on input "48" at bounding box center [495, 278] width 53 height 32
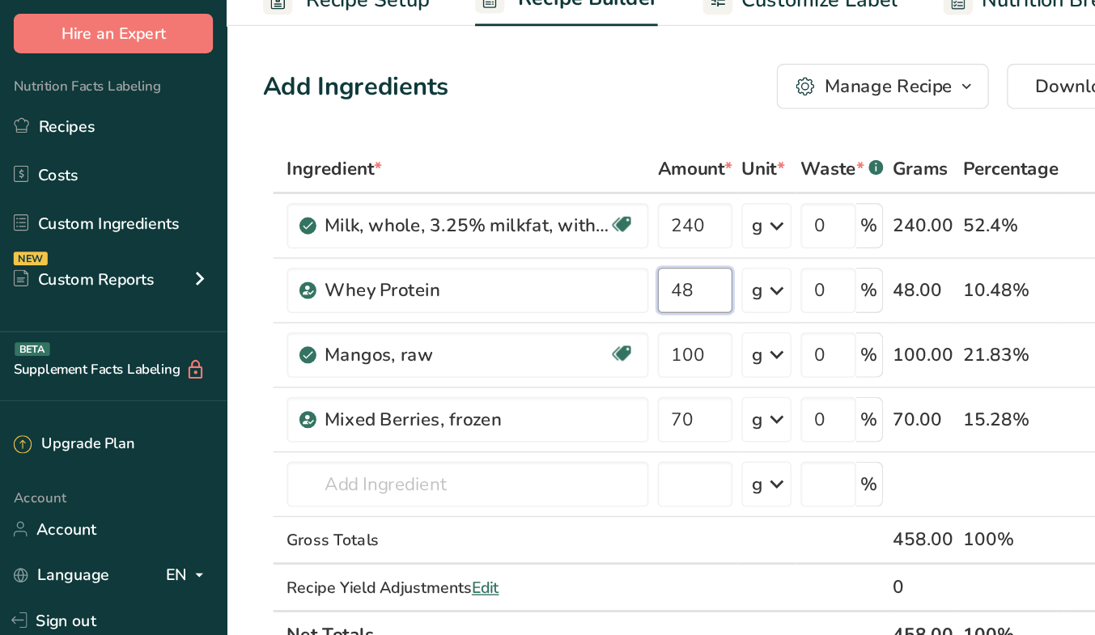
click at [500, 278] on input "48" at bounding box center [495, 278] width 53 height 32
click at [488, 279] on input "48" at bounding box center [495, 278] width 53 height 32
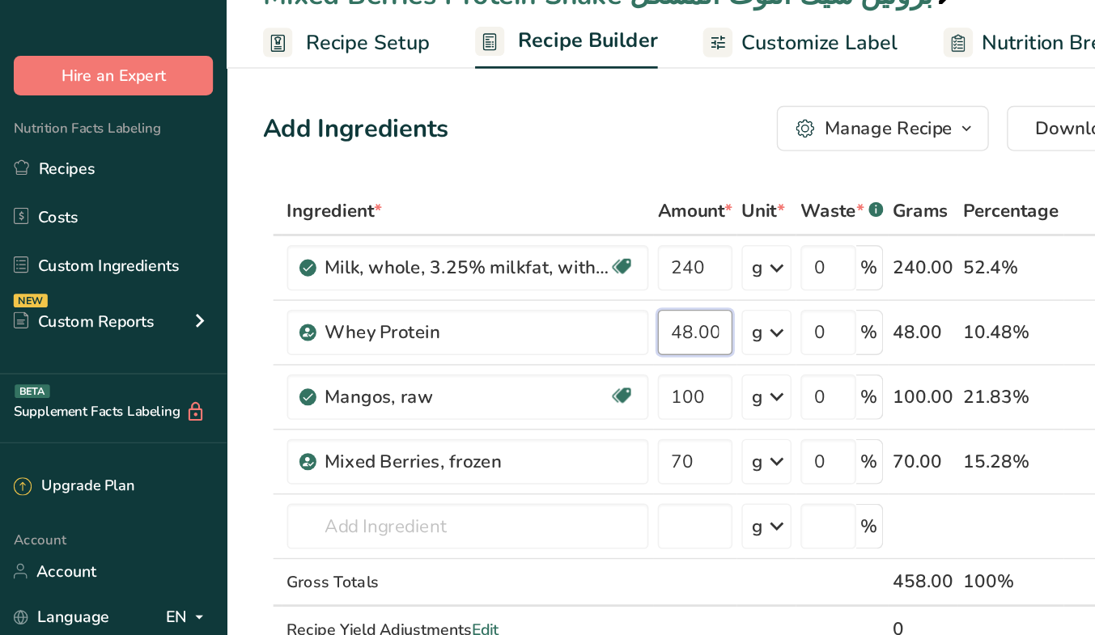
type input "48.000004"
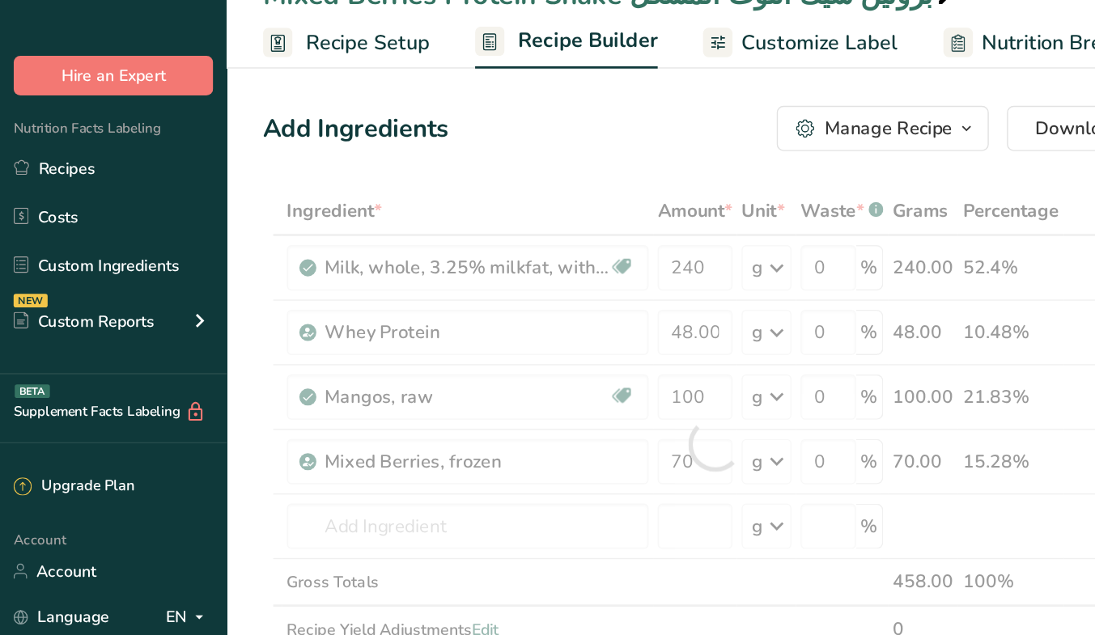
click at [423, 196] on div "Ingredient * Amount * Unit * Waste * .a-a{fill:#347362;}.b-a{fill:#fff;} Grams …" at bounding box center [510, 358] width 645 height 367
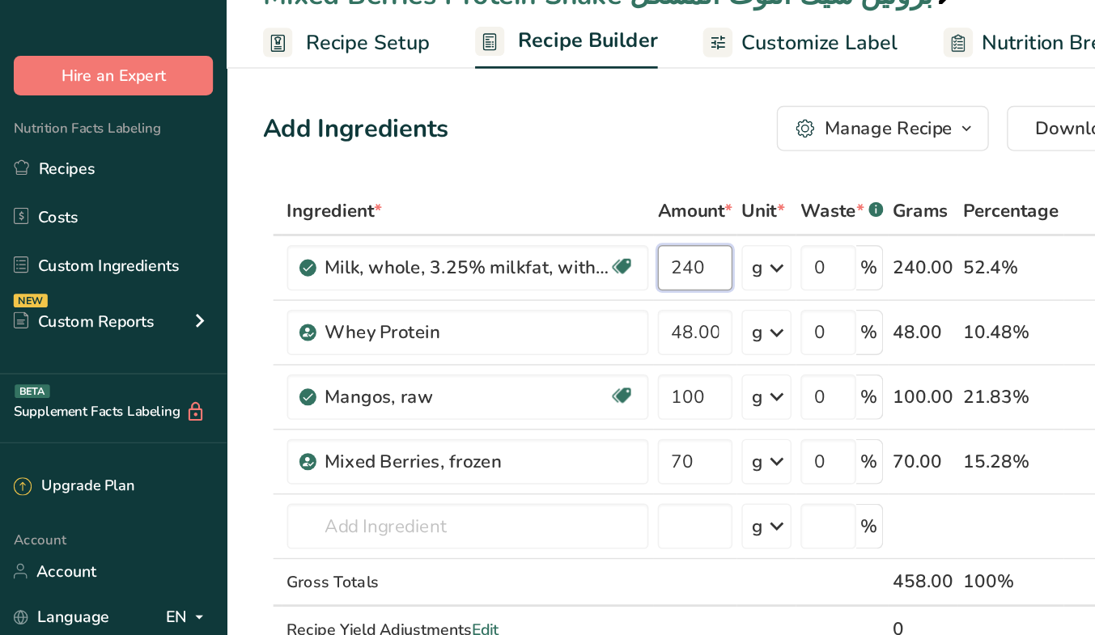
click at [501, 235] on input "240" at bounding box center [495, 232] width 53 height 32
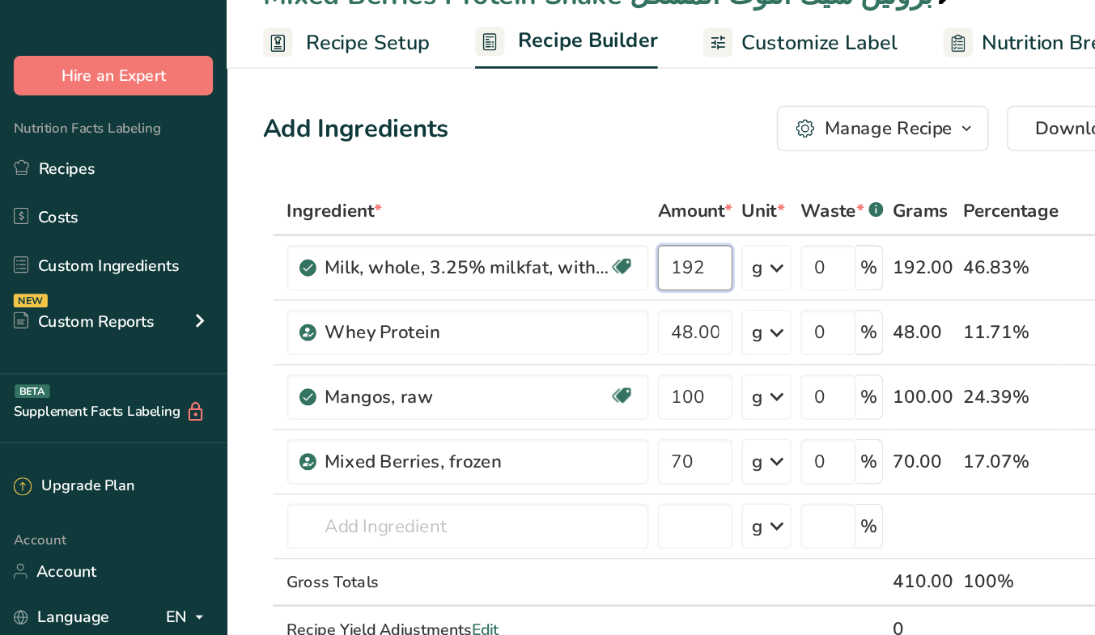
type input "192"
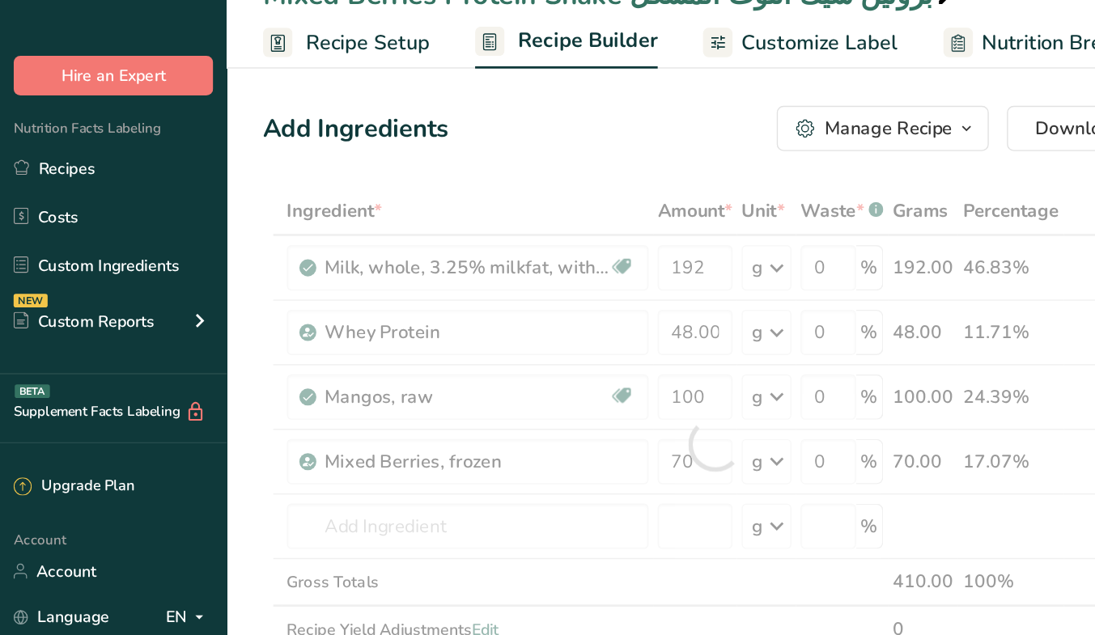
click at [507, 282] on div at bounding box center [510, 358] width 645 height 367
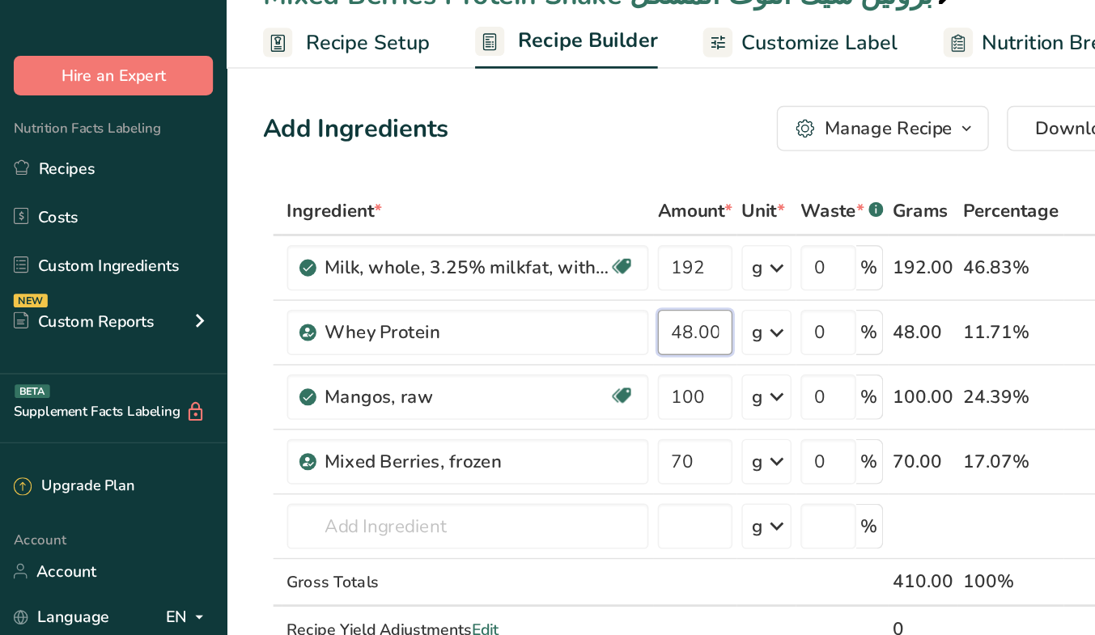
click at [507, 282] on input "48.000004" at bounding box center [495, 278] width 53 height 32
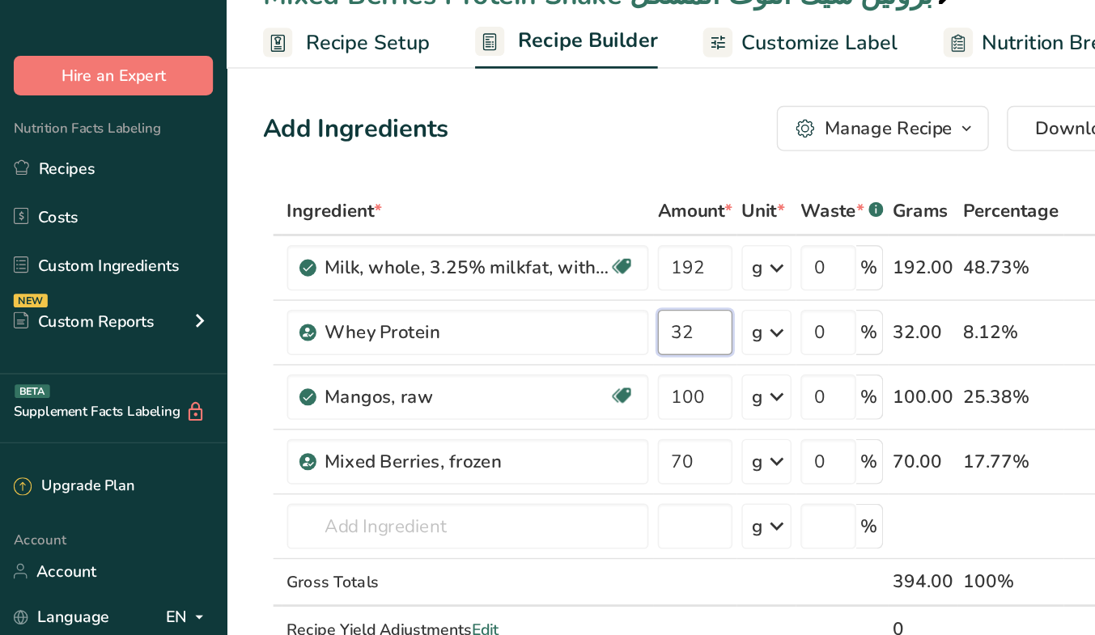
type input "32"
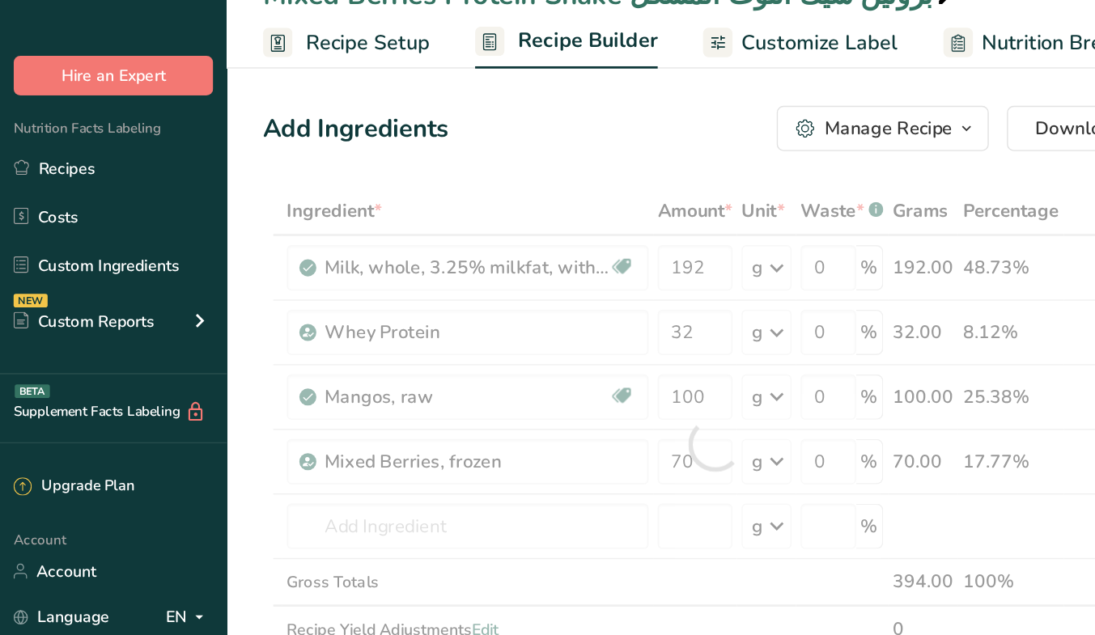
click at [496, 321] on div at bounding box center [510, 358] width 645 height 367
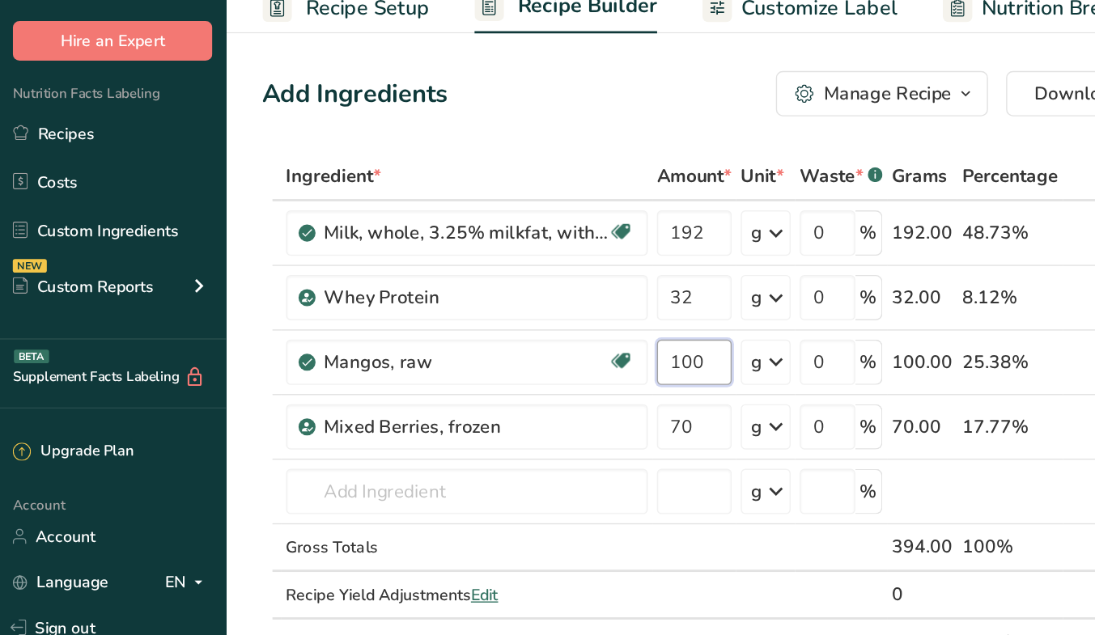
click at [486, 327] on input "100" at bounding box center [495, 324] width 53 height 32
type input "80"
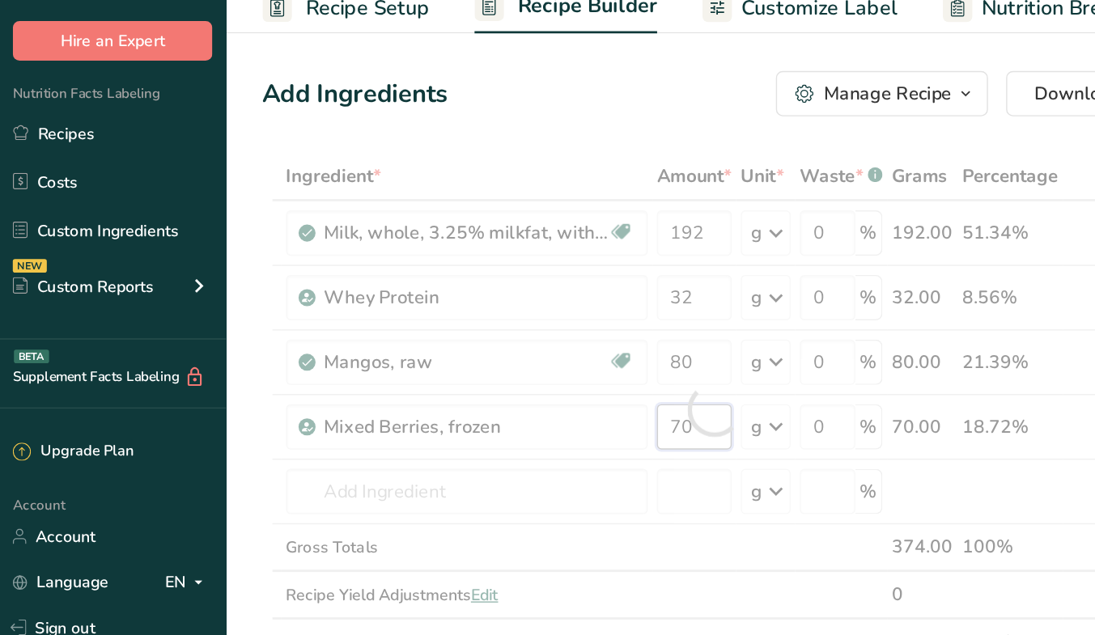
click at [511, 376] on div "Ingredient * Amount * Unit * Waste * .a-a{fill:#347362;}.b-a{fill:#fff;} Grams …" at bounding box center [510, 358] width 645 height 367
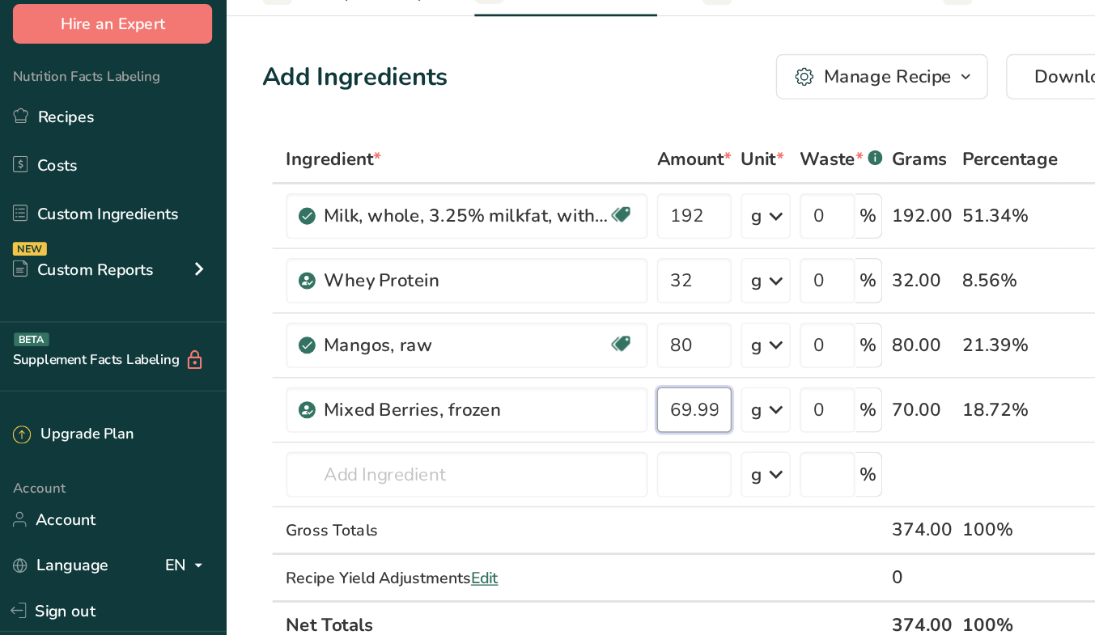
click at [492, 375] on input "69.999998" at bounding box center [495, 370] width 53 height 32
type input "56"
click at [557, 489] on div "Ingredient * Amount * Unit * Waste * .a-a{fill:#347362;}.b-a{fill:#fff;} Grams …" at bounding box center [510, 358] width 645 height 367
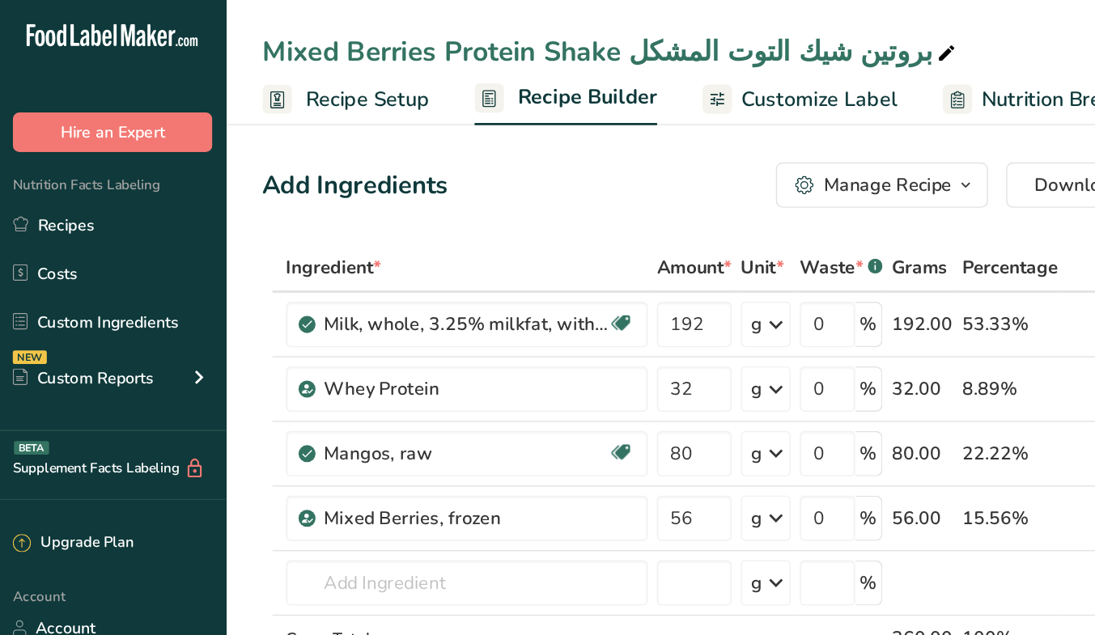
click at [278, 72] on span "Recipe Setup" at bounding box center [263, 72] width 88 height 22
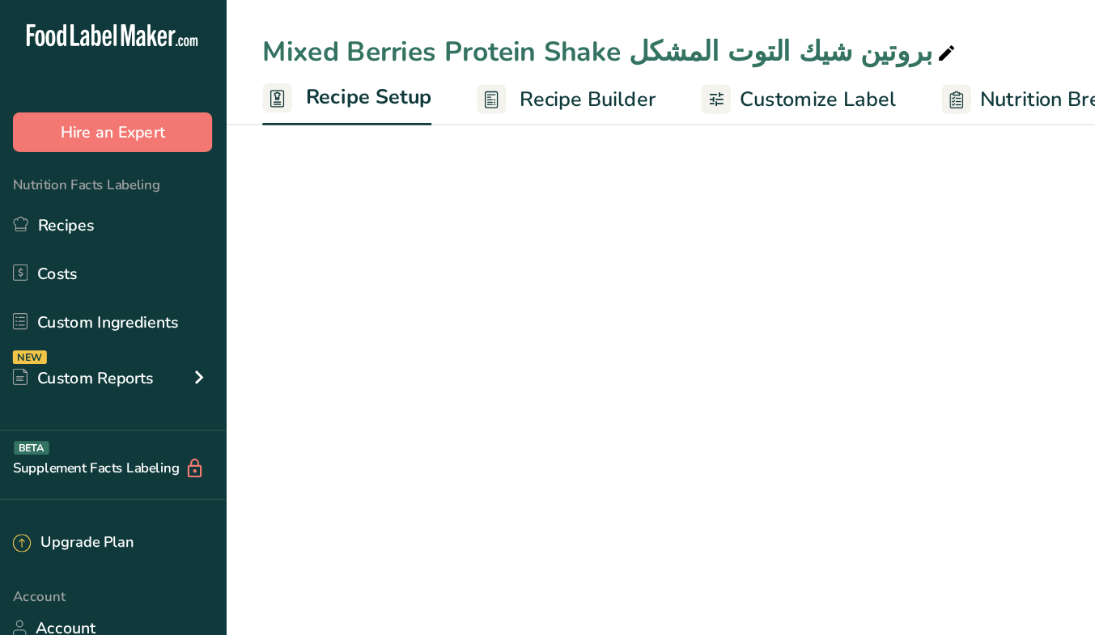
scroll to position [0, 6]
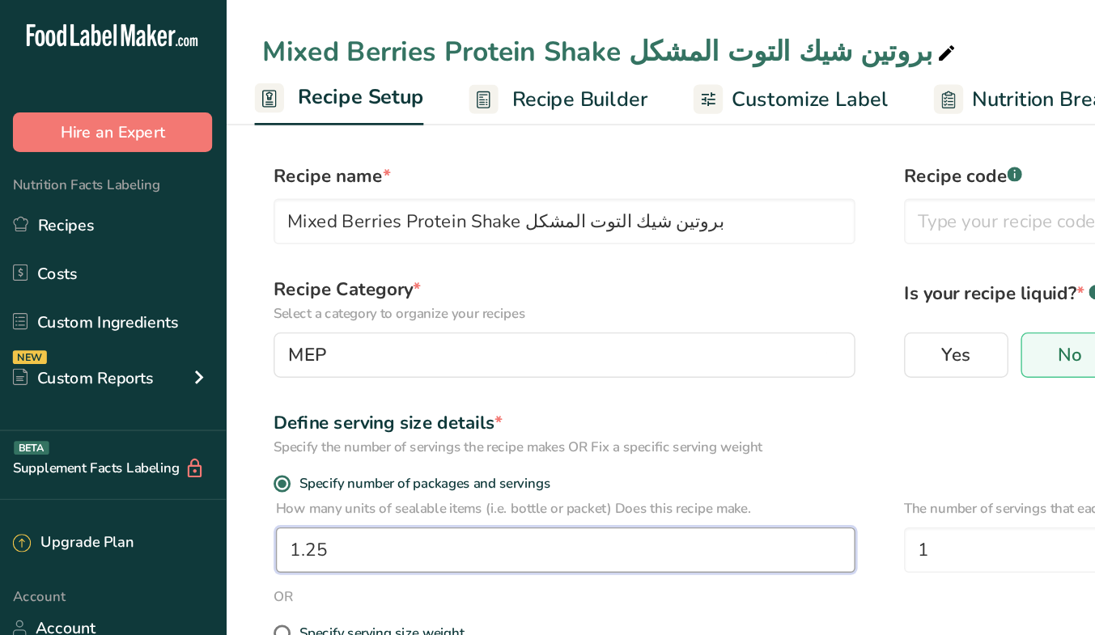
click at [346, 392] on input "1.25" at bounding box center [404, 393] width 414 height 32
type input "1"
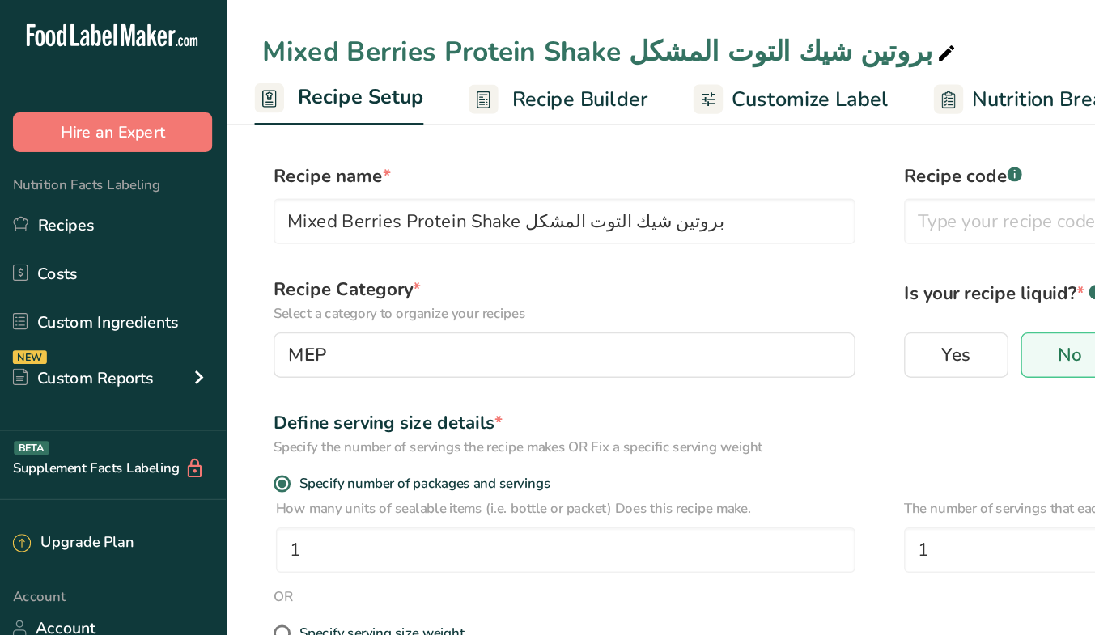
click at [396, 293] on div "Define serving size details *" at bounding box center [403, 302] width 415 height 19
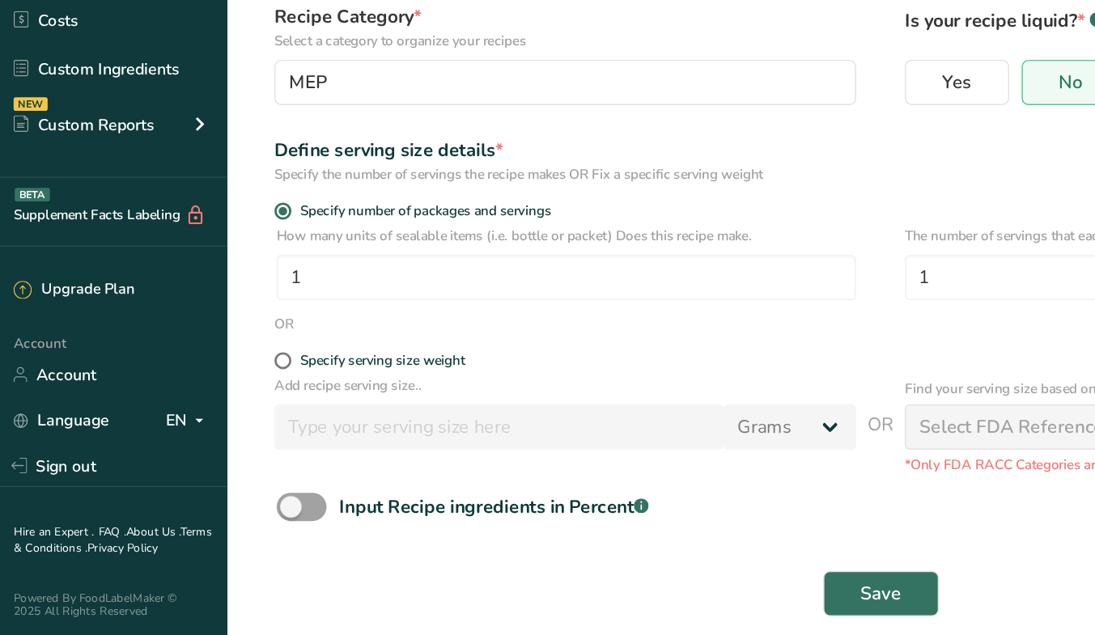
scroll to position [15, 0]
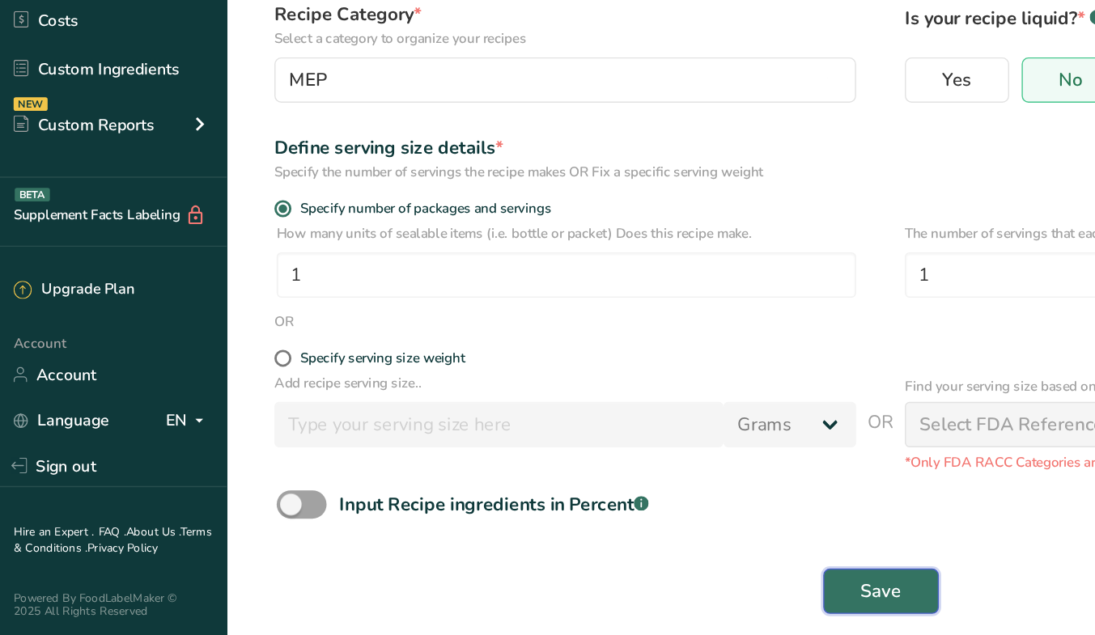
click at [632, 597] on span "Save" at bounding box center [628, 603] width 29 height 19
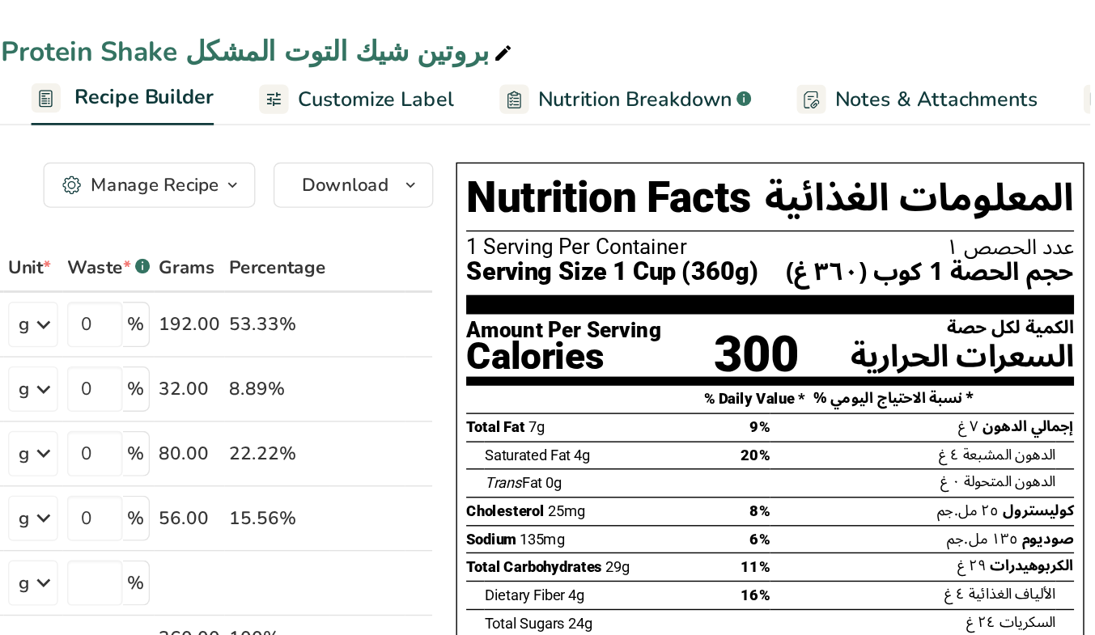
click at [596, 79] on span "Customize Label" at bounding box center [585, 72] width 112 height 22
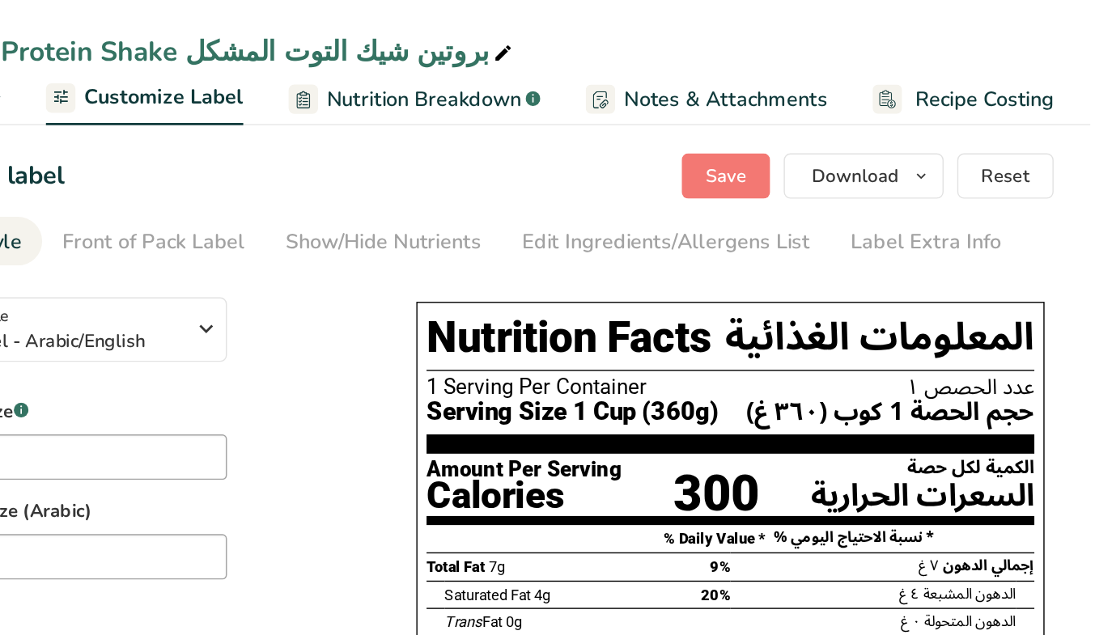
click at [485, 313] on div "Suggested serving size .a-a{fill:#347362;}.b-a{fill:#fff;} 1 Cup Suggested Serv…" at bounding box center [385, 374] width 394 height 178
drag, startPoint x: 485, startPoint y: 313, endPoint x: 537, endPoint y: 326, distance: 54.2
click at [537, 326] on div "Suggested serving size .a-a{fill:#347362;}.b-a{fill:#fff;} 1 Cup Suggested Serv…" at bounding box center [385, 374] width 394 height 178
click at [804, 179] on div "Edit Ingredients/Allergens List" at bounding box center [793, 174] width 206 height 22
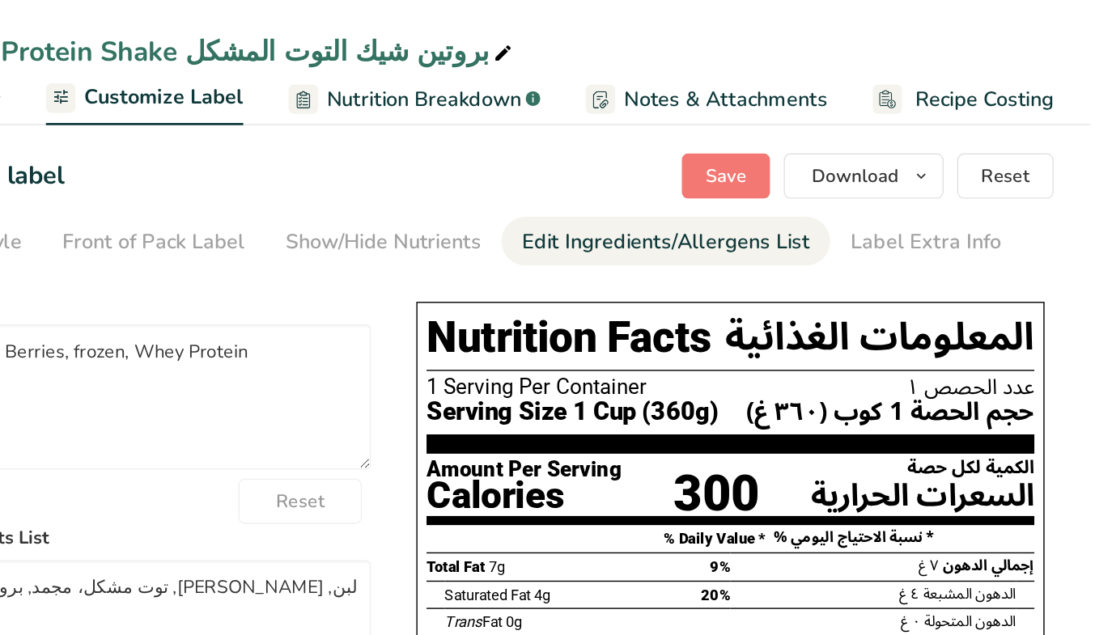
click at [810, 174] on div "Edit Ingredients/Allergens List" at bounding box center [793, 174] width 206 height 22
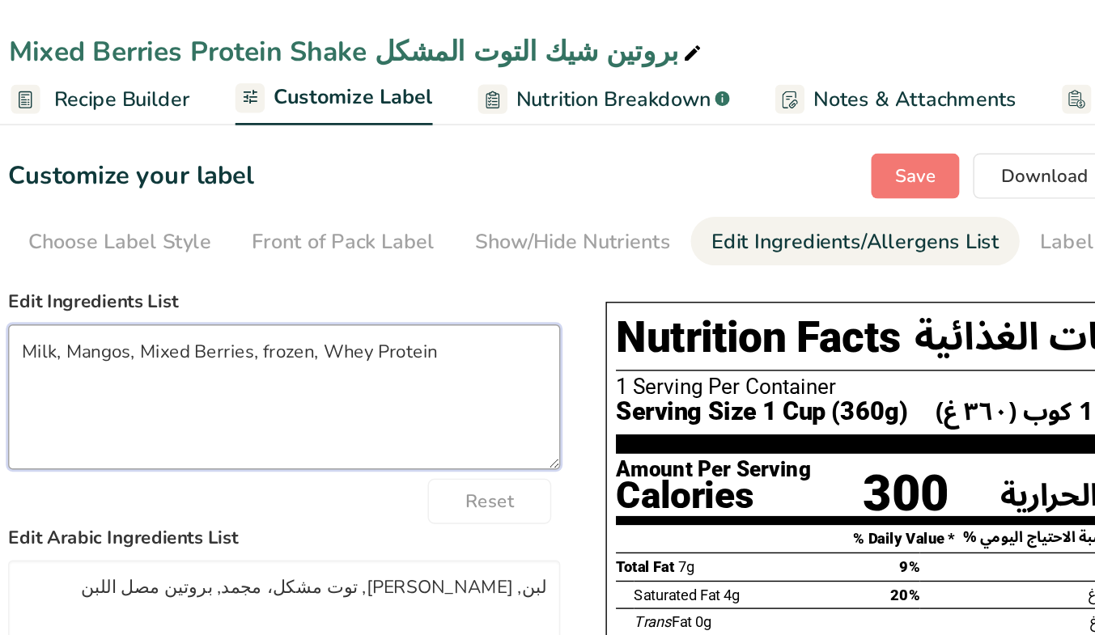
click at [382, 251] on textarea "Milk, Mangos, Mixed Berries, frozen, Whey Protein" at bounding box center [385, 284] width 394 height 104
click at [382, 251] on textarea "Milk, Mangos, Mixed Berries, Whey Protein" at bounding box center [385, 284] width 394 height 104
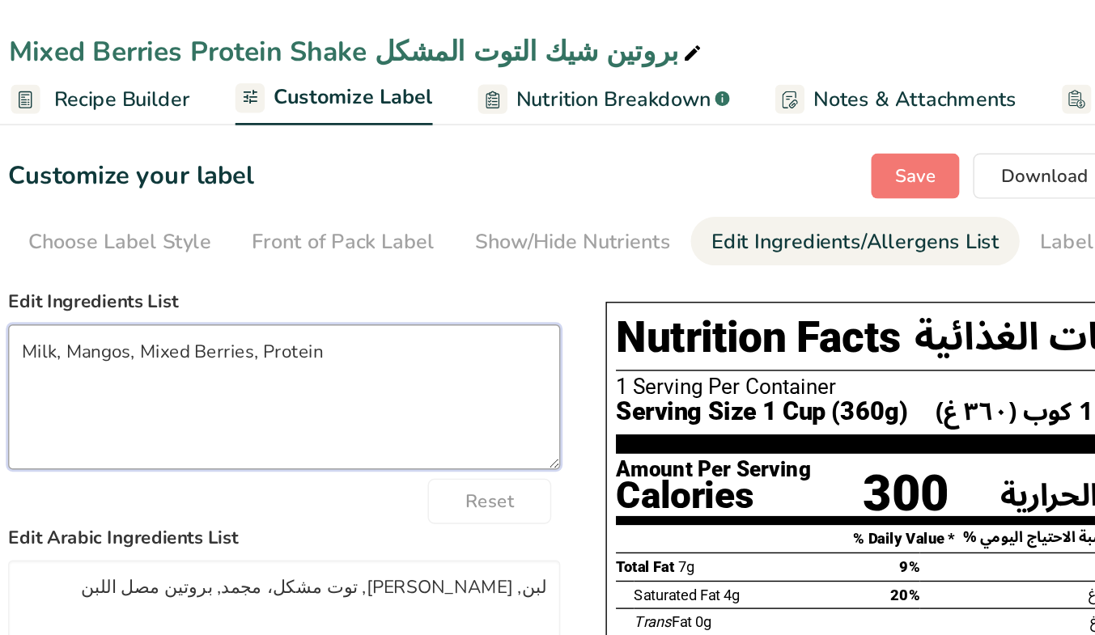
click at [429, 244] on textarea "Milk, Mangos, Mixed Berries, Protein" at bounding box center [385, 284] width 394 height 104
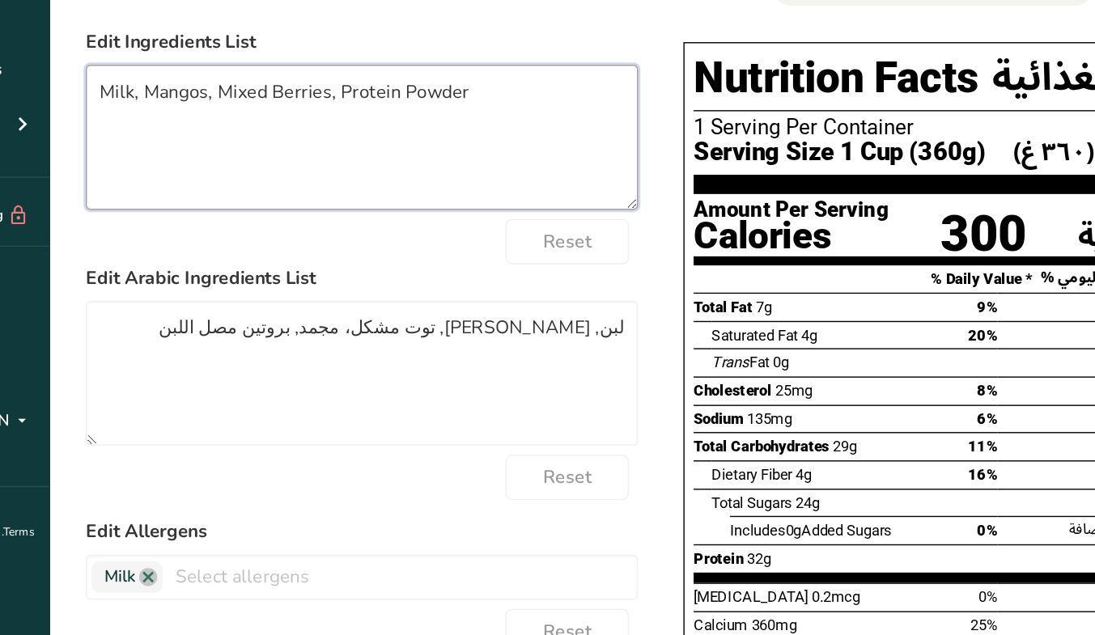
scroll to position [4, 0]
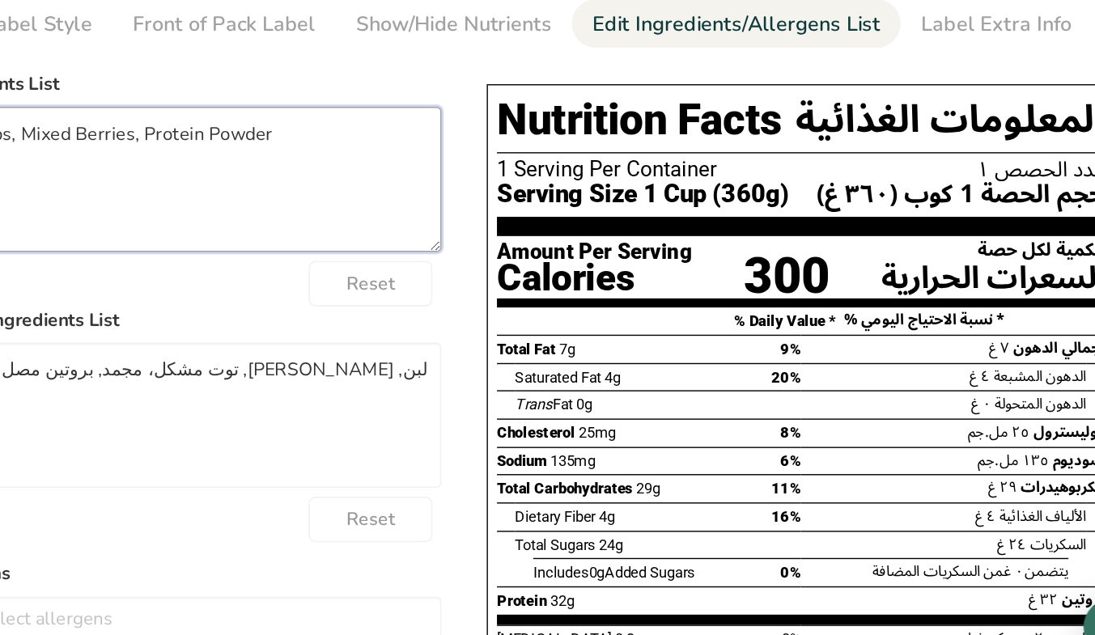
type textarea "Milk, Mangos, Mixed Berries, Protein Powder"
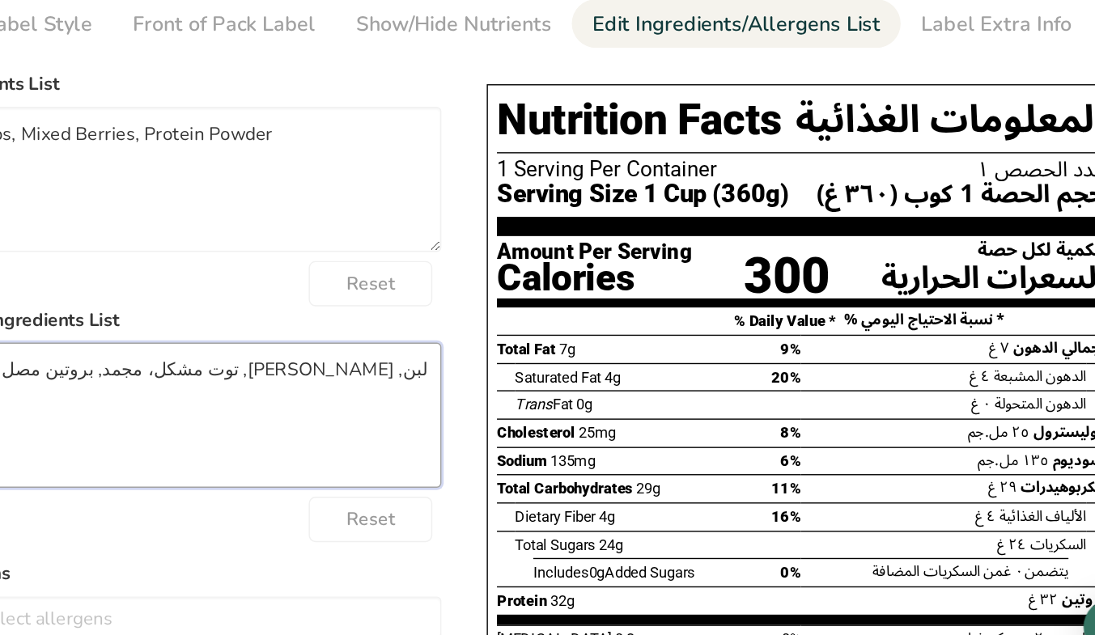
click at [572, 421] on textarea "لبن, [PERSON_NAME], توت مشكل، مجمد, بروتين مصل اللبن" at bounding box center [385, 449] width 394 height 104
click at [448, 413] on textarea "حليب, مانجو, توت مشكل، مجمد, بروتين مصل اللبن" at bounding box center [385, 449] width 394 height 104
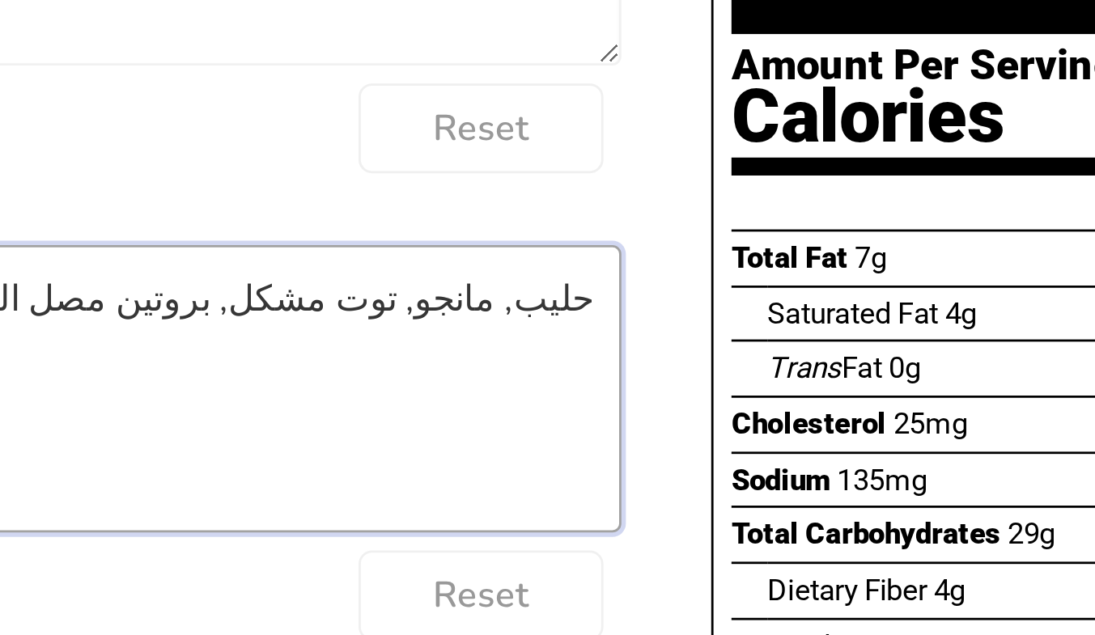
click at [422, 418] on textarea "حليب, مانجو, توت مشكل, بروتين مصل اللبن" at bounding box center [385, 449] width 394 height 104
click at [422, 418] on textarea "حليب, مانجو, توت مشكل, بروتين اللبن" at bounding box center [385, 449] width 394 height 104
click at [464, 416] on textarea "حليب, مانجو, توت مشكل, بروتين" at bounding box center [385, 449] width 394 height 104
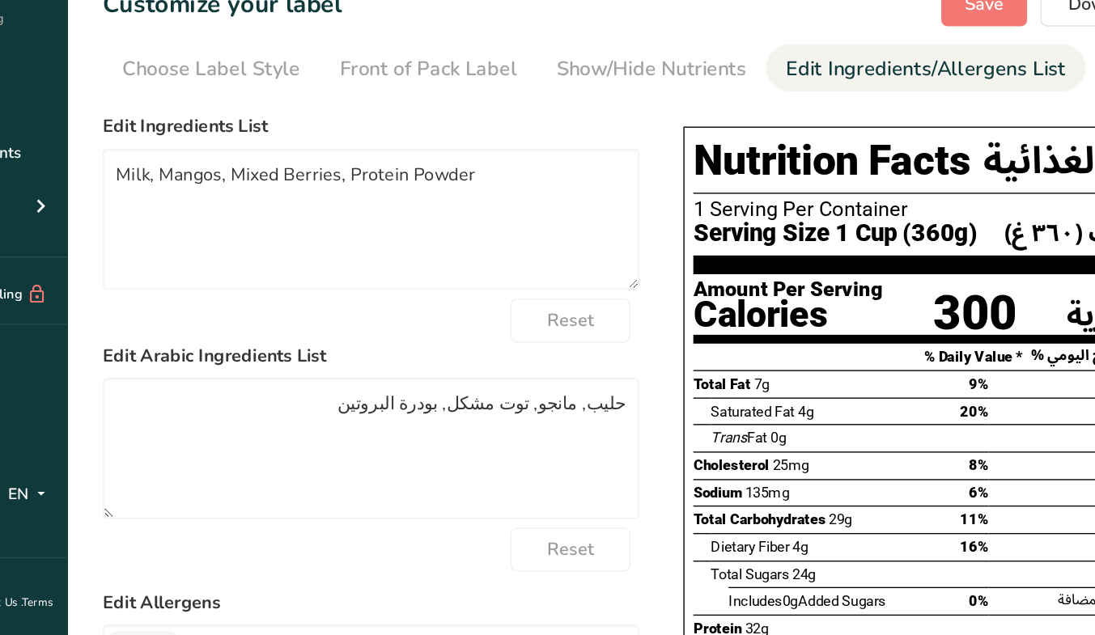
click at [605, 291] on div "Choose your label style GCC Standard Label - Arabic/English USA (FDA) Standard …" at bounding box center [628, 559] width 881 height 726
click at [824, 122] on span "Save" at bounding box center [835, 121] width 29 height 19
type textarea "حليب, مانجو, توت مشكل, بودرة البروتين"
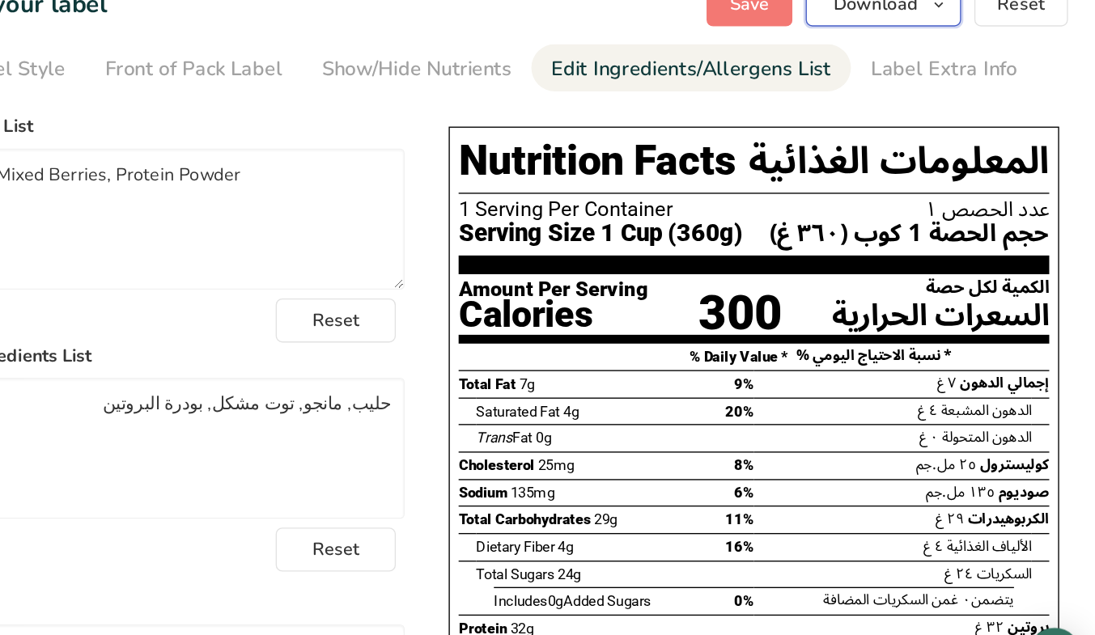
click at [978, 129] on icon "button" at bounding box center [974, 122] width 13 height 20
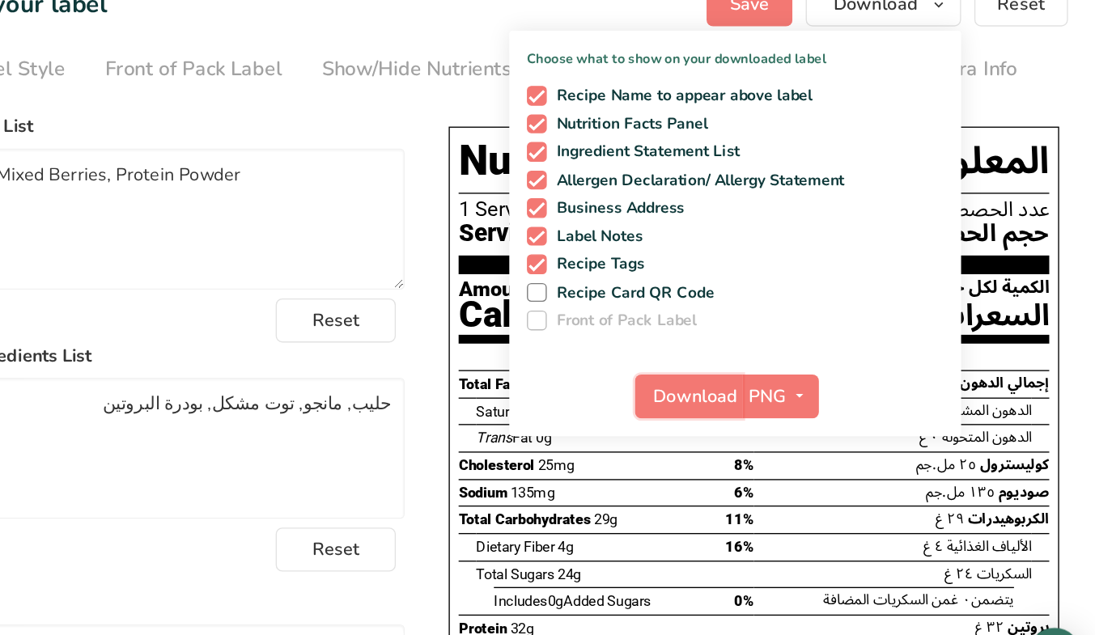
click at [796, 410] on span "Download" at bounding box center [796, 410] width 62 height 19
